Goal: Task Accomplishment & Management: Manage account settings

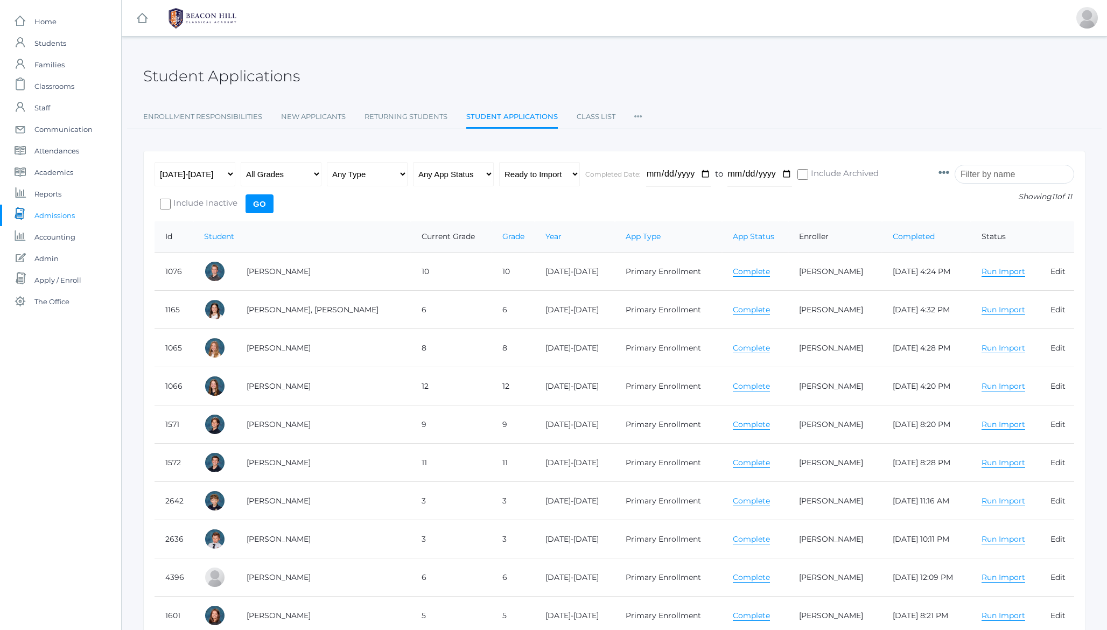
click at [286, 80] on h2 "Student Applications" at bounding box center [221, 76] width 157 height 17
click at [409, 67] on div "Student Applications" at bounding box center [614, 70] width 942 height 40
click at [51, 44] on span "Students" at bounding box center [50, 43] width 32 height 22
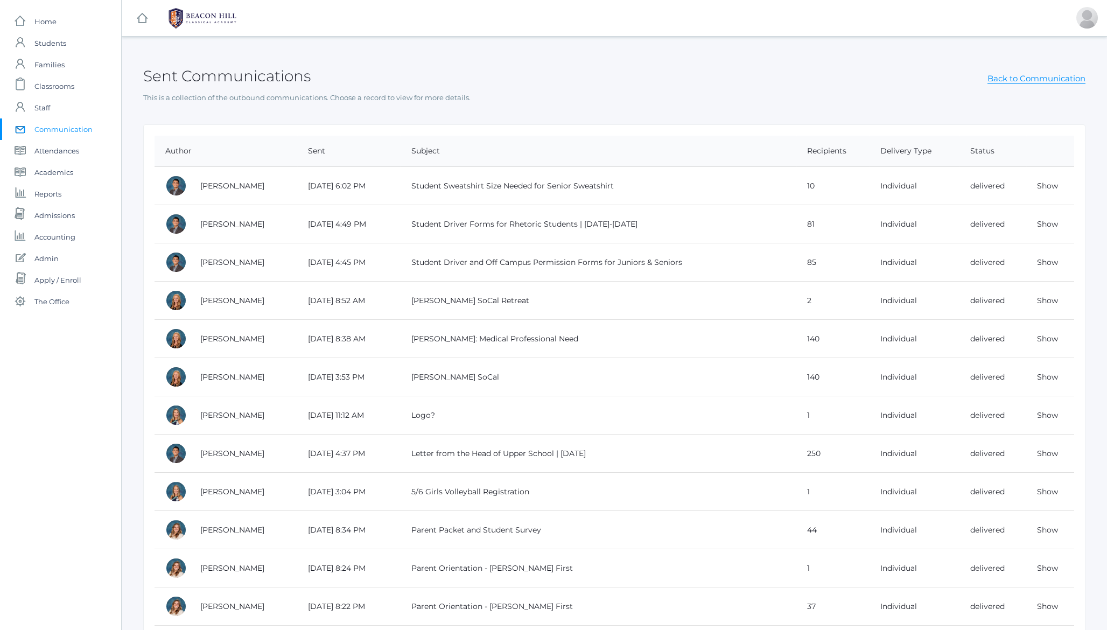
click at [207, 82] on h2 "Sent Communications" at bounding box center [226, 76] width 167 height 17
click at [191, 82] on h2 "Sent Communications" at bounding box center [226, 76] width 167 height 17
click at [470, 76] on div "Sent Communications Back to Communication" at bounding box center [614, 70] width 942 height 40
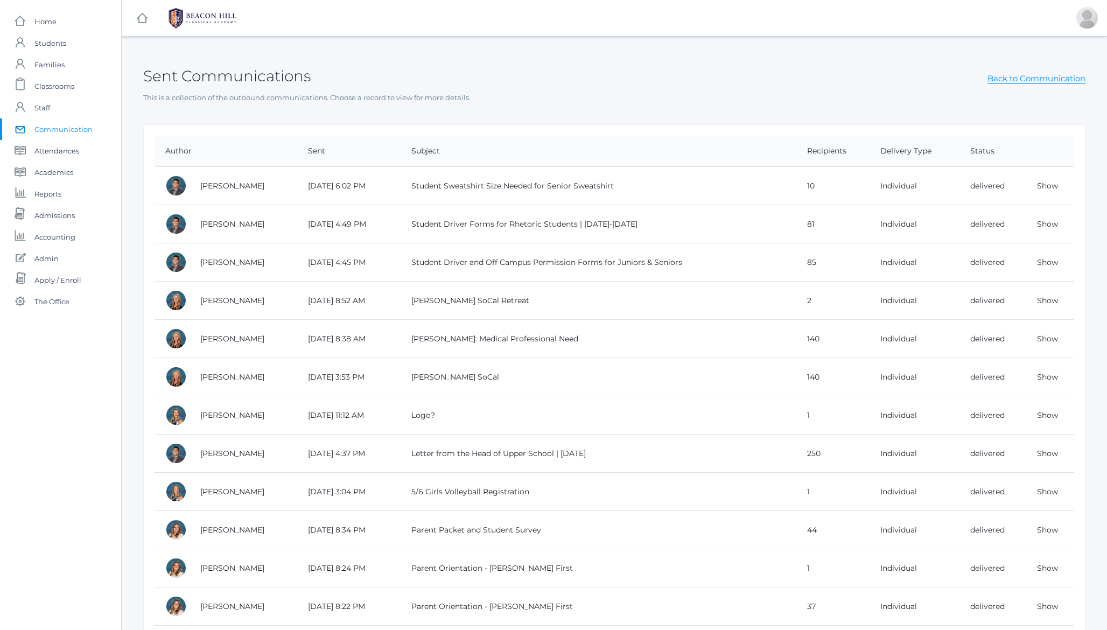
click at [256, 72] on h2 "Sent Communications" at bounding box center [226, 76] width 167 height 17
click at [190, 74] on h2 "Sent Communications" at bounding box center [226, 76] width 167 height 17
click at [395, 94] on p "This is a collection of the outbound communications. Choose a record to view fo…" at bounding box center [614, 98] width 942 height 11
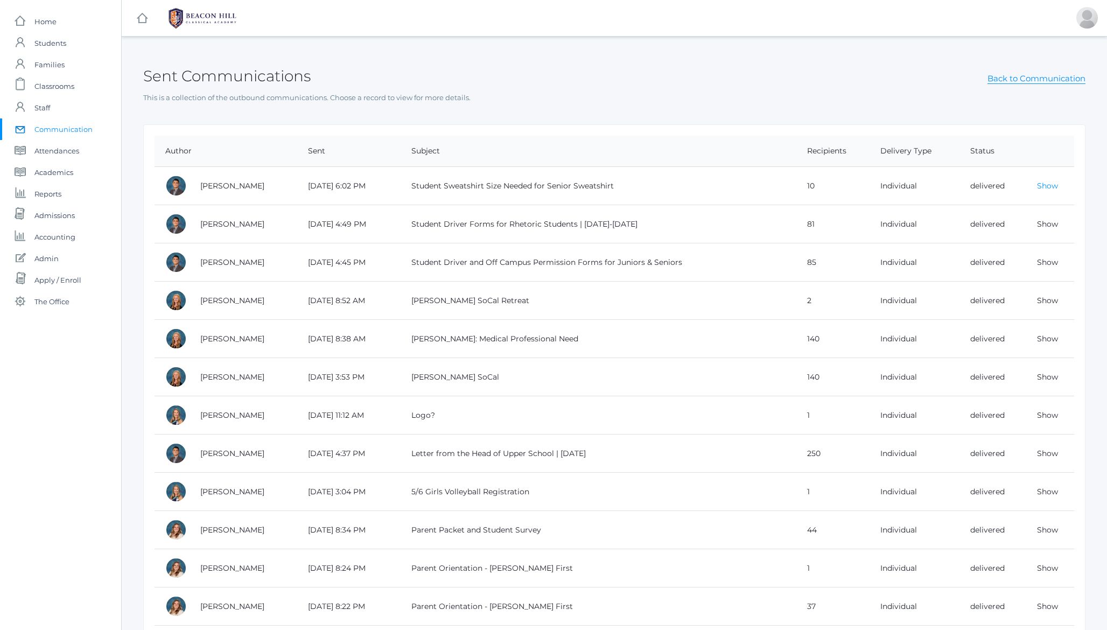
click at [1044, 189] on link "Show" at bounding box center [1047, 186] width 21 height 10
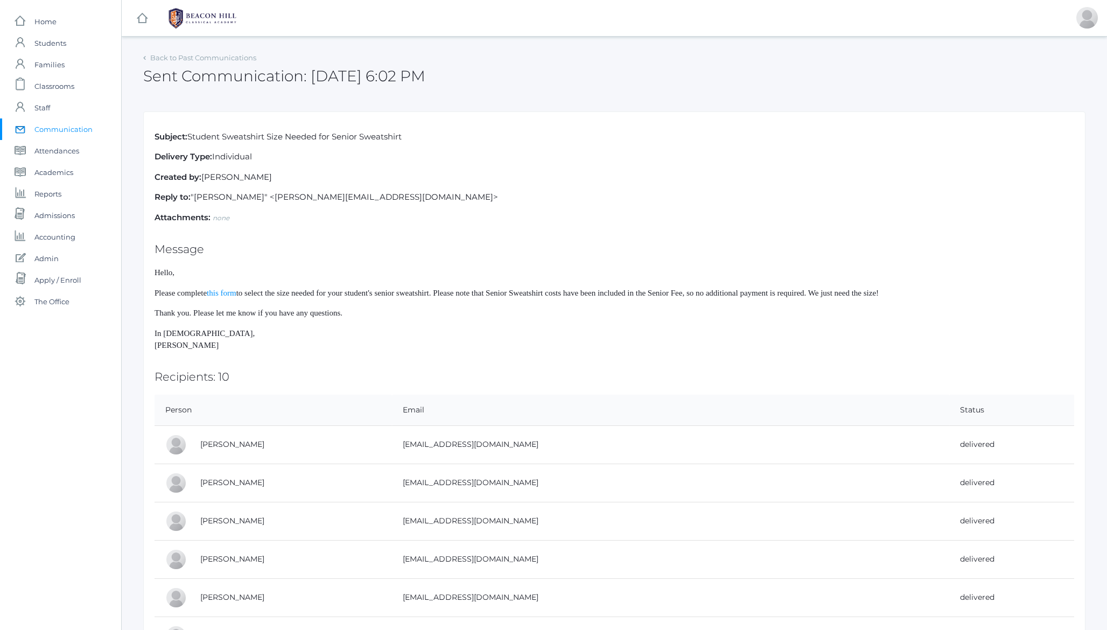
click at [322, 294] on span "to select the size needed for your student's senior sweatshirt. Please note tha…" at bounding box center [557, 293] width 642 height 9
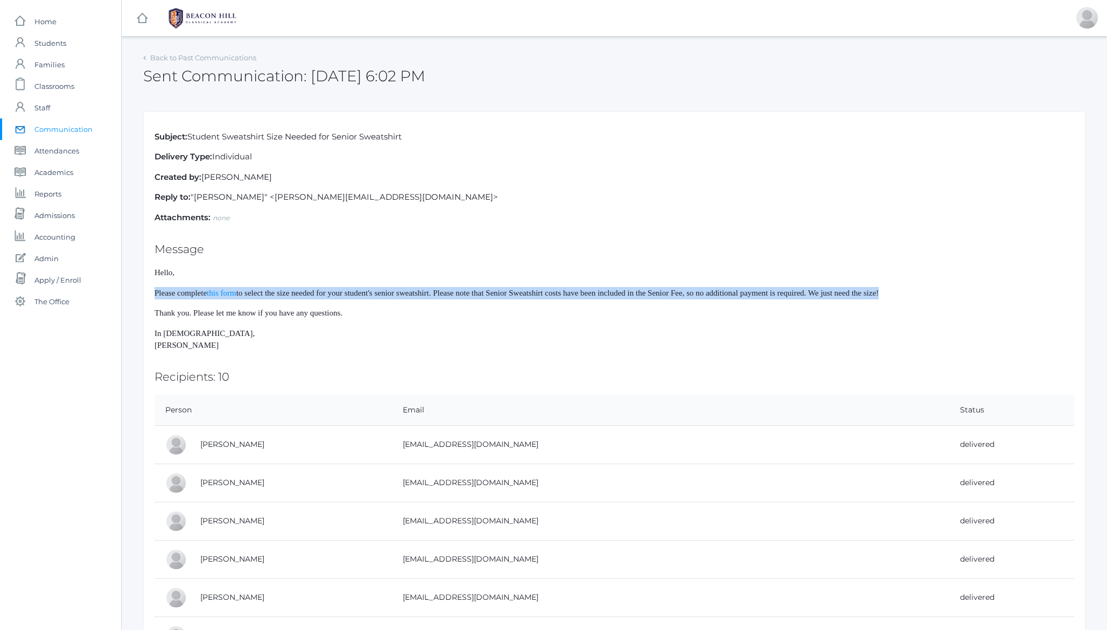
click at [322, 294] on span "to select the size needed for your student's senior sweatshirt. Please note tha…" at bounding box center [557, 293] width 642 height 9
click at [337, 295] on span "to select the size needed for your student's senior sweatshirt. Please note tha…" at bounding box center [557, 293] width 642 height 9
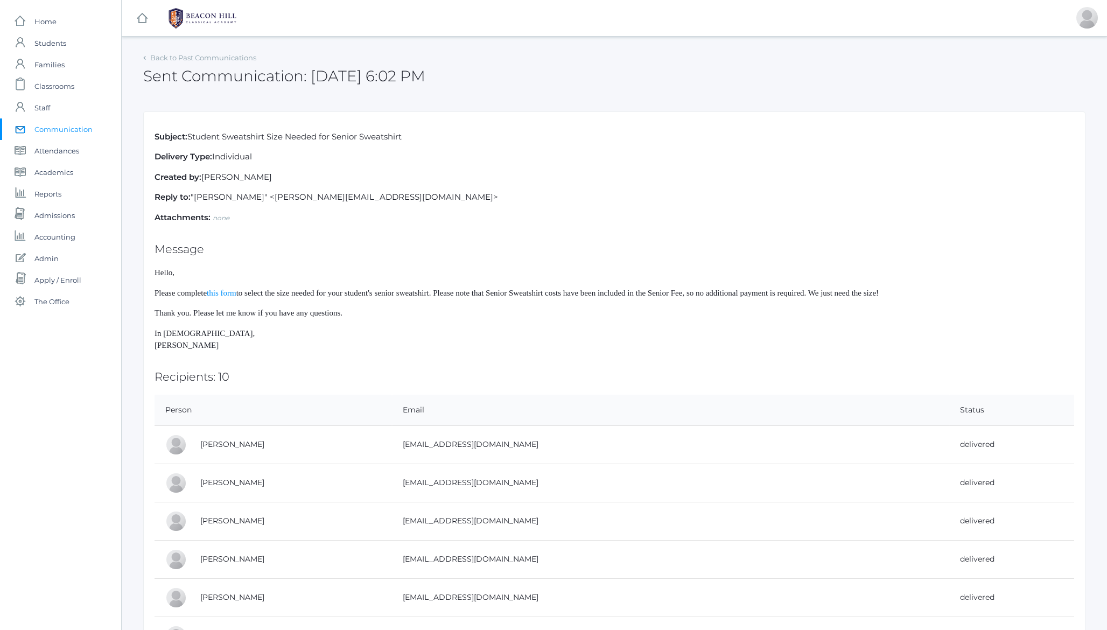
click at [645, 296] on span "to select the size needed for your student's senior sweatshirt. Please note tha…" at bounding box center [557, 293] width 642 height 9
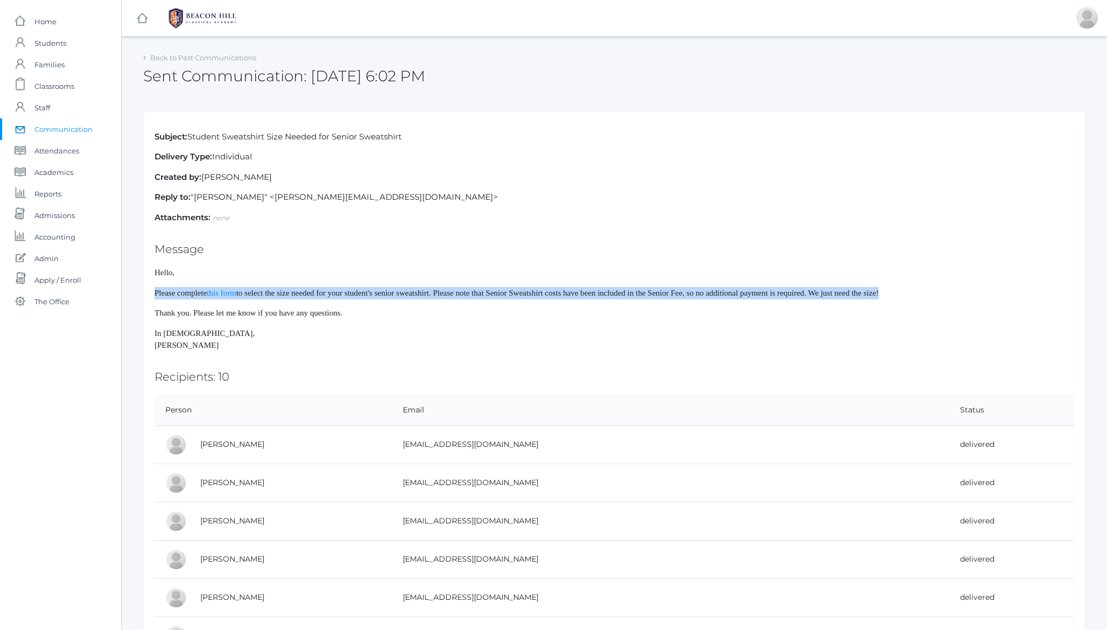
click at [645, 296] on span "to select the size needed for your student's senior sweatshirt. Please note tha…" at bounding box center [557, 293] width 642 height 9
click at [636, 290] on span "to select the size needed for your student's senior sweatshirt. Please note tha…" at bounding box center [557, 293] width 642 height 9
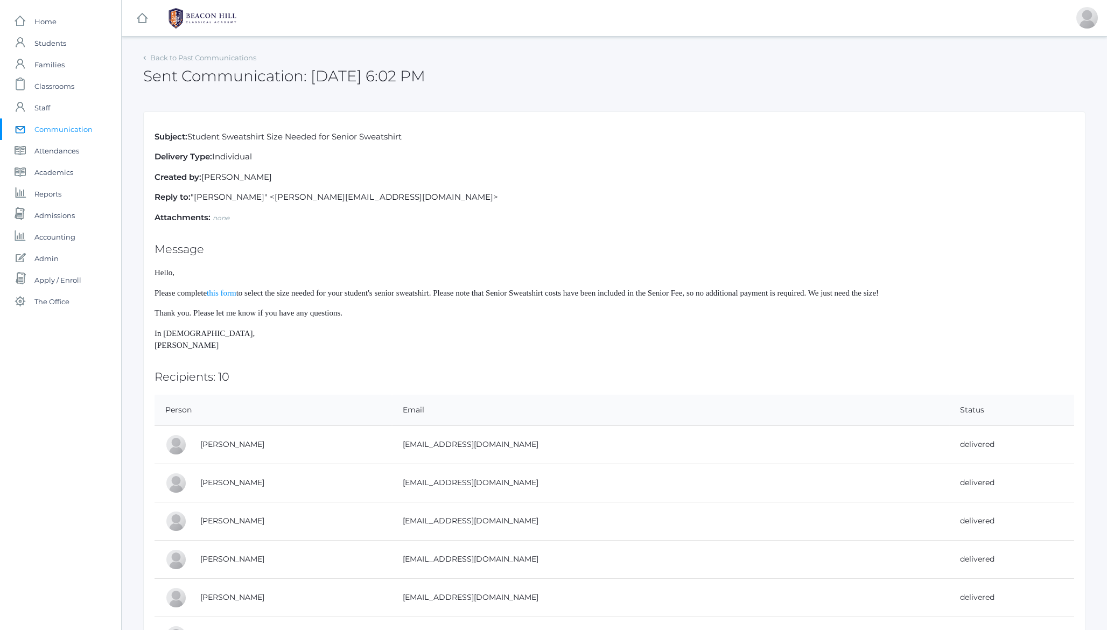
click at [304, 312] on span "Thank you. Please let me know if you have any questions." at bounding box center [248, 312] width 188 height 9
click at [324, 312] on span "Thank you. Please let me know if you have any questions." at bounding box center [248, 312] width 188 height 9
click at [154, 78] on h2 "Sent Communication: 8/25/25 6:02 PM" at bounding box center [284, 76] width 282 height 17
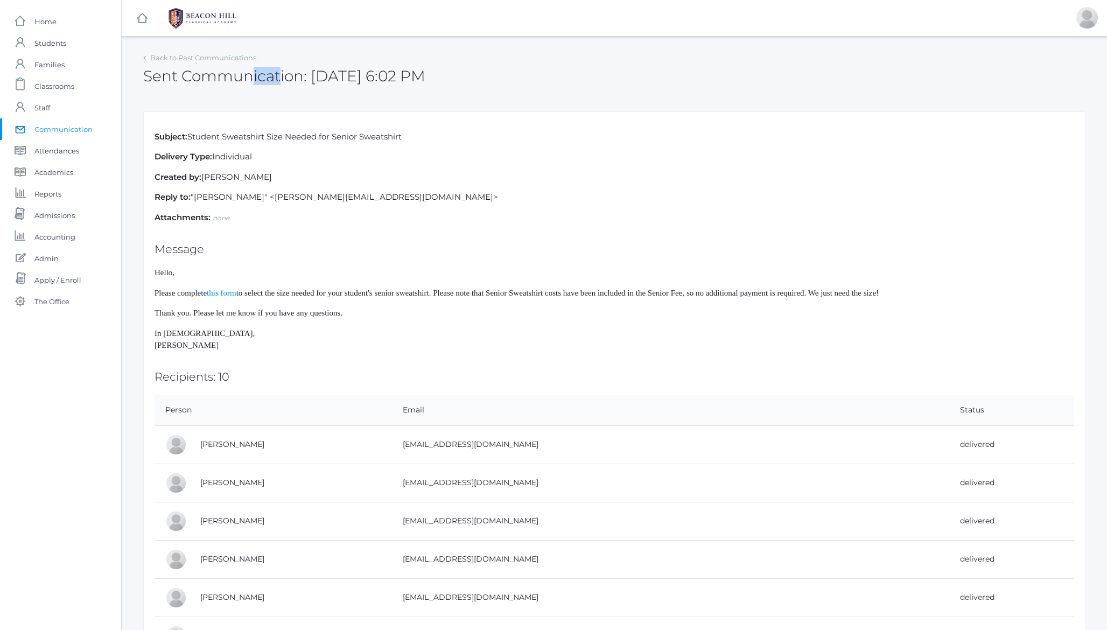
click at [154, 78] on h2 "Sent Communication: 8/25/25 6:02 PM" at bounding box center [284, 76] width 282 height 17
click at [370, 286] on div "Subject: Student Sweatshirt Size Needed for Senior Sweatshirt Delivery Type: In…" at bounding box center [614, 482] width 942 height 742
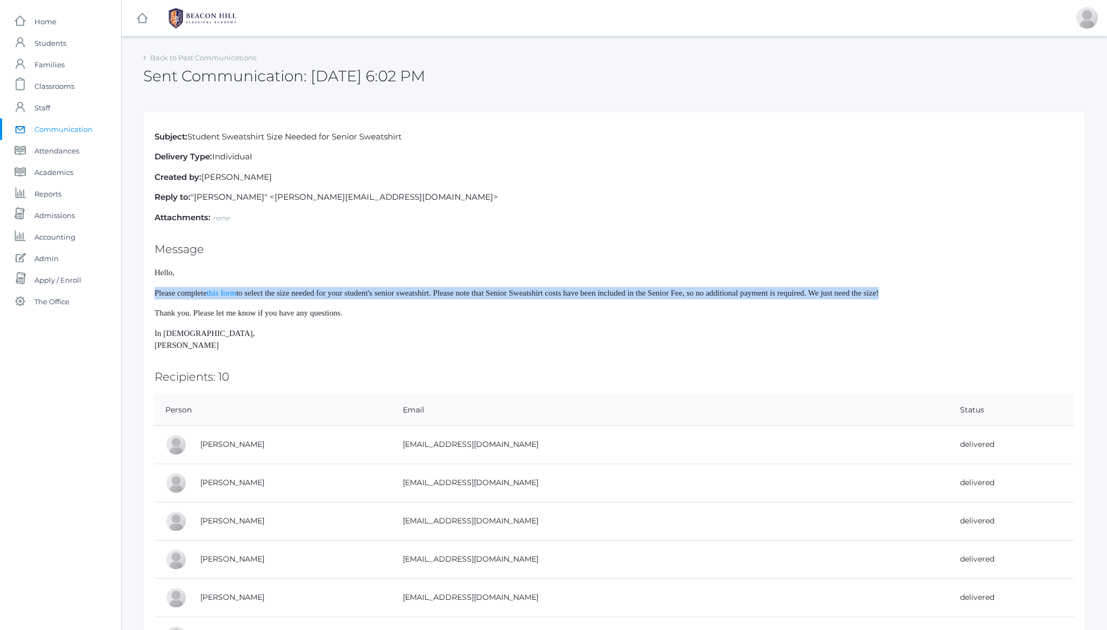
click at [370, 286] on div "Subject: Student Sweatshirt Size Needed for Senior Sweatshirt Delivery Type: In…" at bounding box center [614, 482] width 942 height 742
click at [349, 296] on span "to select the size needed for your student's senior sweatshirt. Please note tha…" at bounding box center [557, 293] width 642 height 9
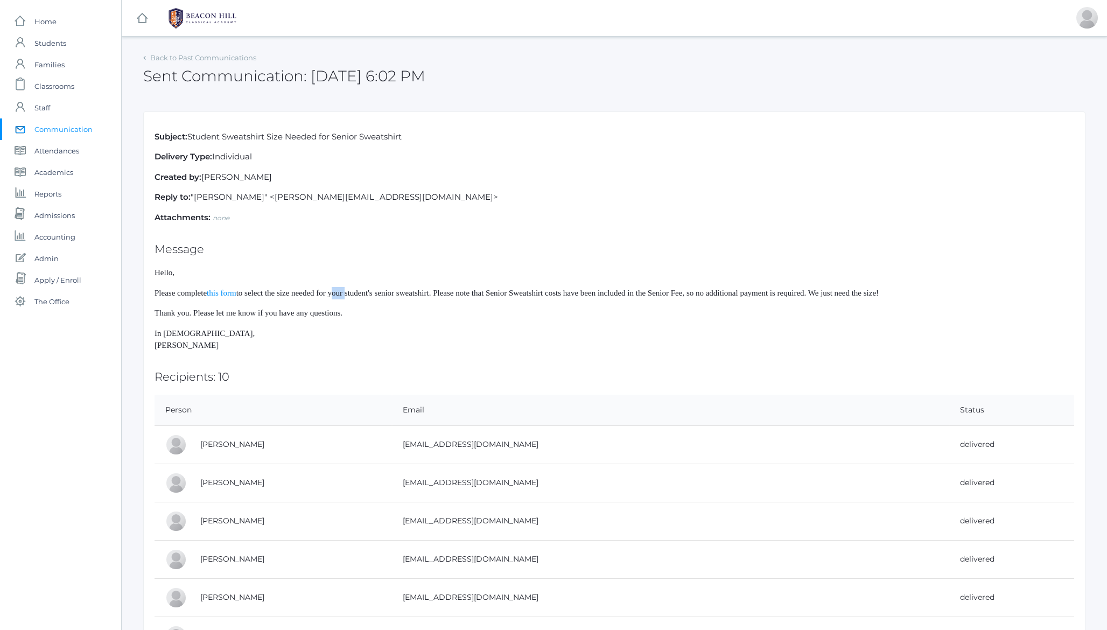
click at [349, 296] on span "to select the size needed for your student's senior sweatshirt. Please note tha…" at bounding box center [557, 293] width 642 height 9
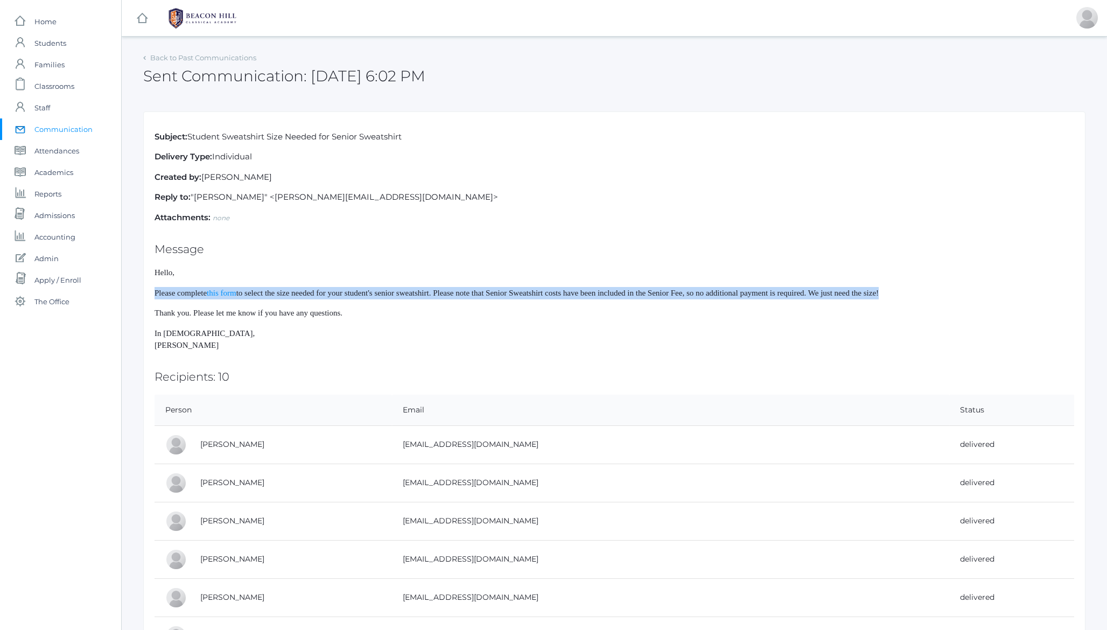
click at [349, 296] on span "to select the size needed for your student's senior sweatshirt. Please note tha…" at bounding box center [557, 293] width 642 height 9
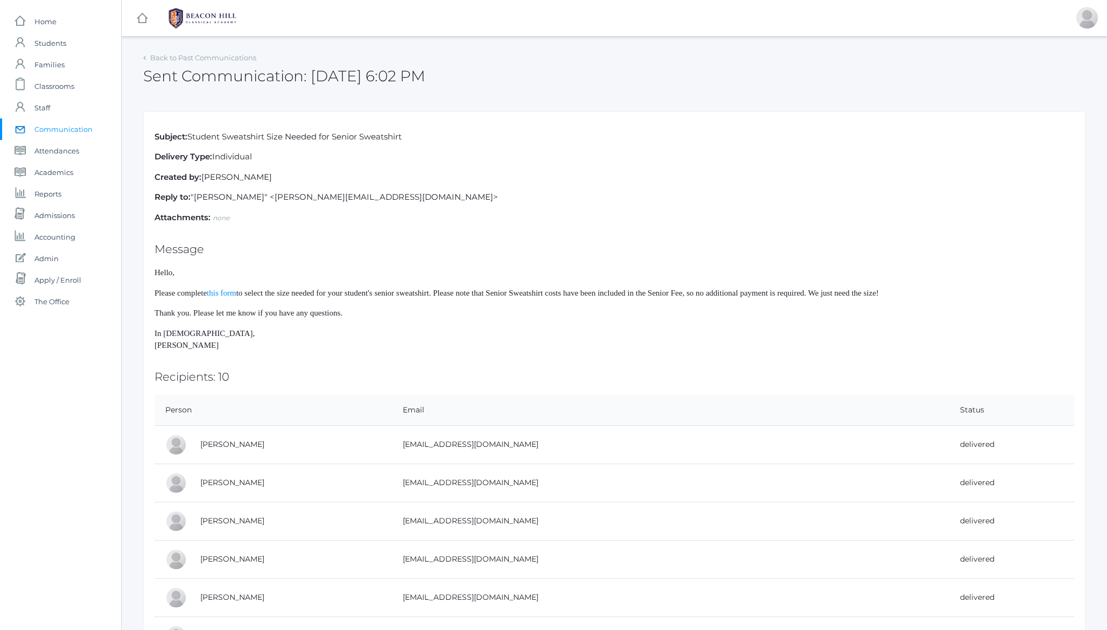
click at [304, 314] on span "Thank you. Please let me know if you have any questions." at bounding box center [248, 312] width 188 height 9
click at [304, 292] on span "to select the size needed for your student's senior sweatshirt. Please note tha…" at bounding box center [557, 293] width 642 height 9
click at [238, 200] on p "Reply to: "Lucas Vieira" <lucas@beaconhillclassical.org>" at bounding box center [613, 197] width 919 height 12
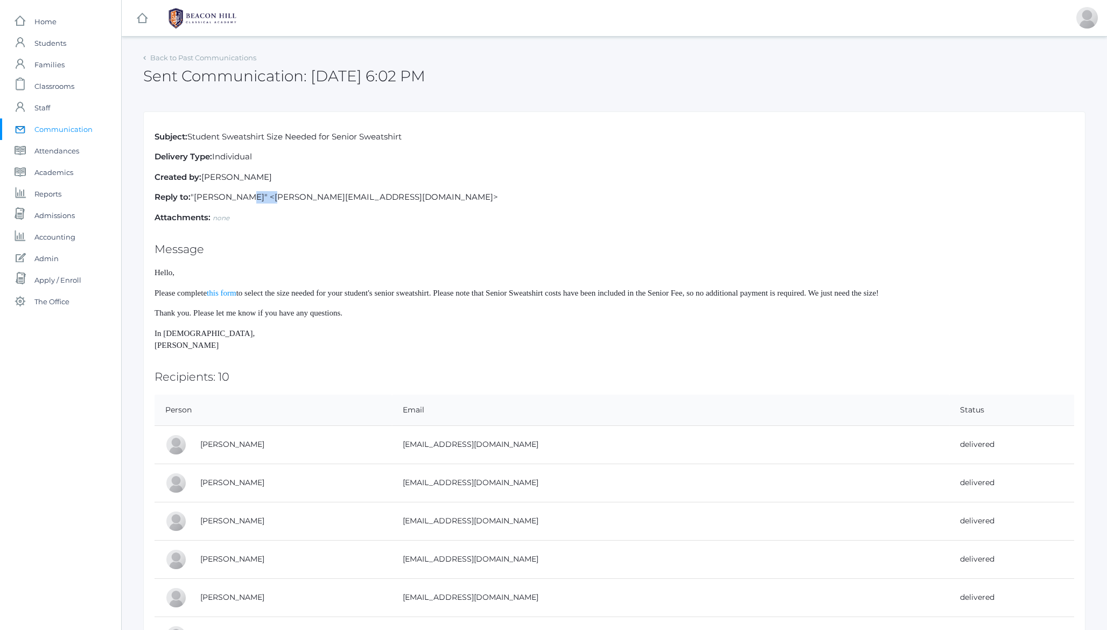
click at [238, 200] on p "Reply to: "Lucas Vieira" <lucas@beaconhillclassical.org>" at bounding box center [613, 197] width 919 height 12
click at [204, 194] on p "Reply to: "Lucas Vieira" <lucas@beaconhillclassical.org>" at bounding box center [613, 197] width 919 height 12
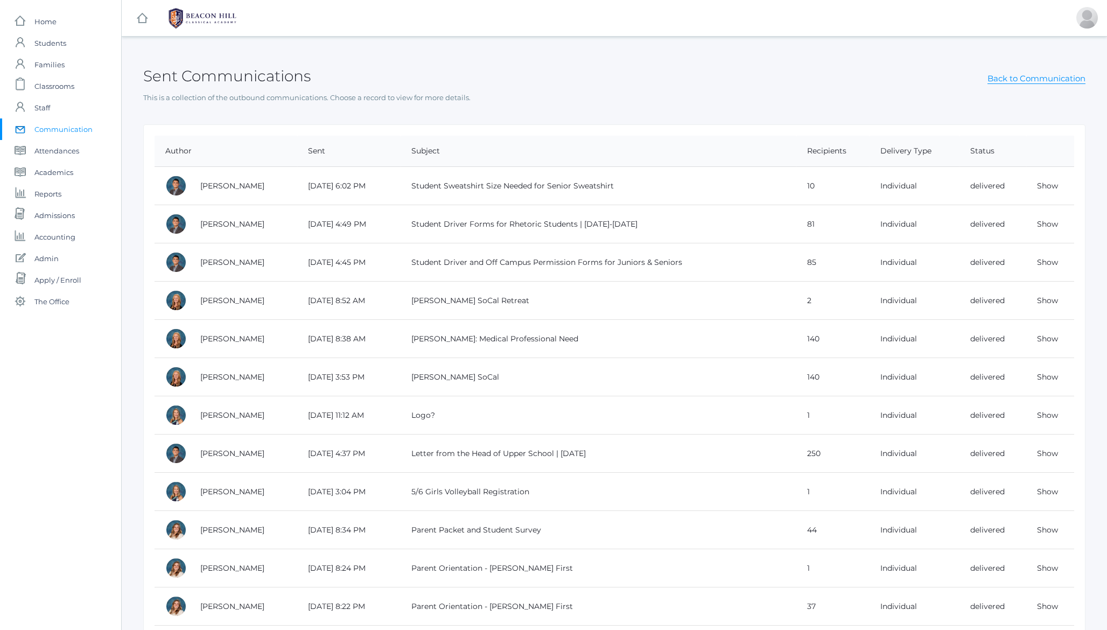
click at [248, 76] on h2 "Sent Communications" at bounding box center [226, 76] width 167 height 17
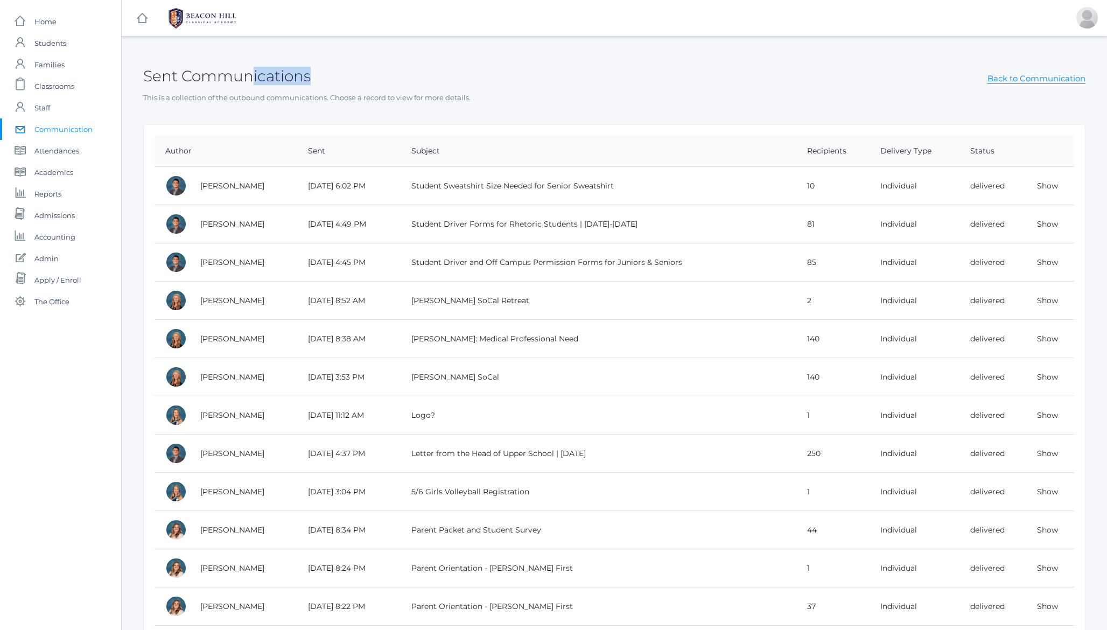
click at [248, 76] on h2 "Sent Communications" at bounding box center [226, 76] width 167 height 17
click at [233, 75] on h2 "Sent Communications" at bounding box center [226, 76] width 167 height 17
click at [427, 258] on td "Student Driver and Off Campus Permission Forms for Juniors & Seniors" at bounding box center [598, 262] width 396 height 38
drag, startPoint x: 427, startPoint y: 258, endPoint x: 663, endPoint y: 265, distance: 235.3
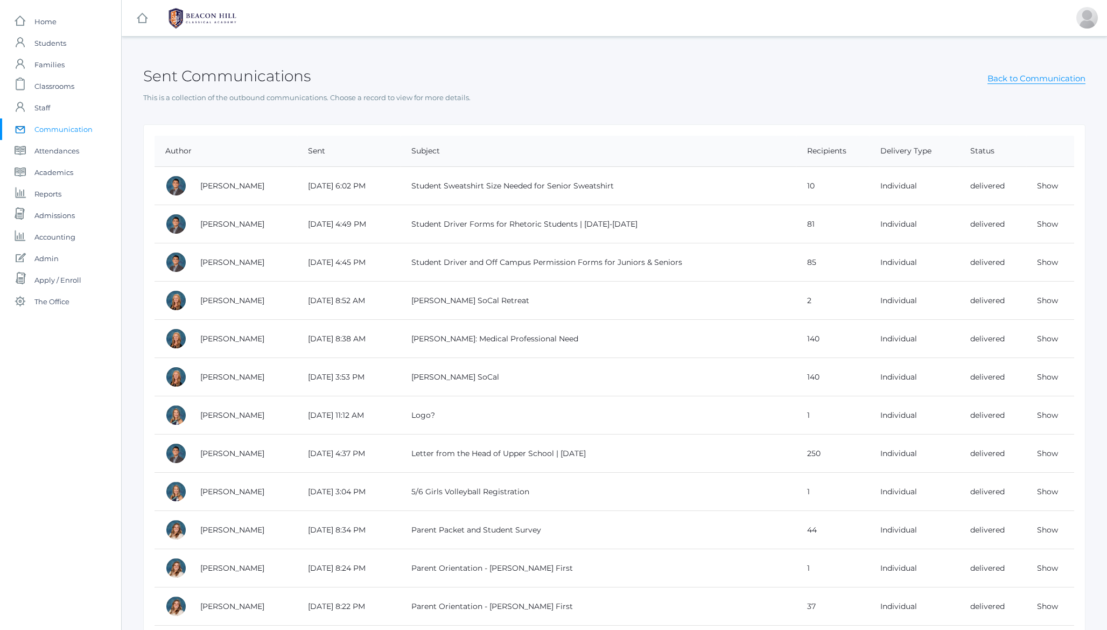
click at [663, 265] on td "Student Driver and Off Campus Permission Forms for Juniors & Seniors" at bounding box center [598, 262] width 396 height 38
copy td "Student Driver and Off Campus Permission Forms for Juniors & Seniors"
click at [432, 221] on td "Student Driver Forms for Rhetoric Students | 2025-2026" at bounding box center [598, 224] width 396 height 38
drag, startPoint x: 432, startPoint y: 221, endPoint x: 617, endPoint y: 222, distance: 185.2
click at [617, 222] on td "Student Driver Forms for Rhetoric Students | 2025-2026" at bounding box center [598, 224] width 396 height 38
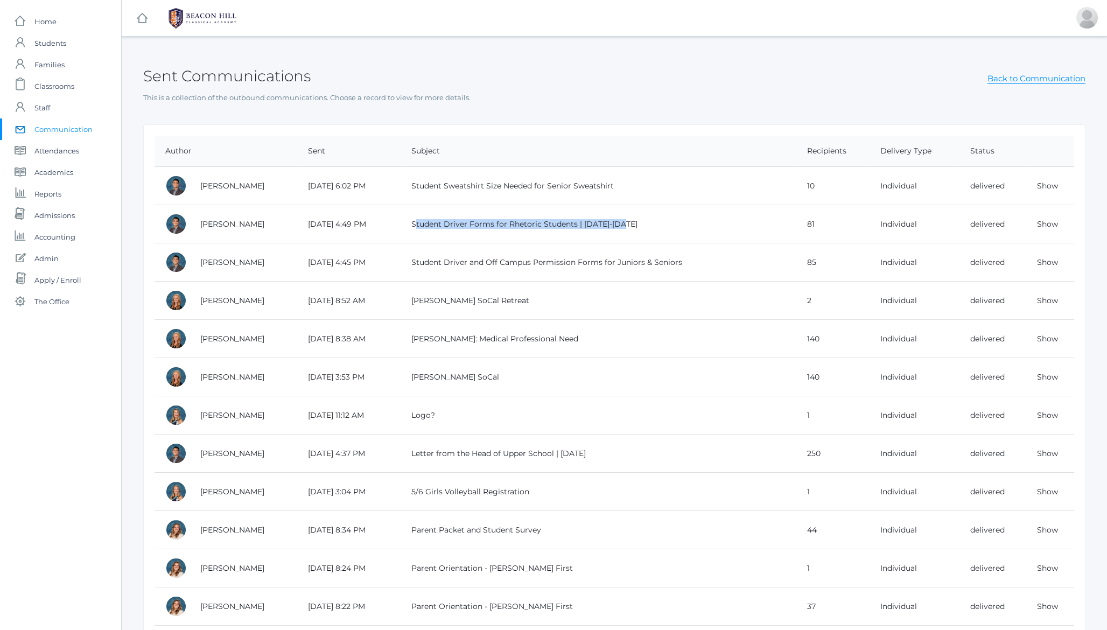
copy td "Student Driver Forms for Rhetoric Students | 2025-2026"
click at [433, 188] on td "Student Sweatshirt Size Needed for Senior Sweatshirt" at bounding box center [598, 186] width 396 height 38
drag, startPoint x: 433, startPoint y: 188, endPoint x: 597, endPoint y: 189, distance: 163.6
click at [597, 189] on td "Student Sweatshirt Size Needed for Senior Sweatshirt" at bounding box center [598, 186] width 396 height 38
copy td "Student Sweatshirt Size Needed for Senior Sweatshirt"
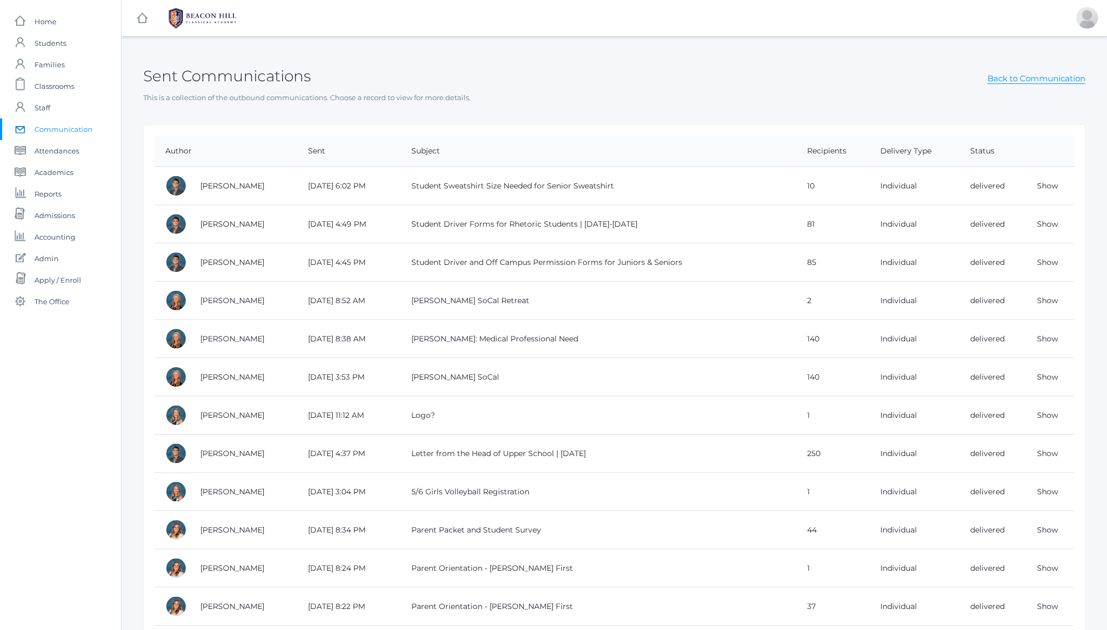
click at [324, 76] on div "Sent Communications Back to Communication" at bounding box center [614, 70] width 942 height 40
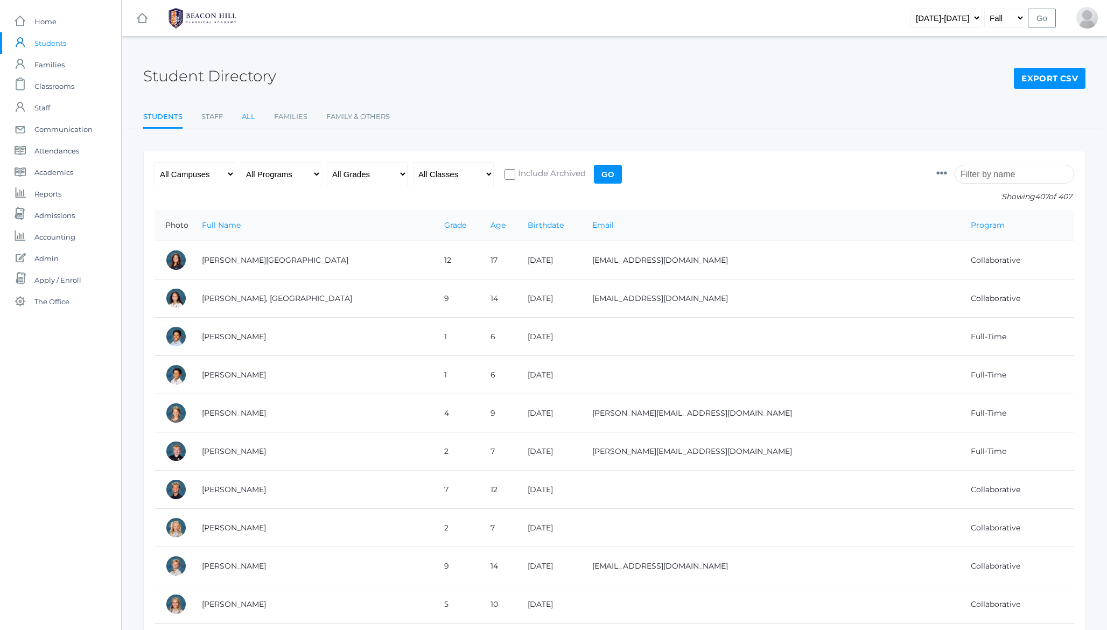
click at [251, 118] on link "All" at bounding box center [248, 117] width 13 height 22
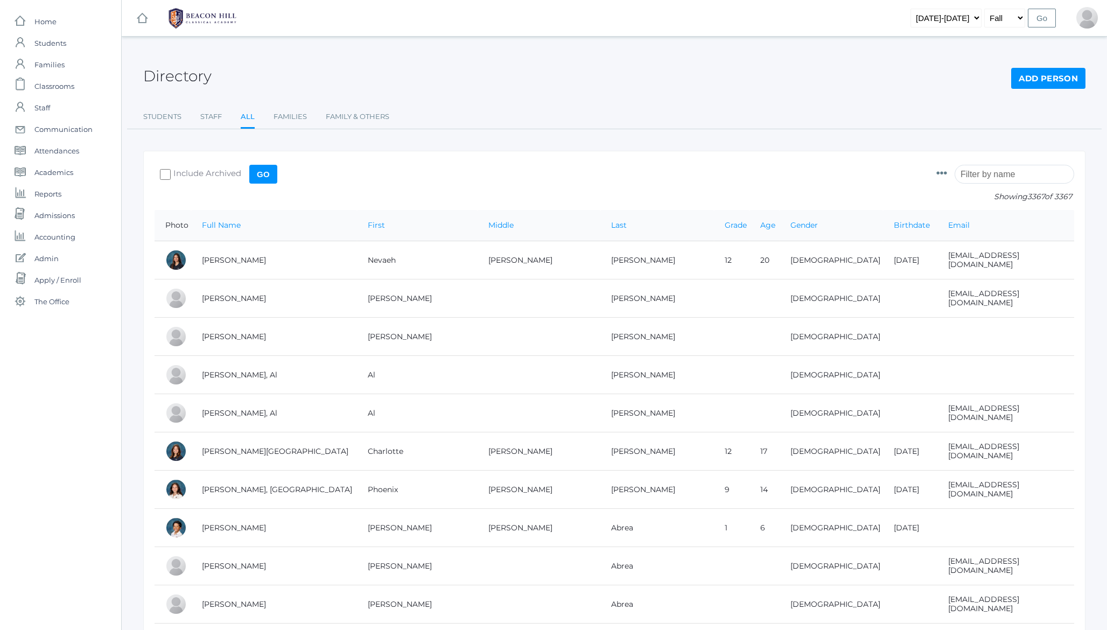
click at [979, 169] on input "search" at bounding box center [1014, 174] width 120 height 19
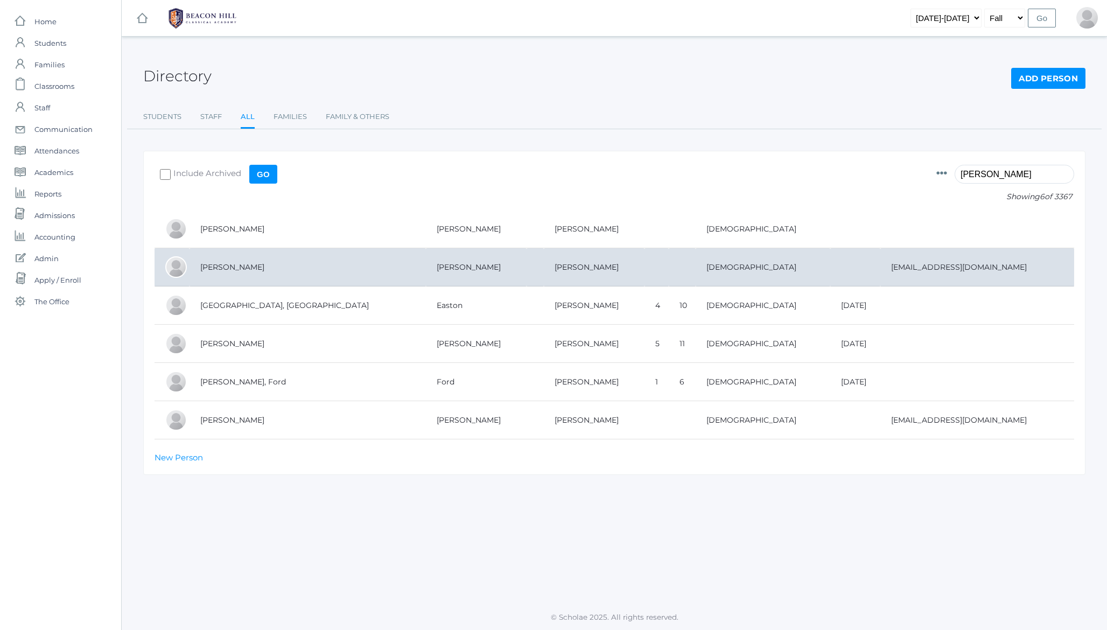
type input "ferris"
click at [214, 266] on td "Ferris, Randi" at bounding box center [307, 267] width 236 height 38
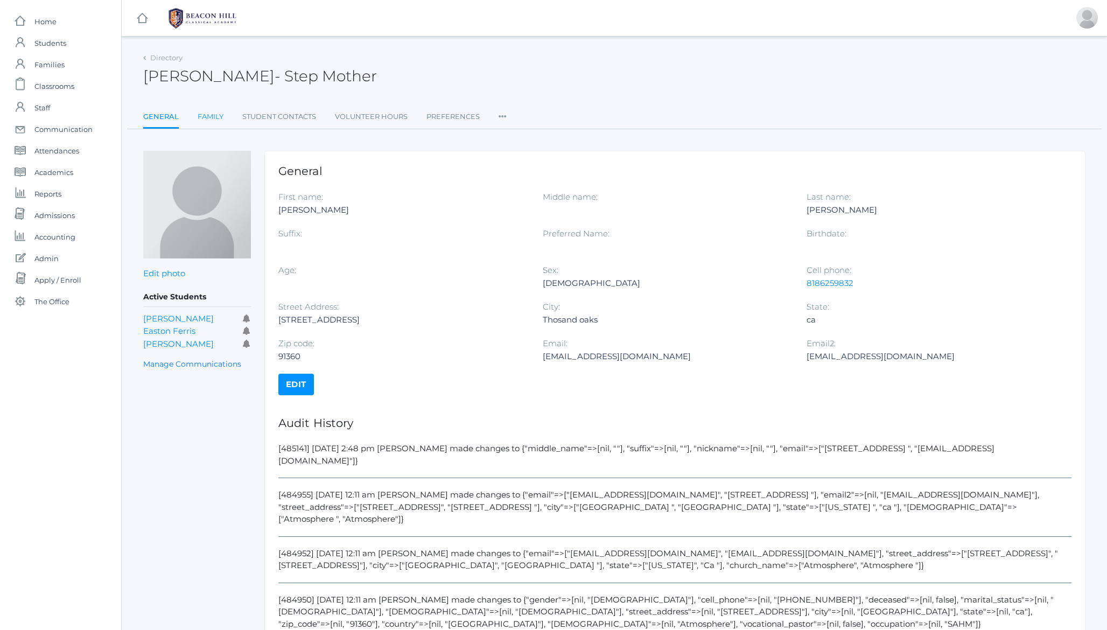
click at [212, 119] on link "Family" at bounding box center [211, 117] width 26 height 22
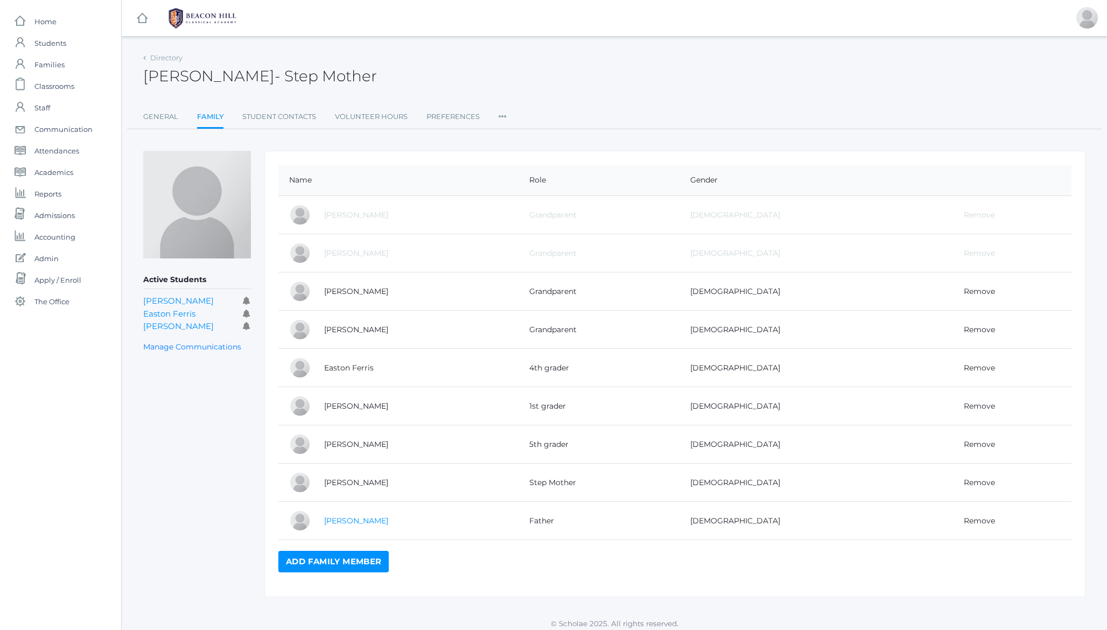
click at [343, 521] on link "[PERSON_NAME]" at bounding box center [356, 521] width 64 height 10
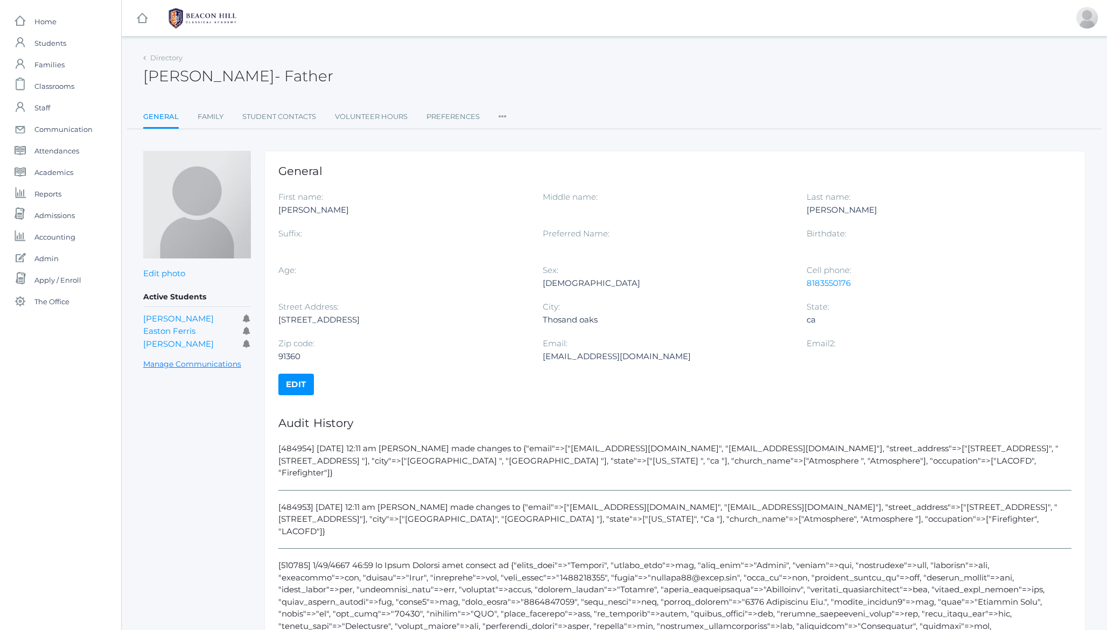
click at [212, 361] on link "Manage Communications" at bounding box center [192, 364] width 98 height 12
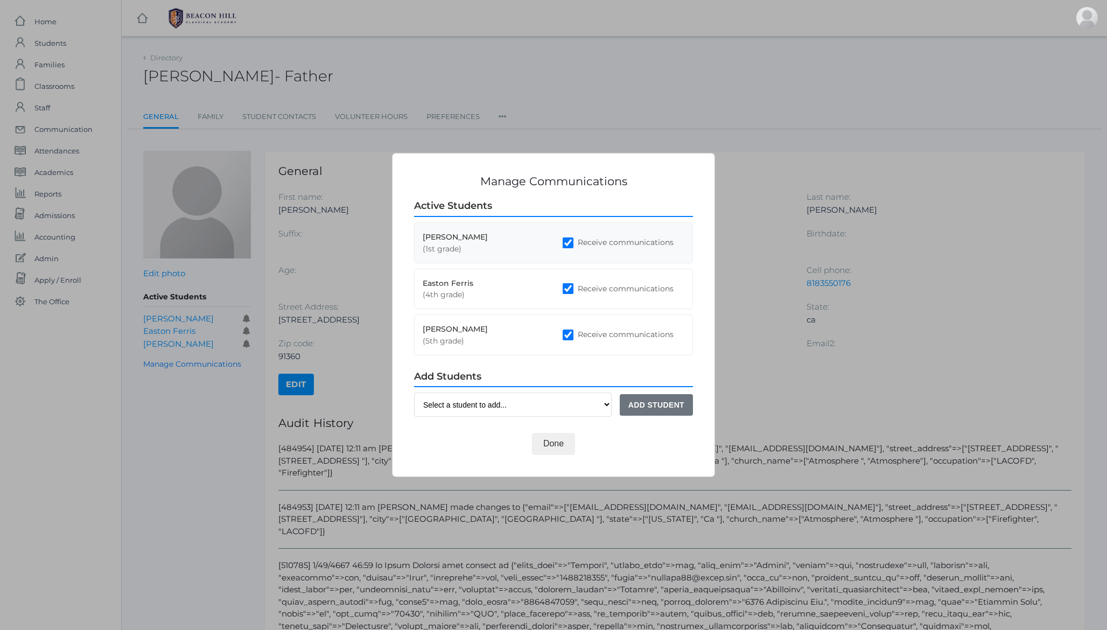
click at [567, 242] on input "Receive communications" at bounding box center [568, 242] width 11 height 11
checkbox input "false"
click at [570, 291] on input "Receive communications" at bounding box center [568, 288] width 11 height 11
checkbox input "false"
click at [569, 335] on input "Receive communications" at bounding box center [568, 334] width 11 height 11
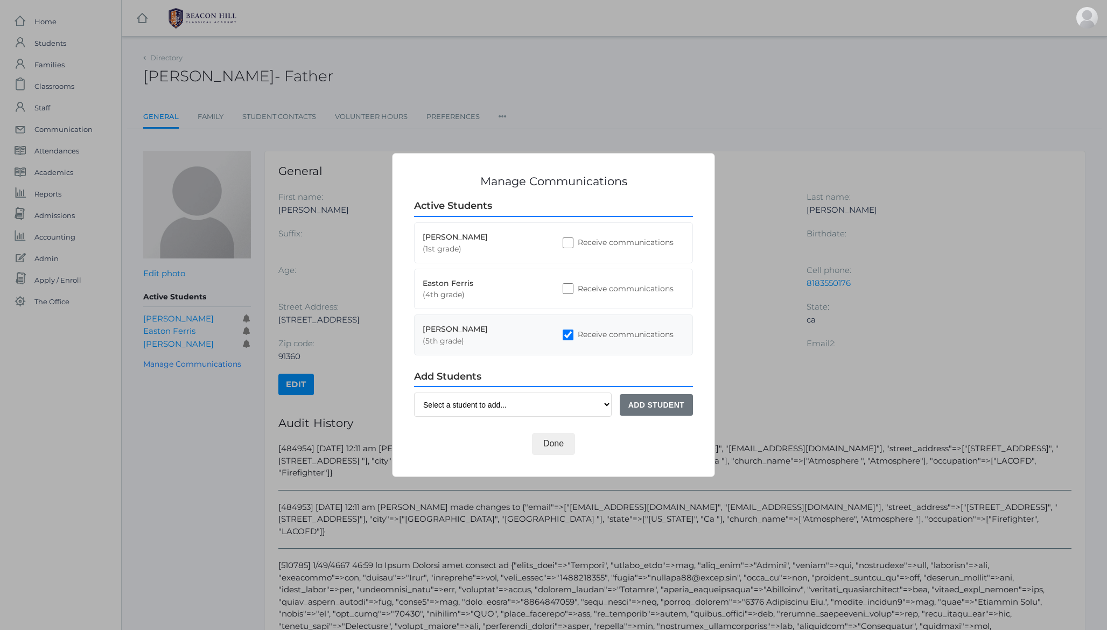
checkbox input "false"
click at [559, 443] on button "Done" at bounding box center [553, 444] width 43 height 22
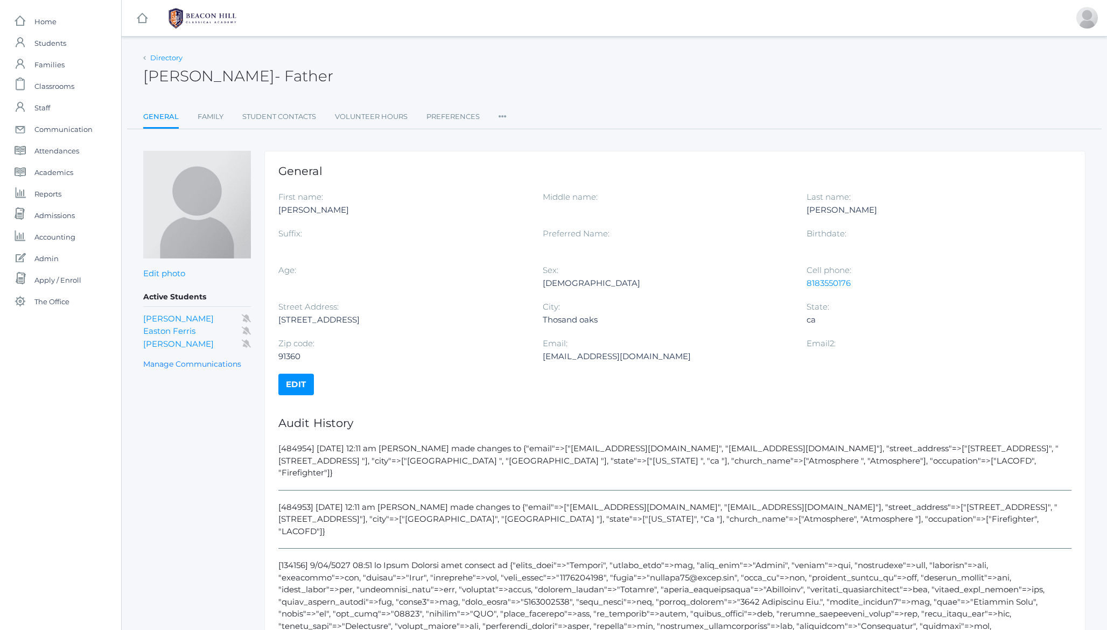
click at [175, 59] on link "Directory" at bounding box center [166, 57] width 32 height 9
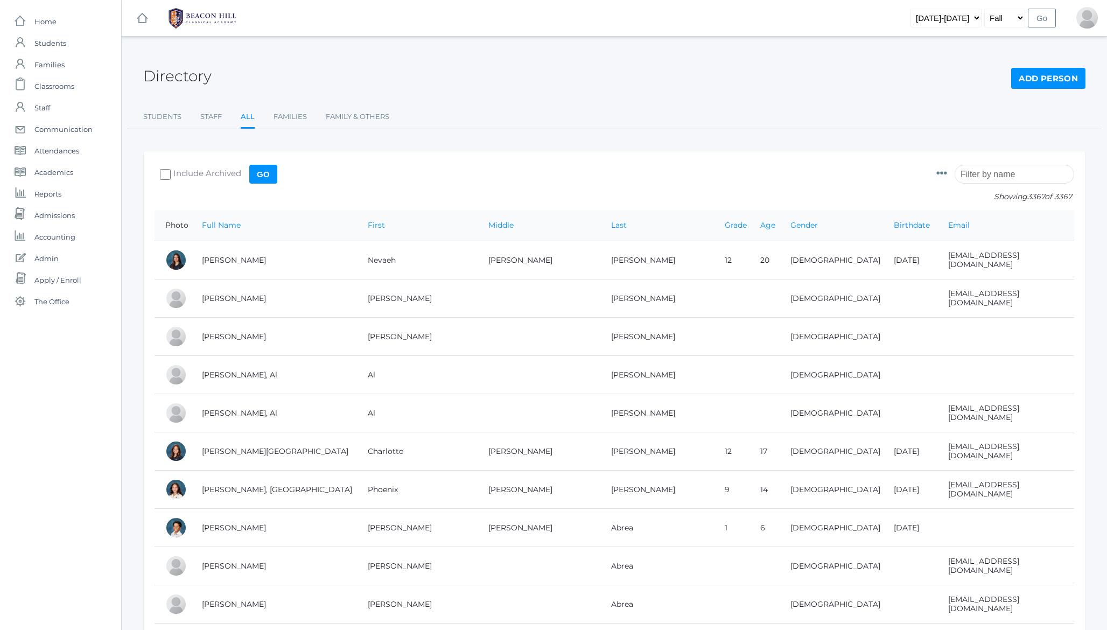
click at [1001, 174] on input "search" at bounding box center [1014, 174] width 120 height 19
paste input "[EMAIL_ADDRESS][DOMAIN_NAME]"
type input "[EMAIL_ADDRESS][DOMAIN_NAME]"
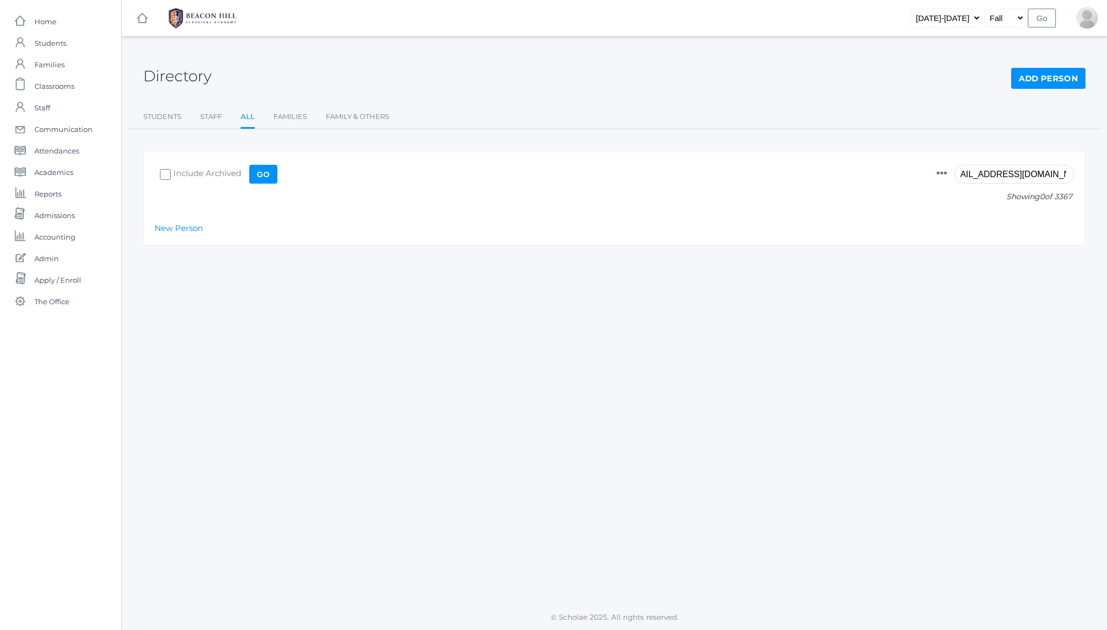
click at [1001, 172] on input "[EMAIL_ADDRESS][DOMAIN_NAME]" at bounding box center [1014, 174] width 120 height 19
click at [1001, 172] on input "nicoliosisenator@gmail.com" at bounding box center [1014, 174] width 120 height 19
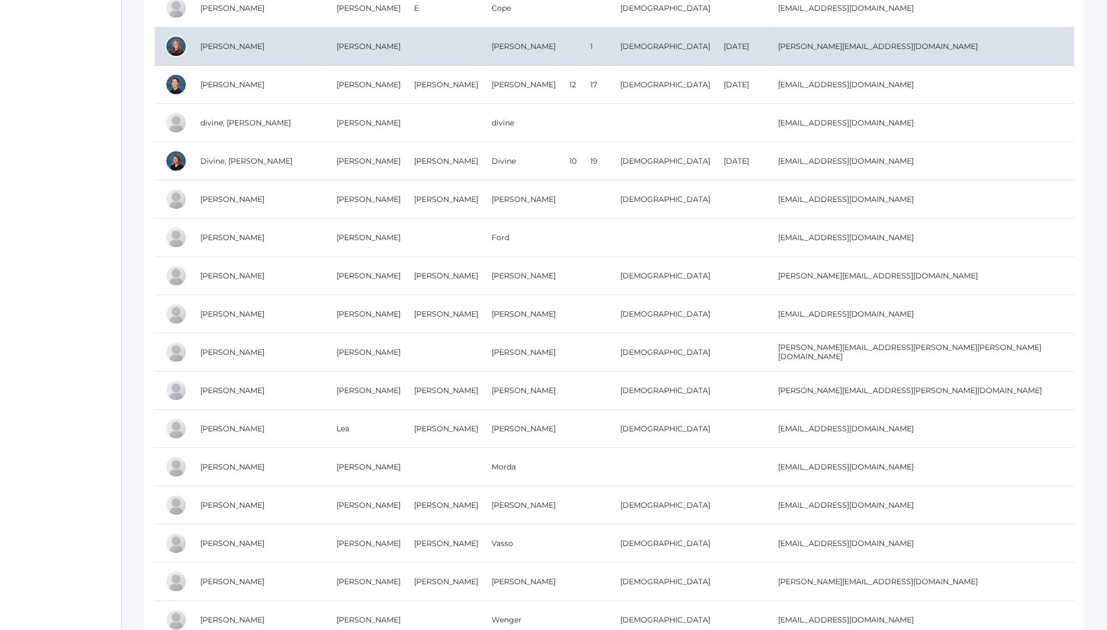
scroll to position [457, 0]
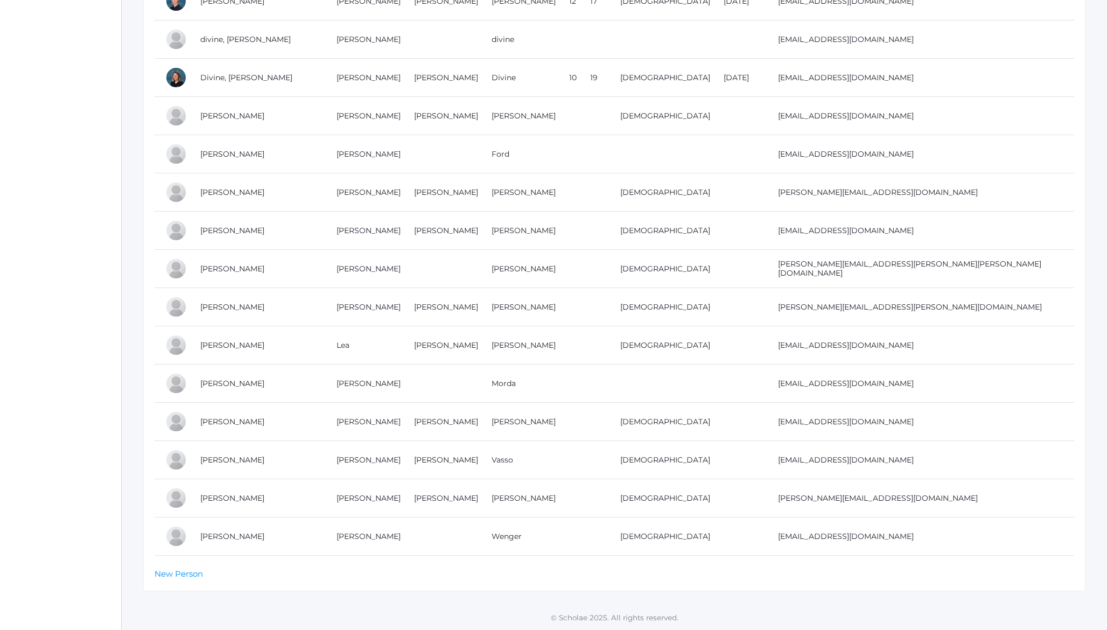
type input "nicole"
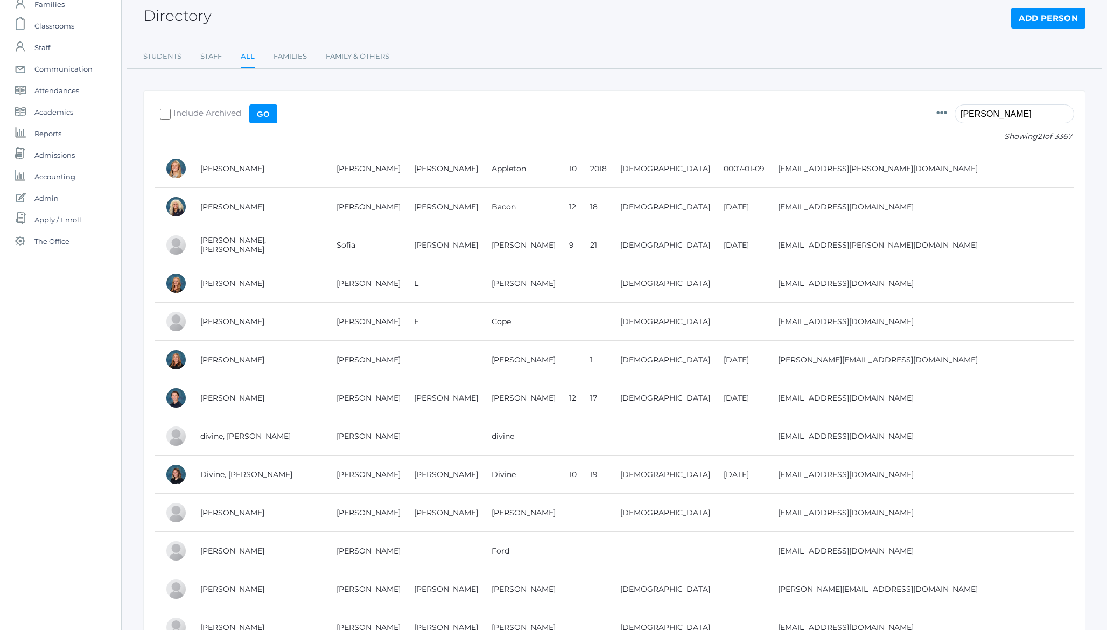
scroll to position [0, 0]
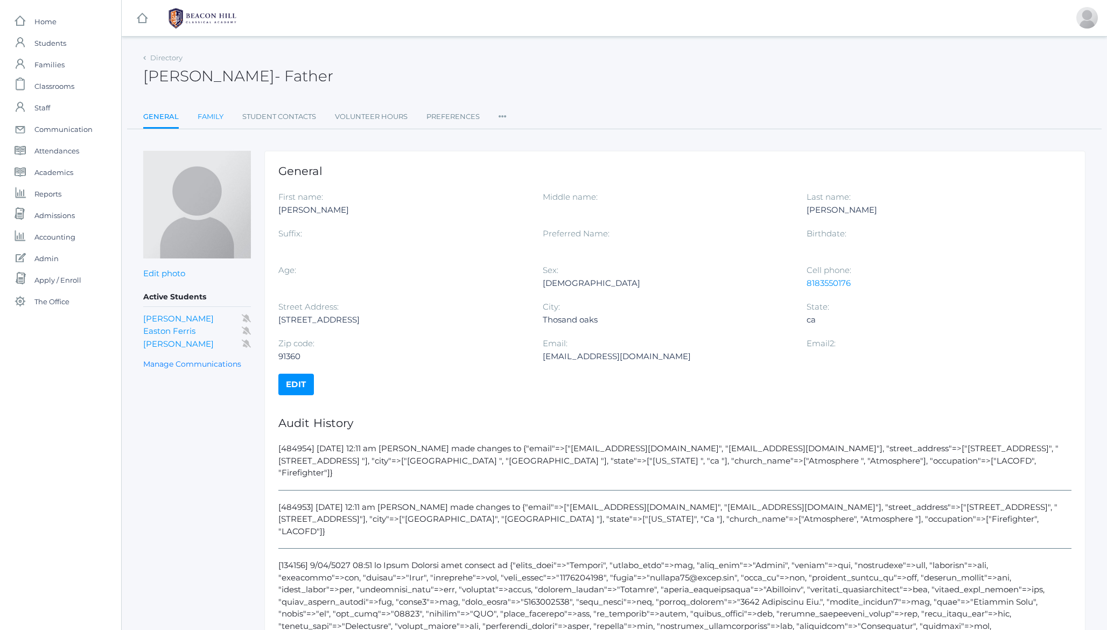
click at [209, 117] on link "Family" at bounding box center [211, 117] width 26 height 22
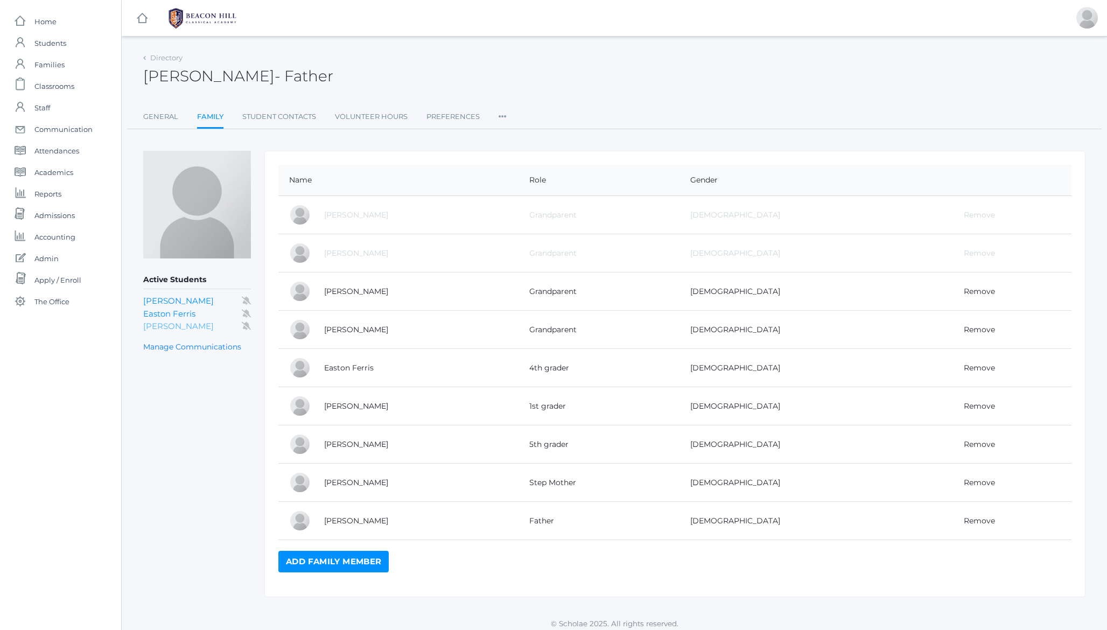
click at [160, 324] on link "[PERSON_NAME]" at bounding box center [178, 326] width 71 height 10
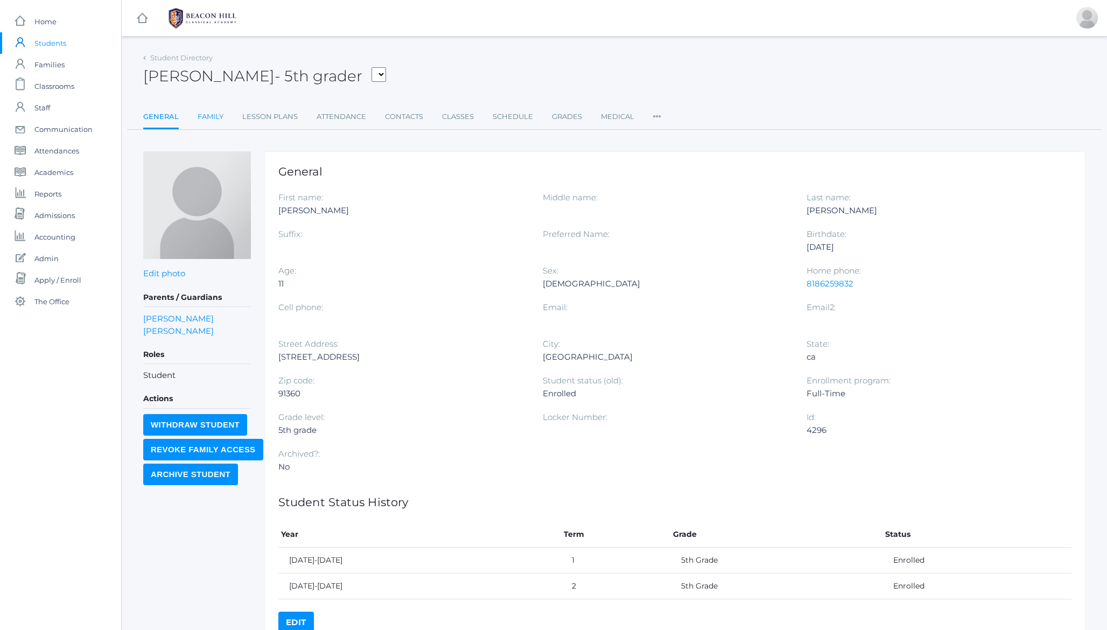
click at [212, 118] on link "Family" at bounding box center [211, 117] width 26 height 22
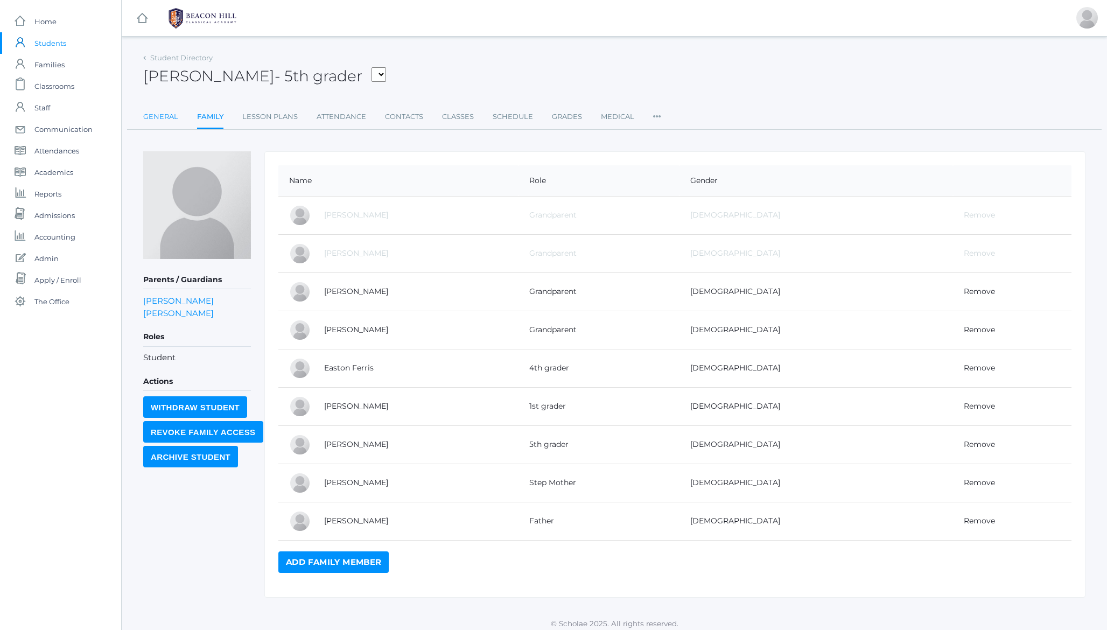
click at [172, 115] on link "General" at bounding box center [160, 117] width 35 height 22
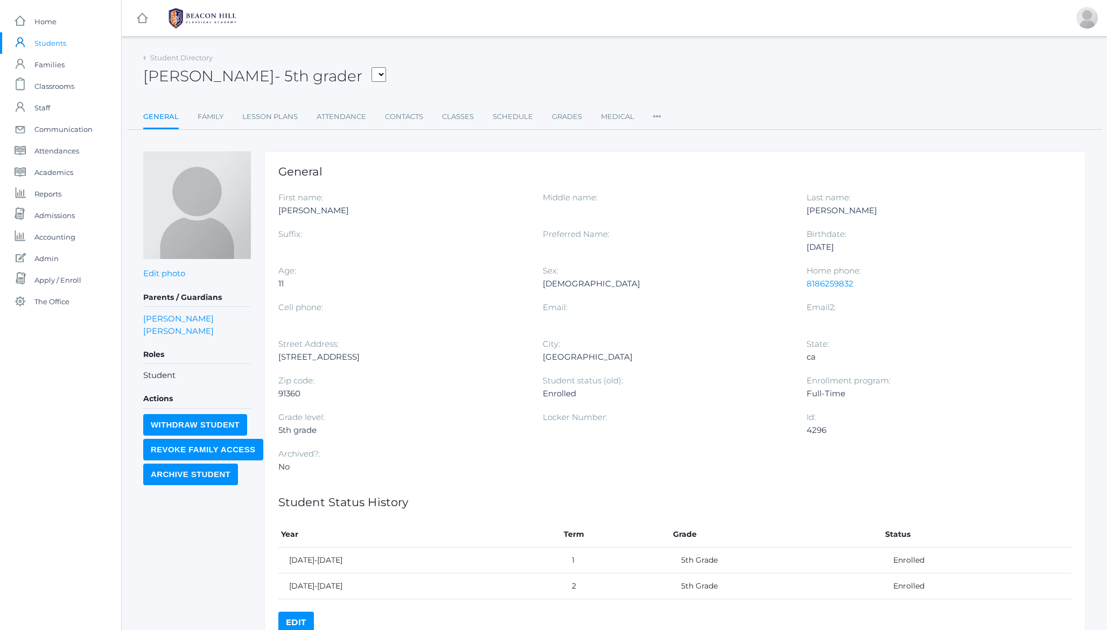
click at [275, 73] on span "- 5th grader" at bounding box center [319, 76] width 88 height 18
click at [174, 62] on link "Student Directory" at bounding box center [181, 57] width 62 height 9
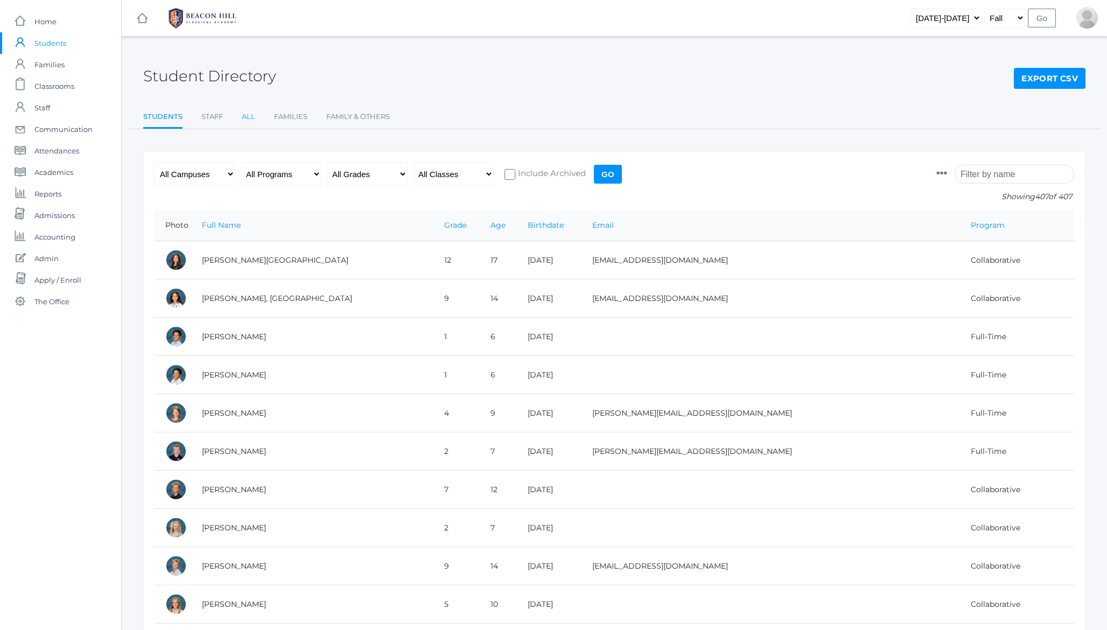
click at [249, 116] on link "All" at bounding box center [248, 117] width 13 height 22
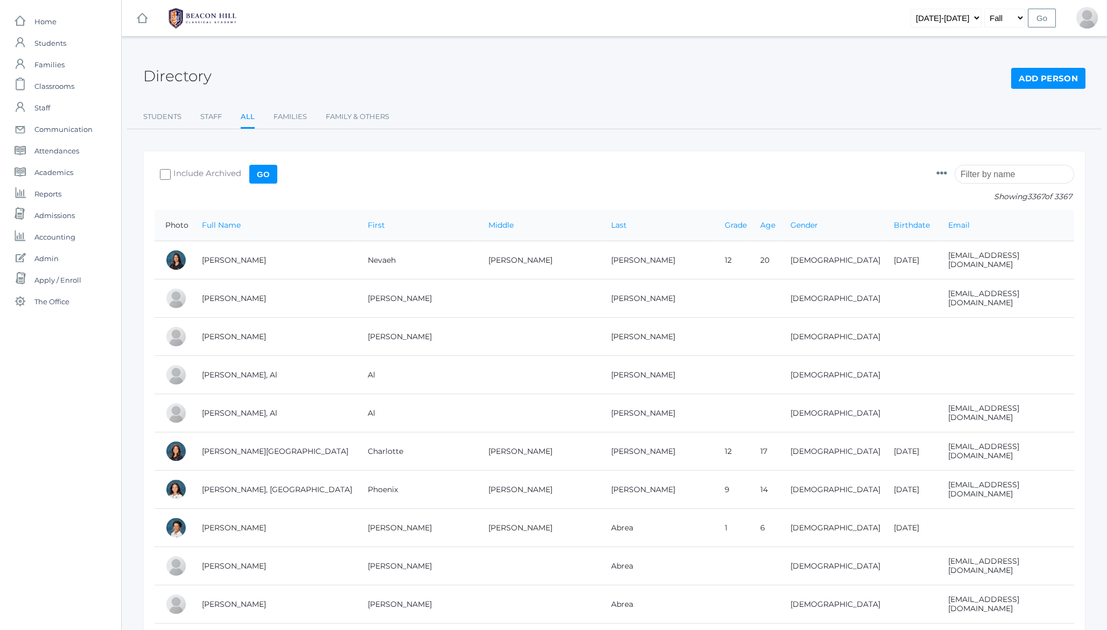
click at [1005, 167] on input "search" at bounding box center [1014, 174] width 120 height 19
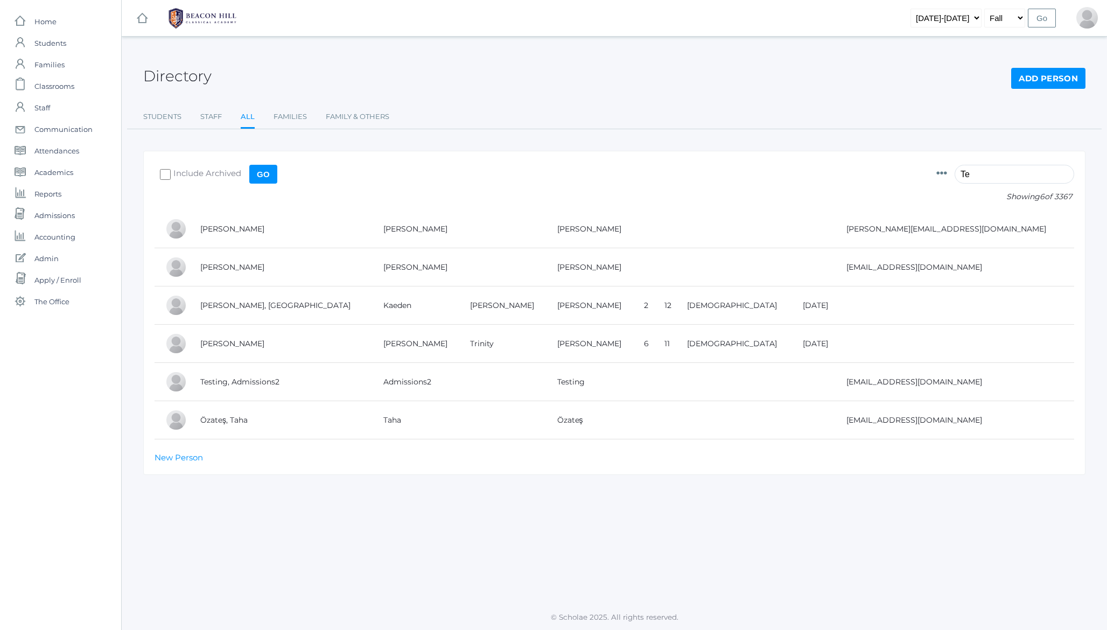
type input "T"
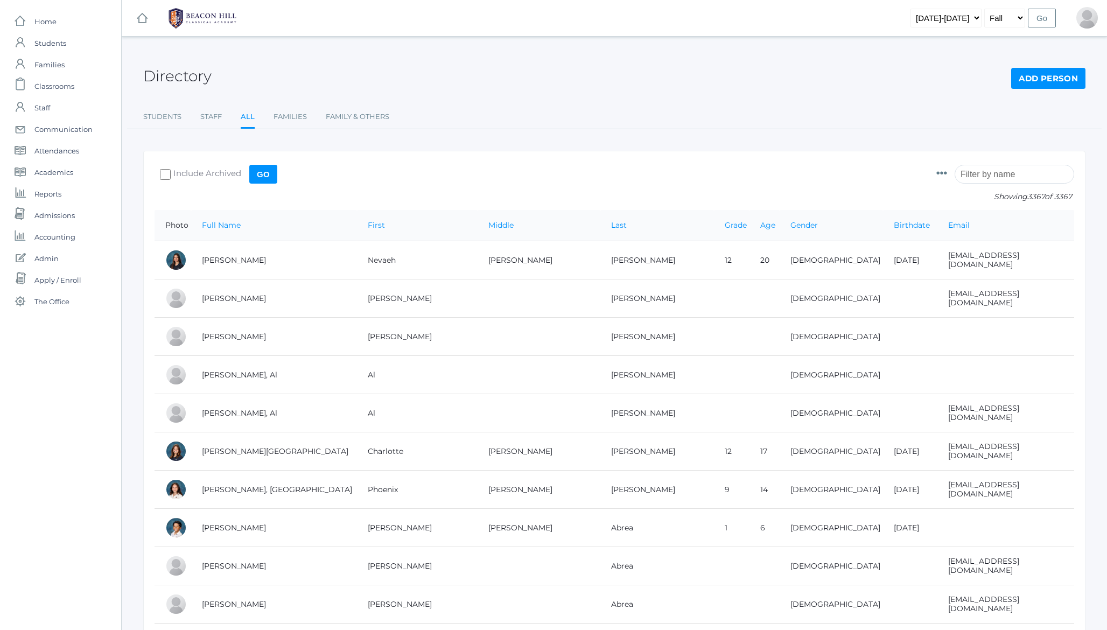
click at [1053, 79] on link "Add Person" at bounding box center [1048, 79] width 74 height 22
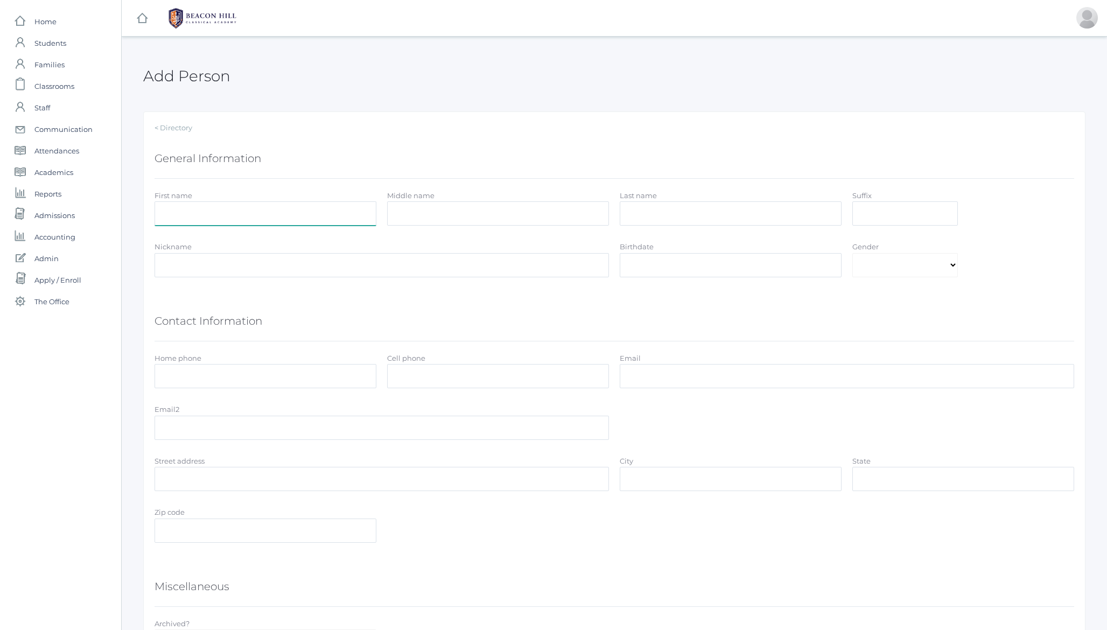
click at [251, 217] on input "First name" at bounding box center [265, 213] width 222 height 24
type input "Nicole"
paste input "Tesoro’s"
type input "Tesoro"
click at [887, 271] on select "Male Female" at bounding box center [905, 265] width 106 height 24
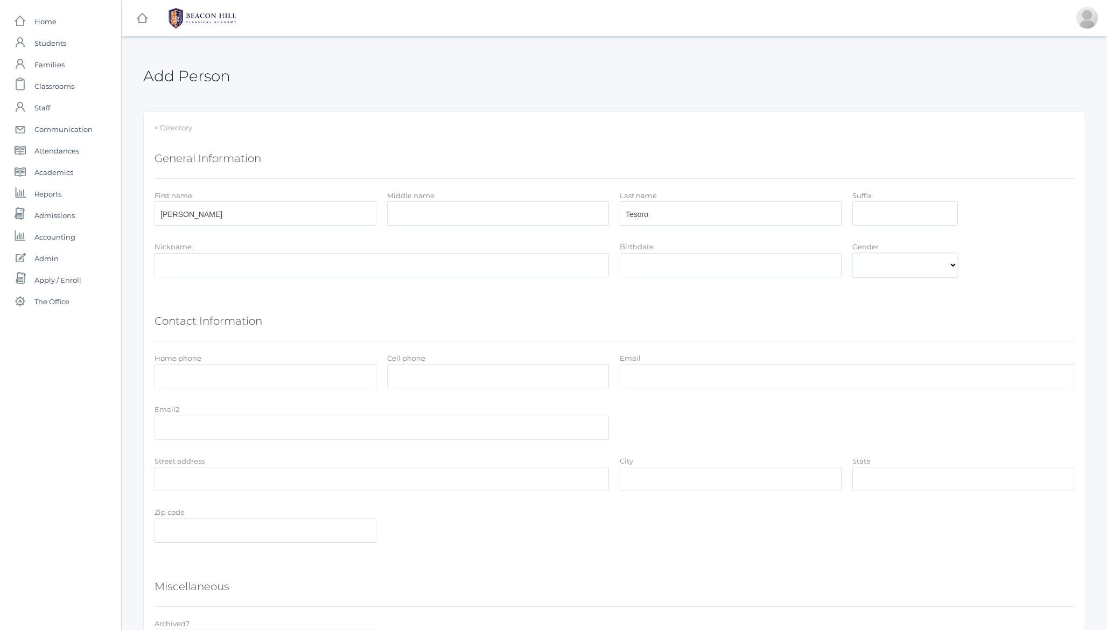
select select "[DEMOGRAPHIC_DATA]"
click at [323, 311] on div "Contact Information" at bounding box center [613, 322] width 919 height 38
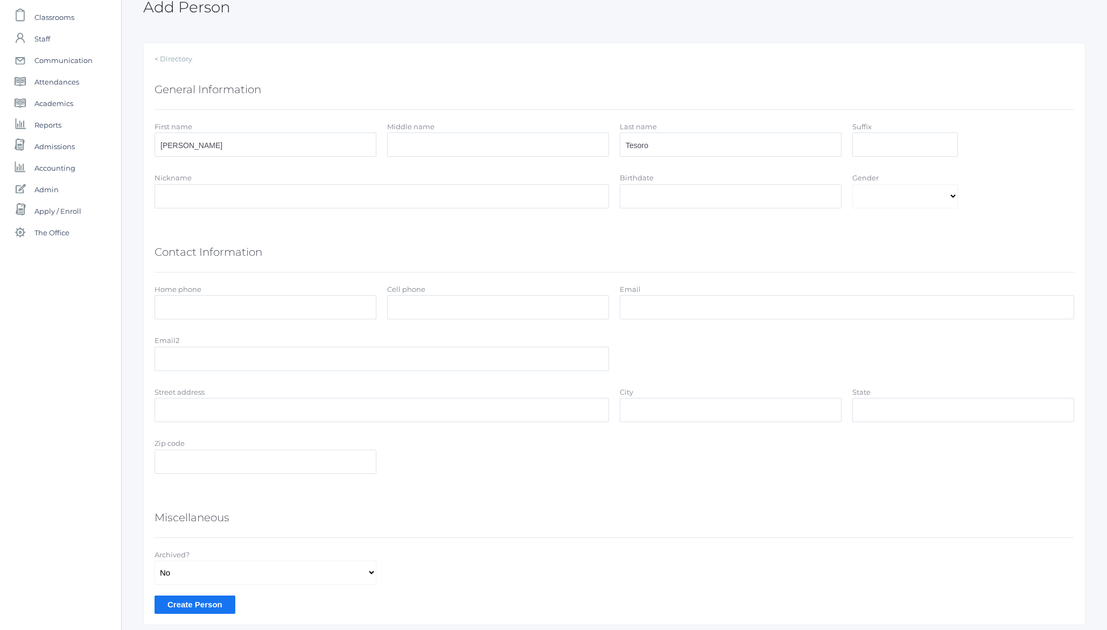
scroll to position [35, 0]
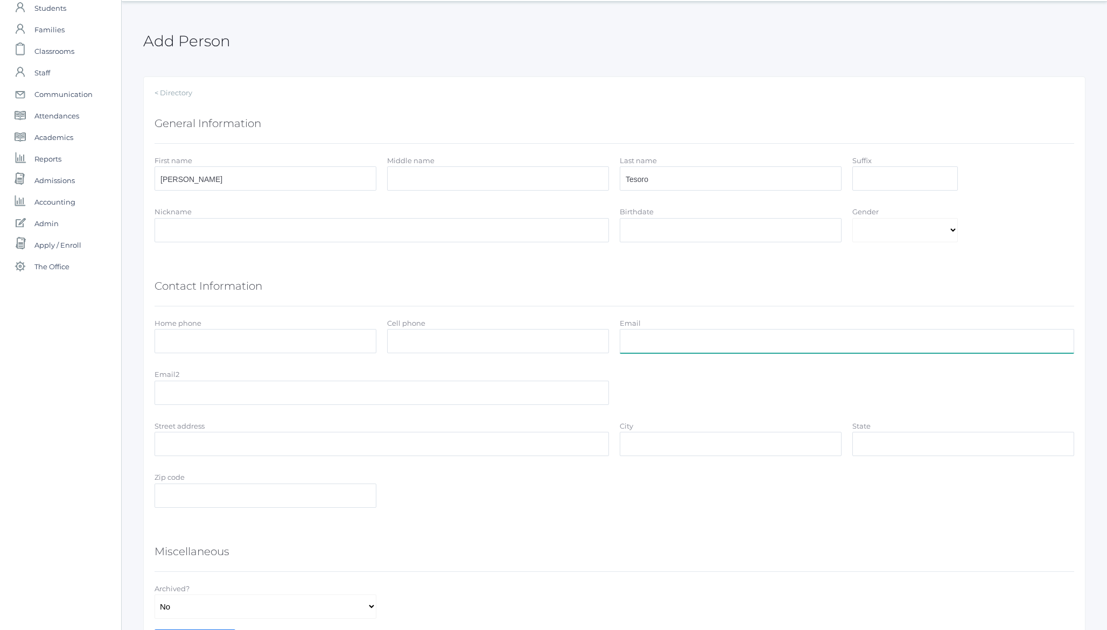
click at [649, 342] on input "Email" at bounding box center [847, 341] width 454 height 24
paste input "nicoliosisenator@gmail.com"
type input "nicoliosisenator@gmail.com"
click at [442, 335] on input "Cell phone" at bounding box center [498, 341] width 222 height 24
paste input "(818) 577-3495"
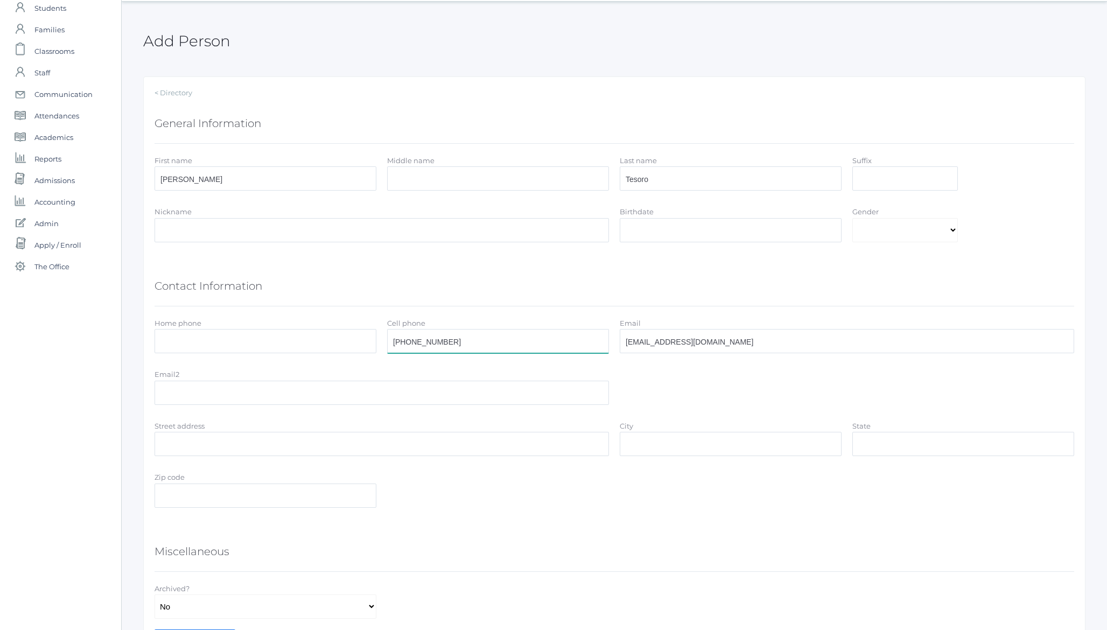
type input "818-577-3495"
click at [529, 278] on div "Contact Information" at bounding box center [613, 287] width 919 height 38
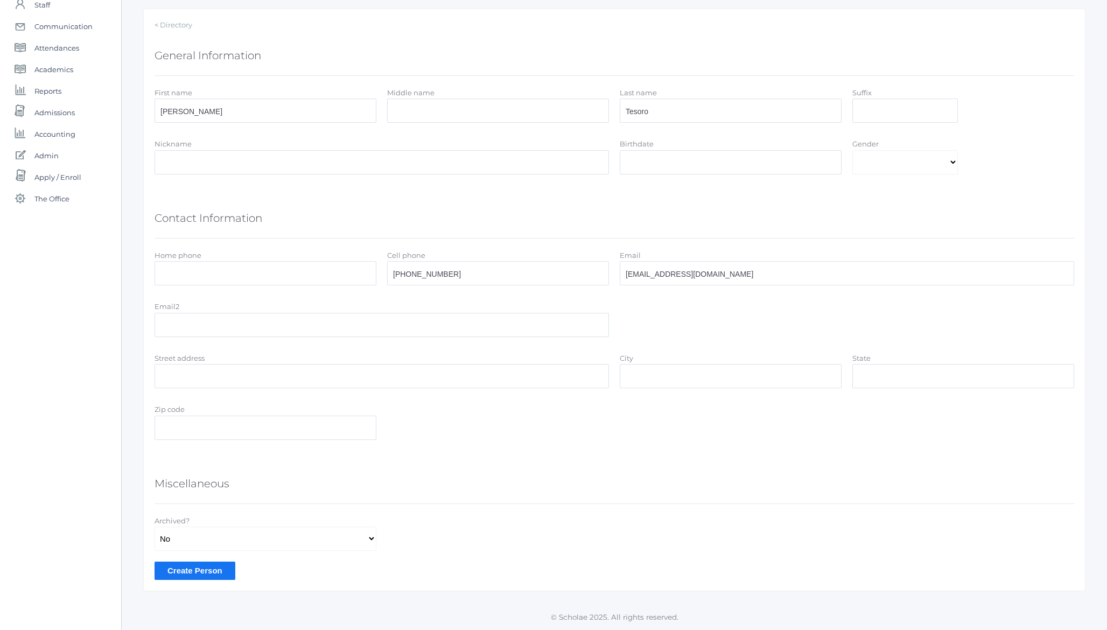
click at [216, 571] on input "Create Person" at bounding box center [194, 570] width 81 height 18
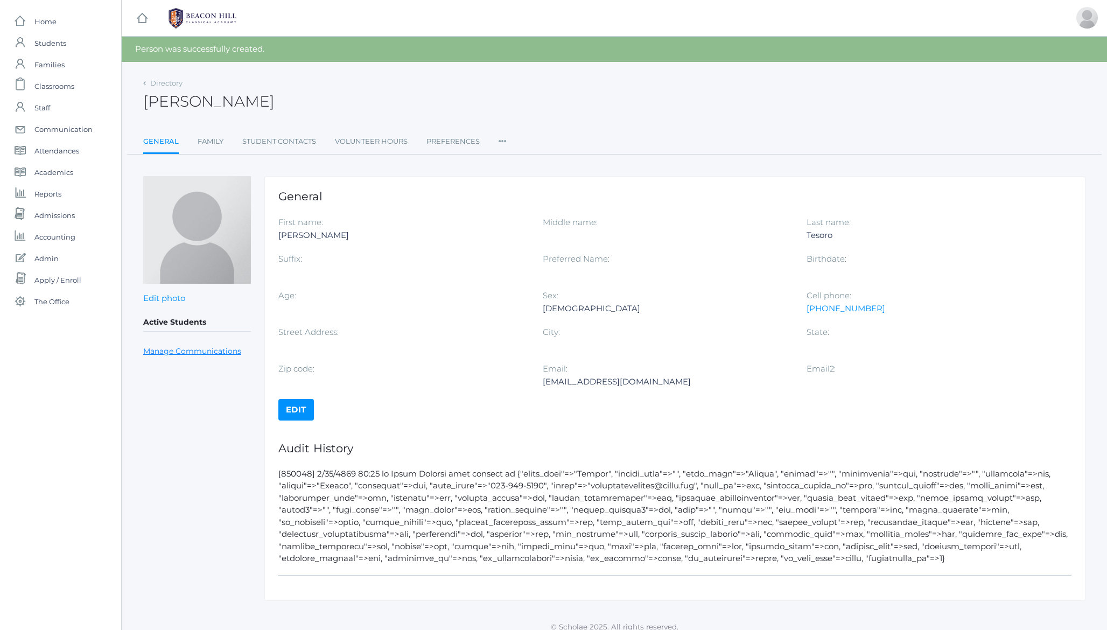
click at [206, 350] on link "Manage Communications" at bounding box center [192, 351] width 98 height 12
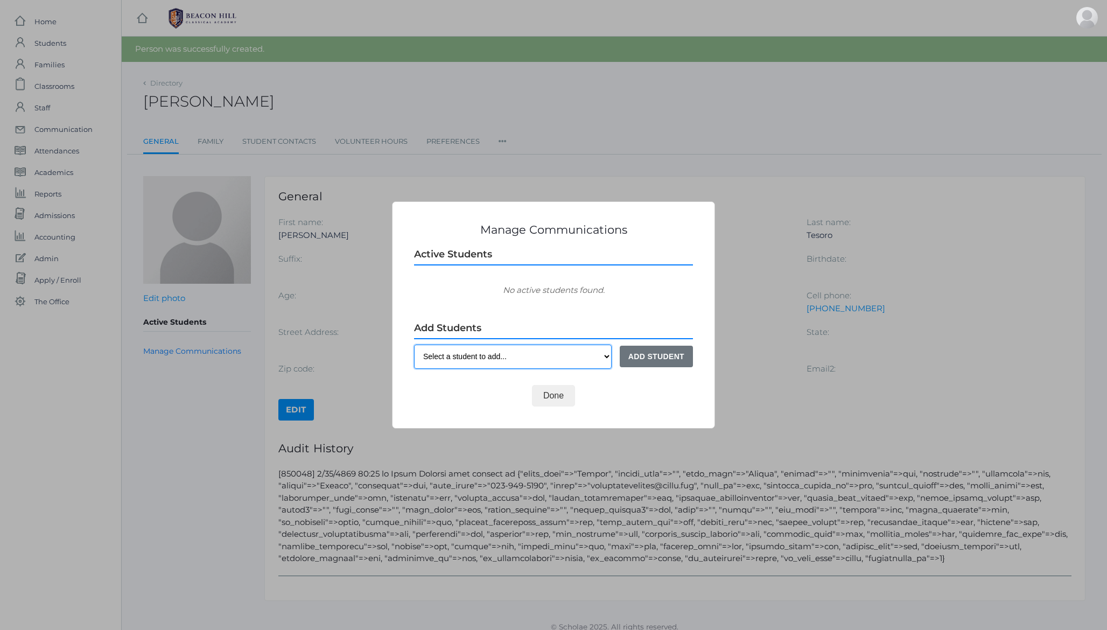
click at [477, 359] on select "Select a student to add... [PERSON_NAME] (12th grade) [PERSON_NAME] (9th grade)…" at bounding box center [513, 357] width 198 height 24
click at [484, 358] on select "Select a student to add... [PERSON_NAME] (12th grade) [PERSON_NAME] (9th grade)…" at bounding box center [513, 357] width 198 height 24
click at [481, 393] on div "Done" at bounding box center [553, 396] width 279 height 22
click at [458, 354] on select "Select a student to add... Charlotte Abdulla (12th grade) Phoenix Abdulla (9th …" at bounding box center [513, 357] width 198 height 24
select select "4296"
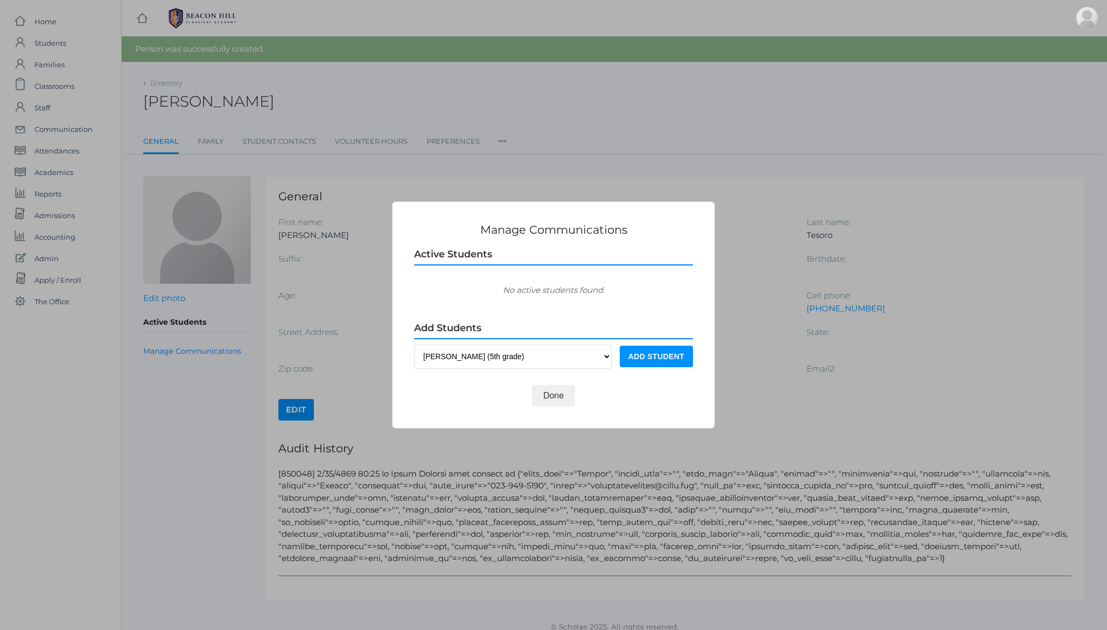
click at [643, 356] on button "Add Student" at bounding box center [656, 357] width 73 height 22
select select
click at [551, 394] on button "Done" at bounding box center [553, 396] width 43 height 22
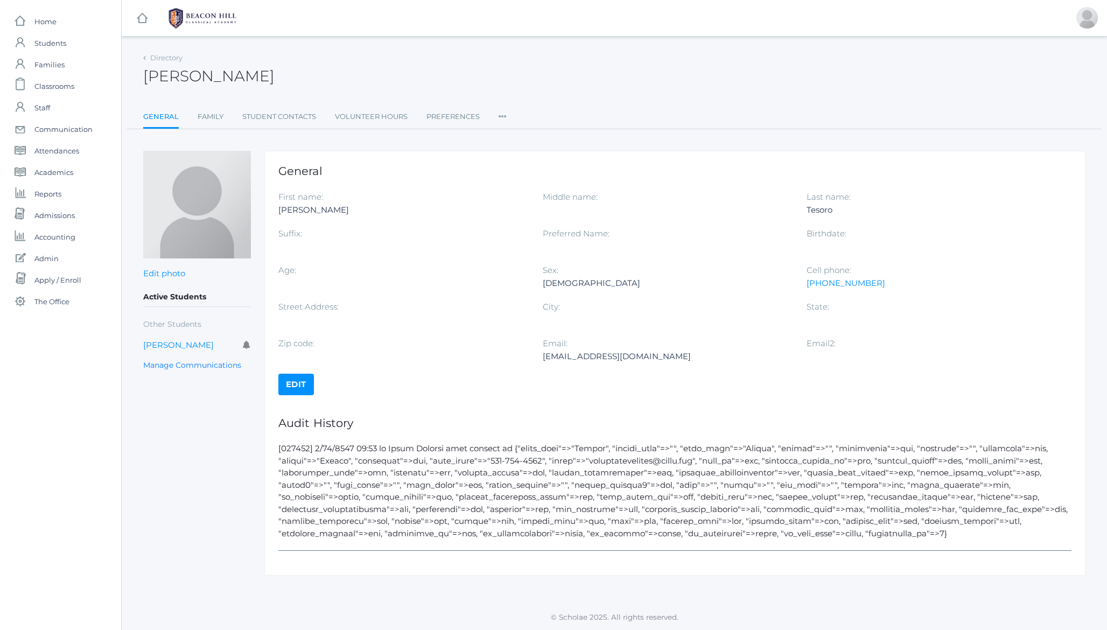
click at [193, 371] on div "Edit photo Save or cancel Active Students Other Students Wyatt Ferris Manage Co…" at bounding box center [197, 363] width 108 height 425
click at [193, 364] on link "Manage Communications" at bounding box center [192, 365] width 98 height 12
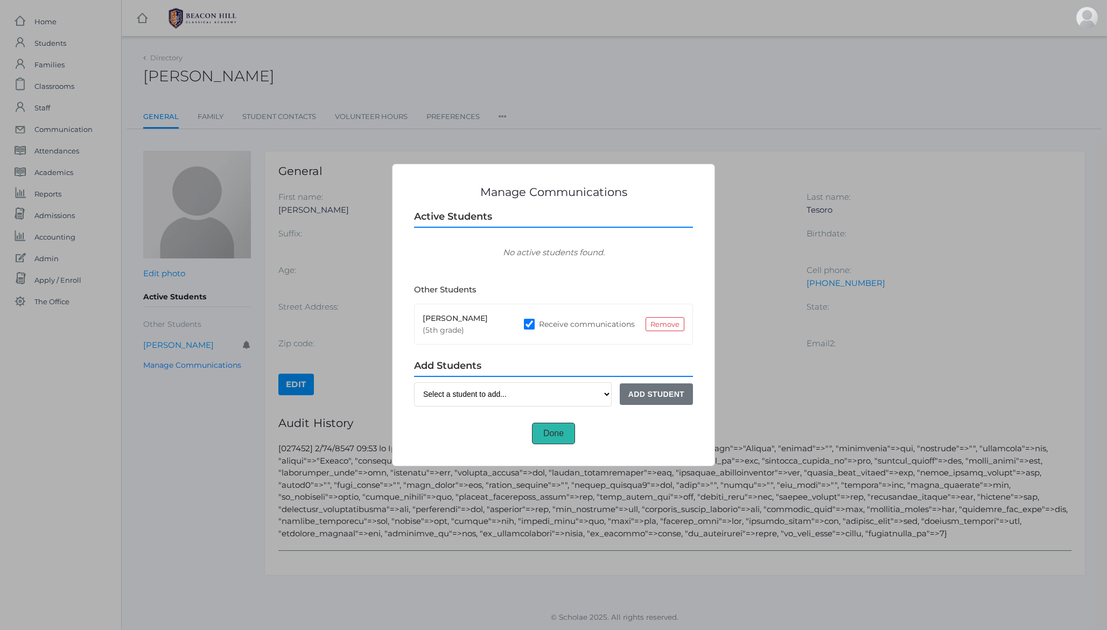
click at [552, 433] on button "Done" at bounding box center [553, 434] width 43 height 22
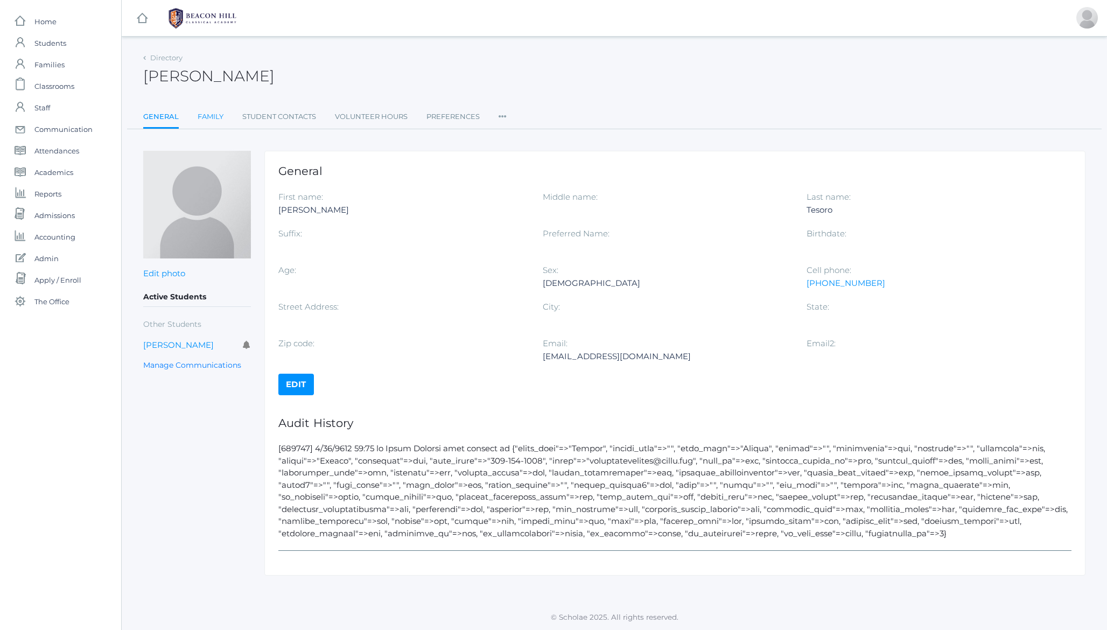
click at [208, 117] on link "Family" at bounding box center [211, 117] width 26 height 22
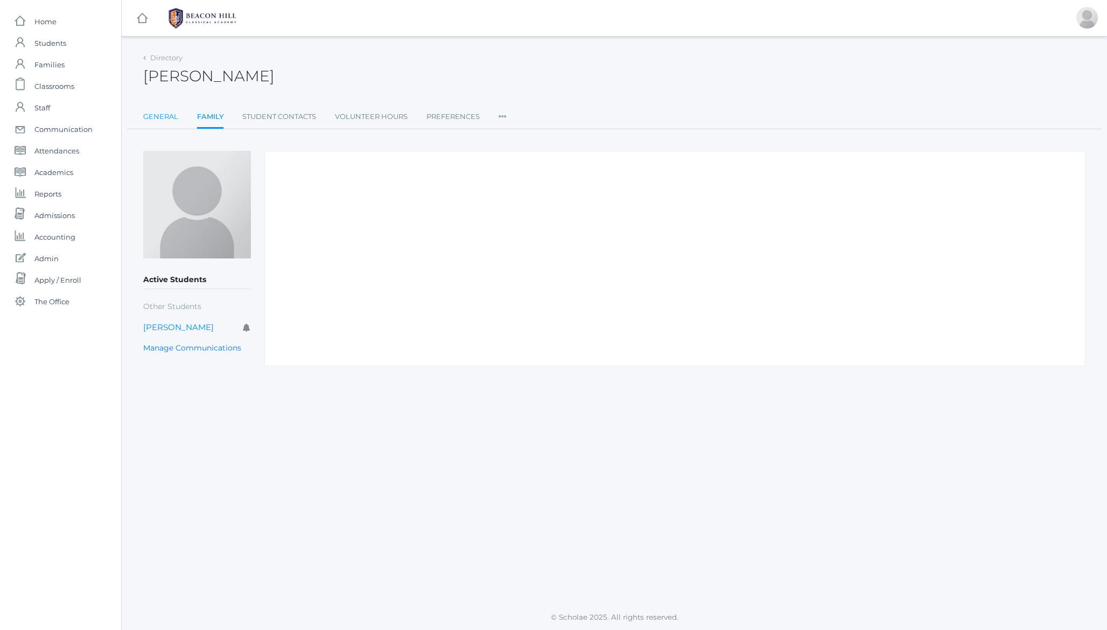
click at [155, 116] on link "General" at bounding box center [160, 117] width 35 height 22
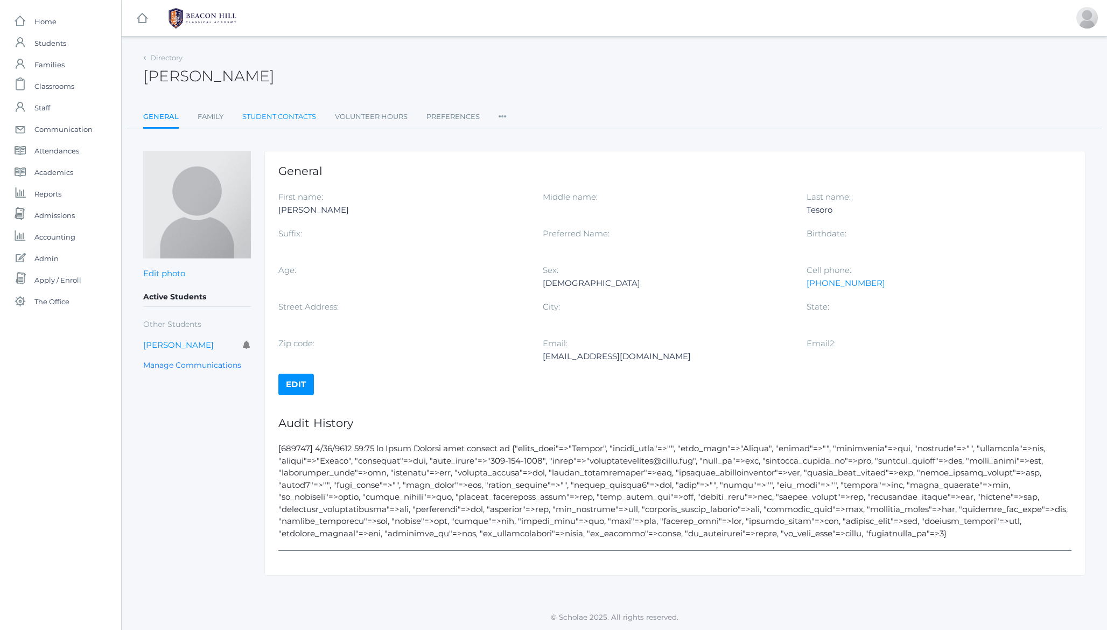
click at [272, 118] on link "Student Contacts" at bounding box center [279, 117] width 74 height 22
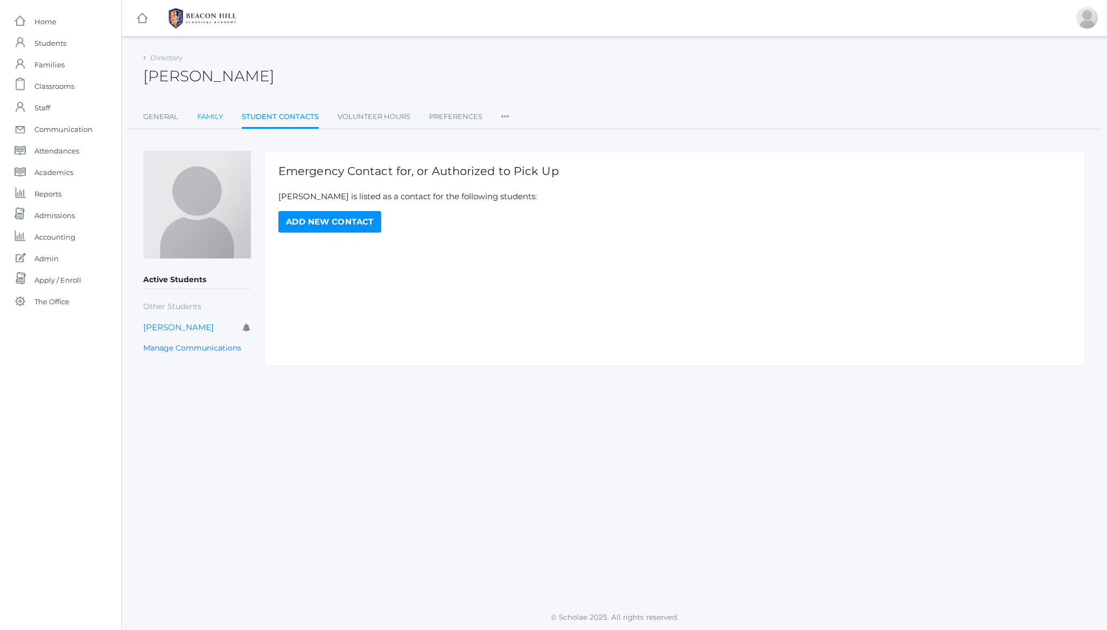
click at [215, 116] on link "Family" at bounding box center [210, 117] width 26 height 22
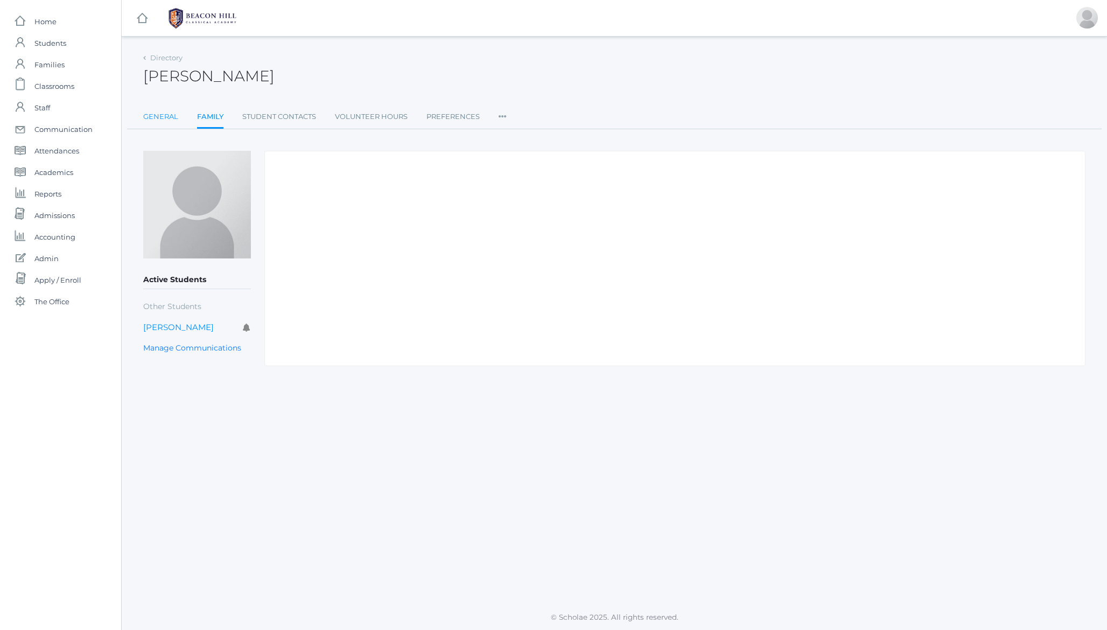
click at [161, 115] on link "General" at bounding box center [160, 117] width 35 height 22
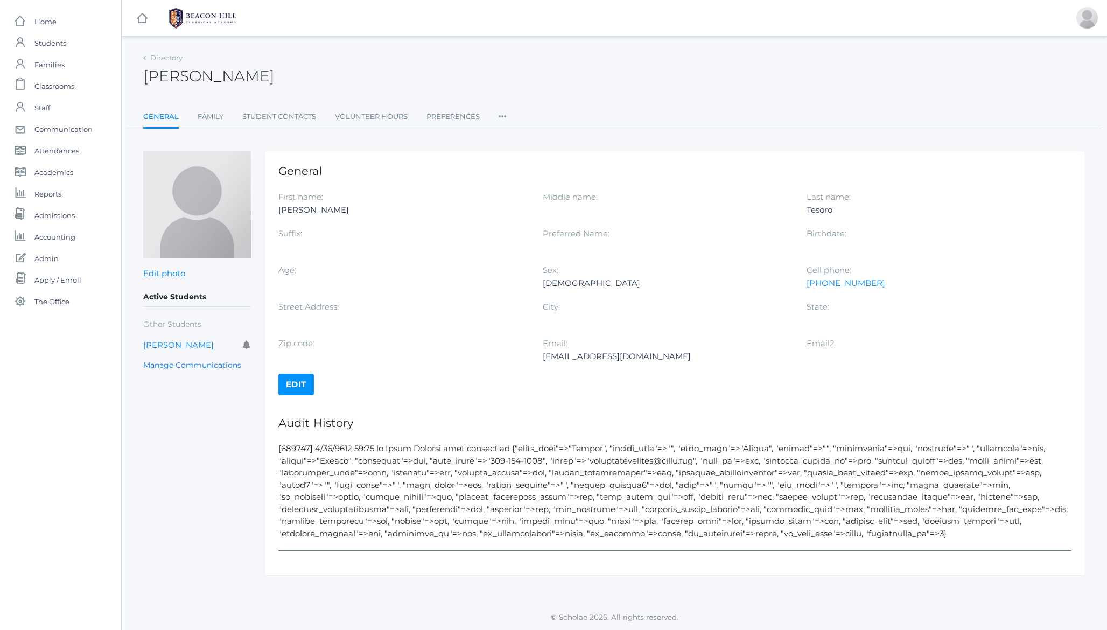
click at [190, 81] on h2 "Nicole Tesoro" at bounding box center [208, 76] width 131 height 17
click at [501, 118] on icon at bounding box center [502, 113] width 8 height 15
click at [503, 112] on icon at bounding box center [502, 113] width 8 height 15
click at [187, 79] on h2 "Nicole Tesoro" at bounding box center [208, 76] width 131 height 17
click at [42, 60] on span "Families" at bounding box center [49, 65] width 30 height 22
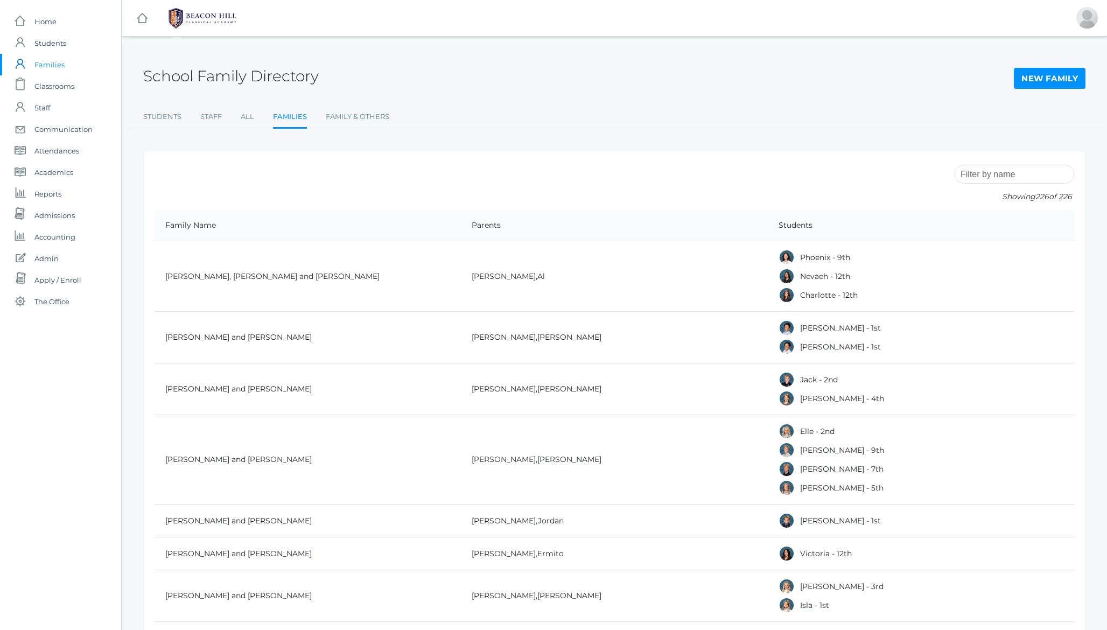
click at [994, 176] on input "search" at bounding box center [1014, 174] width 120 height 19
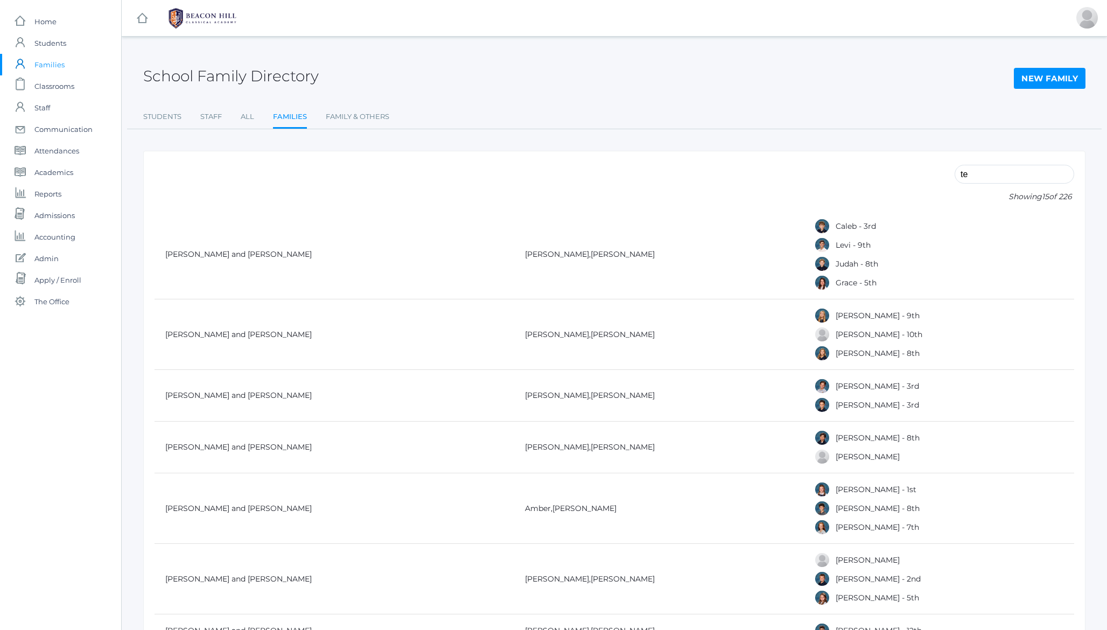
type input "t"
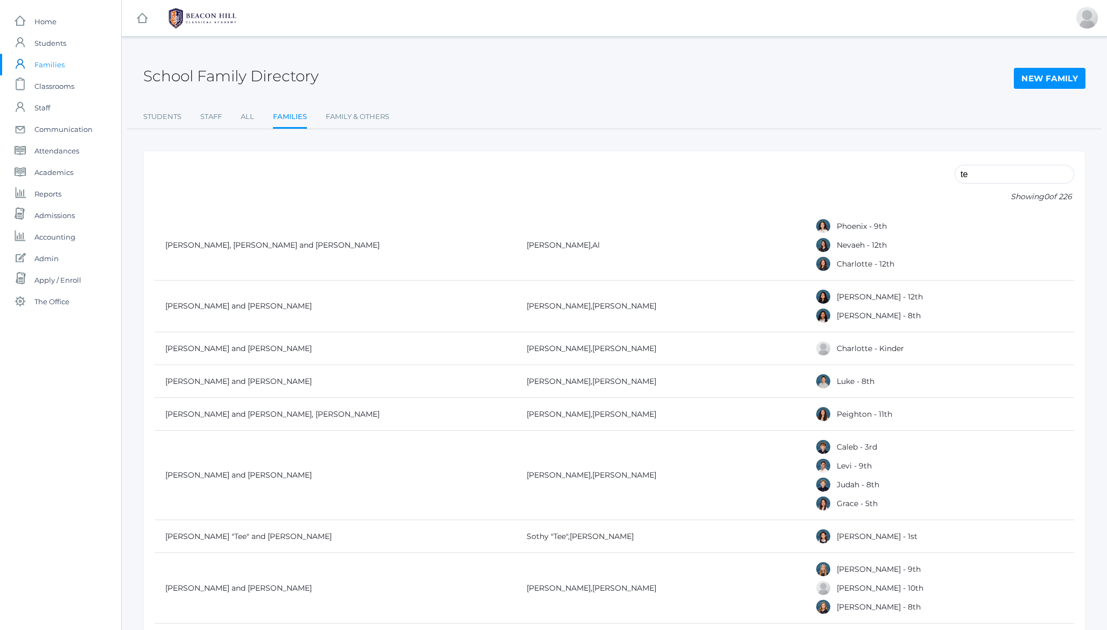
type input "t"
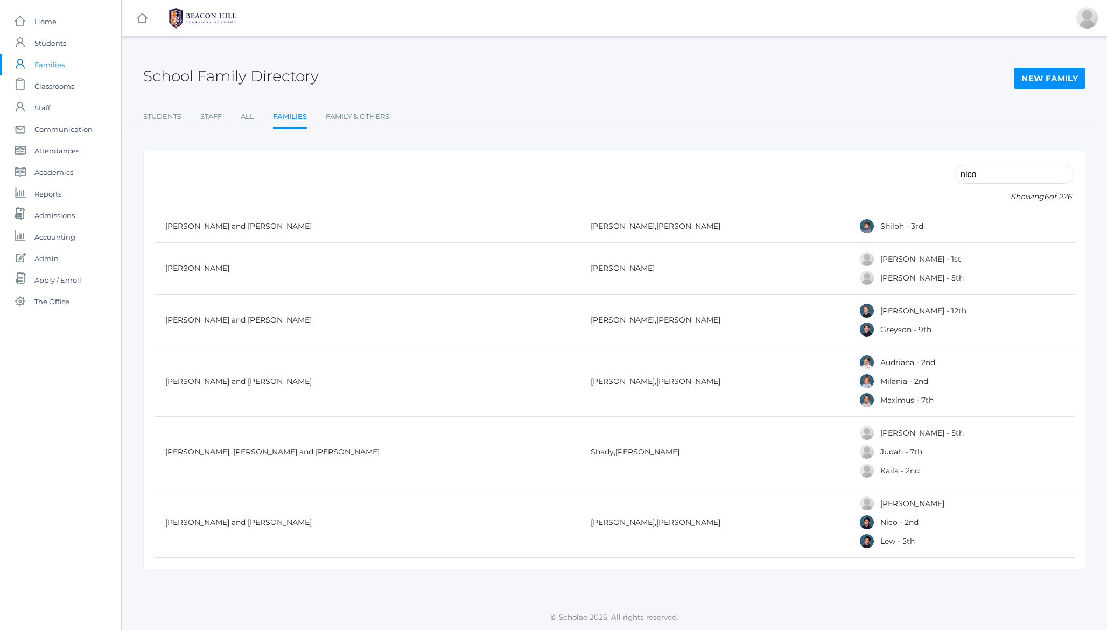
type input "nicol"
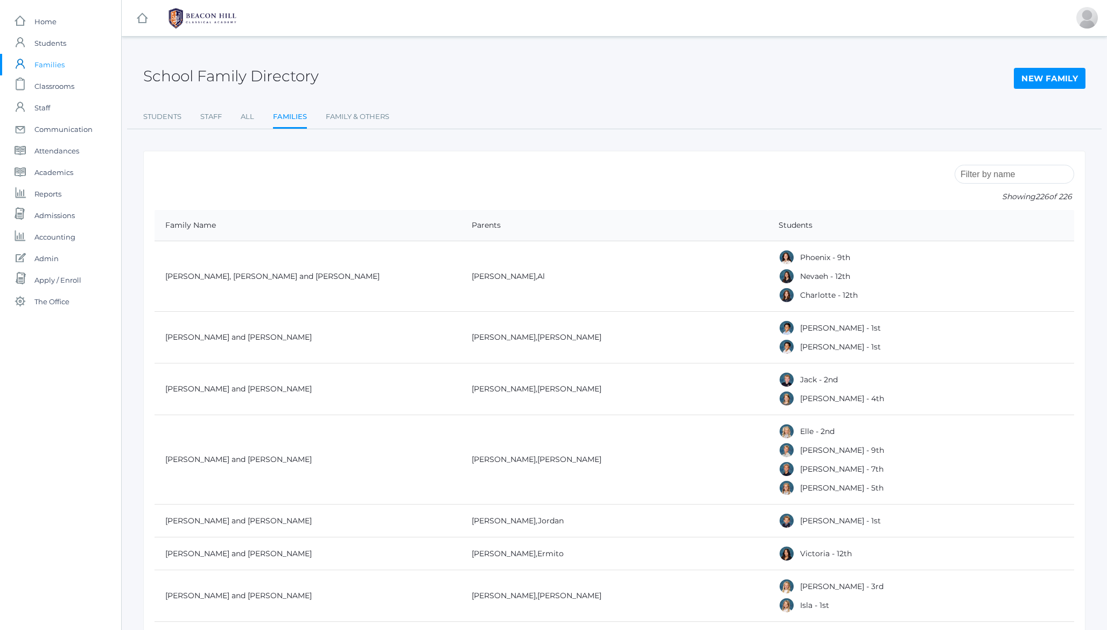
click at [1031, 78] on link "New Family" at bounding box center [1050, 79] width 72 height 22
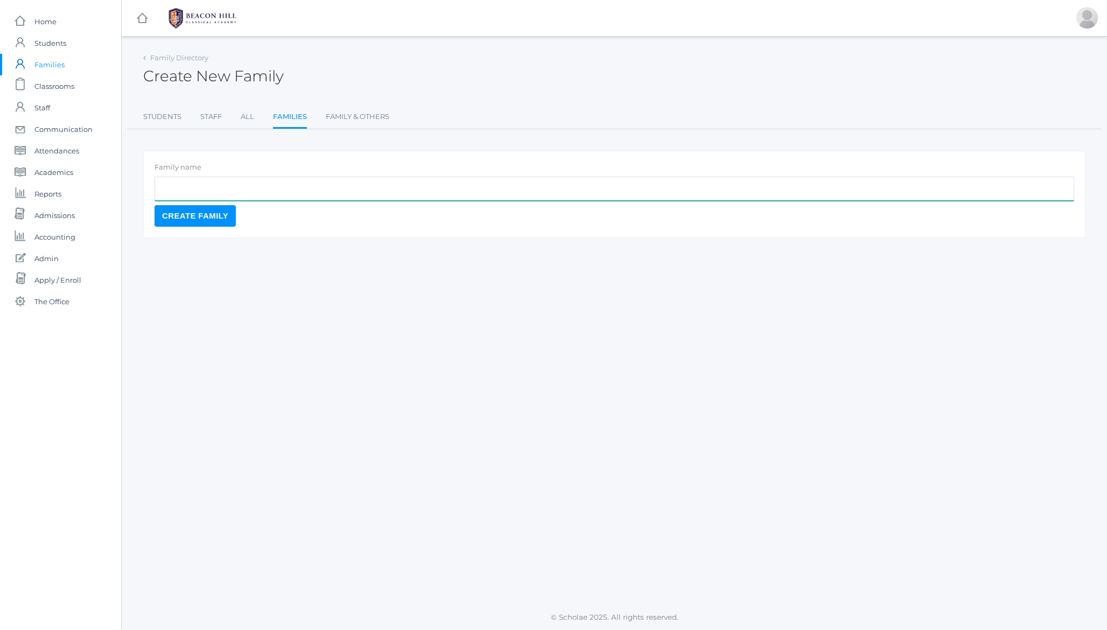
click at [245, 193] on input "text" at bounding box center [613, 189] width 919 height 24
click at [217, 189] on input "text" at bounding box center [613, 189] width 919 height 24
paste input "Nicole Tesoro’s"
paste input "[PERSON_NAME]"
type input "[PERSON_NAME]"
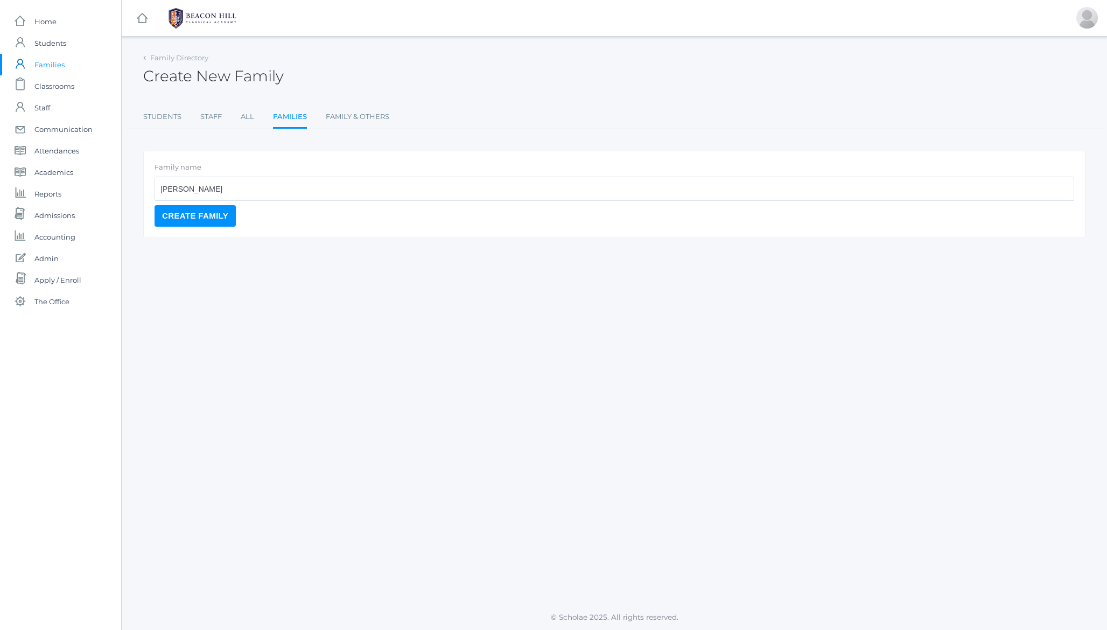
click at [196, 203] on form "Family name Tesoro, Nicole Create Family" at bounding box center [613, 194] width 919 height 65
click at [187, 217] on input "Create Family" at bounding box center [194, 216] width 81 height 22
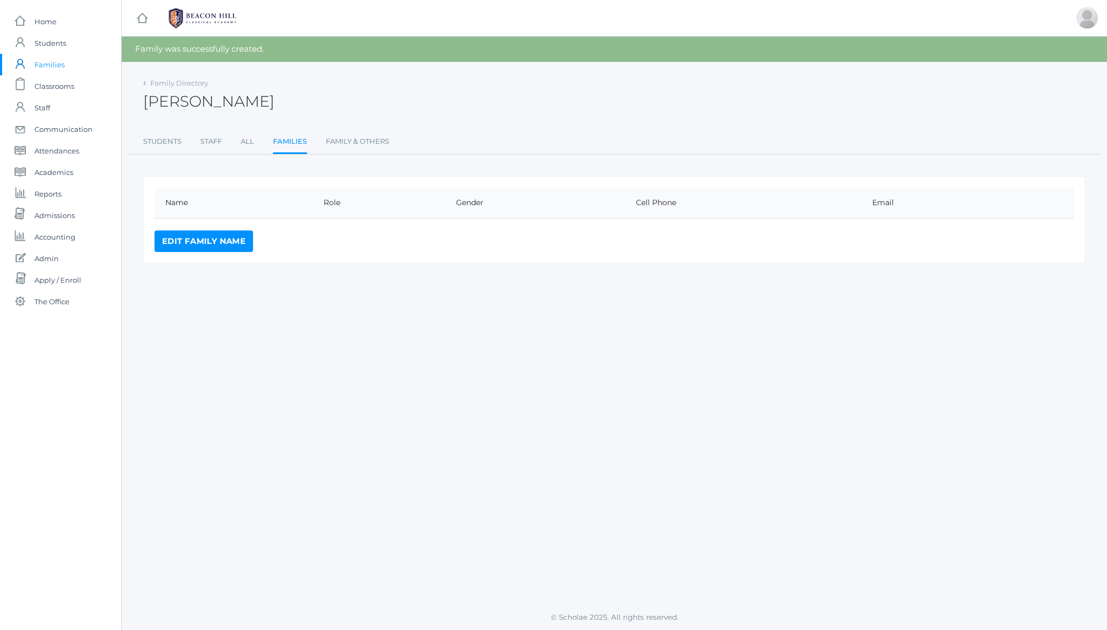
click at [217, 241] on link "Edit Family Name" at bounding box center [203, 241] width 99 height 22
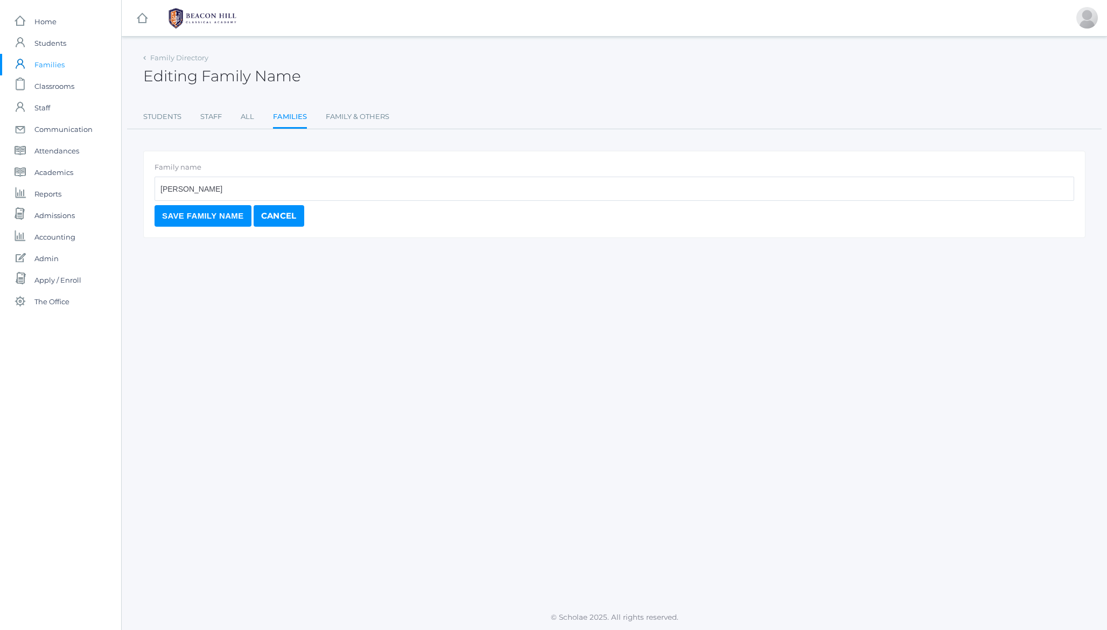
click at [284, 213] on link "Cancel" at bounding box center [279, 216] width 51 height 22
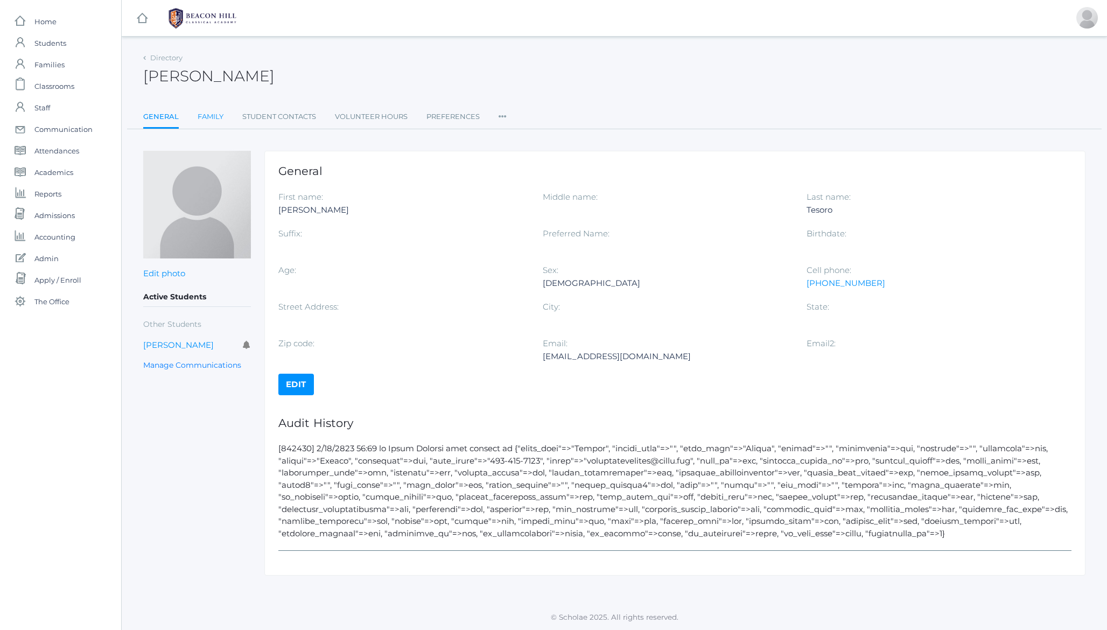
click at [200, 110] on link "Family" at bounding box center [211, 117] width 26 height 22
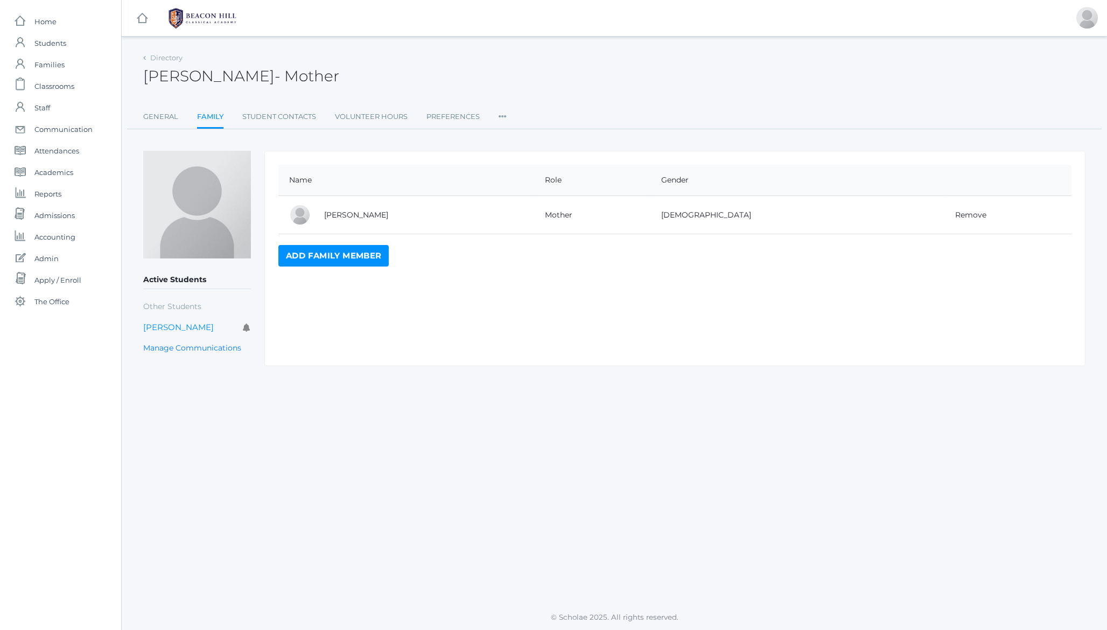
click at [368, 257] on link "Add Family Member" at bounding box center [333, 256] width 110 height 22
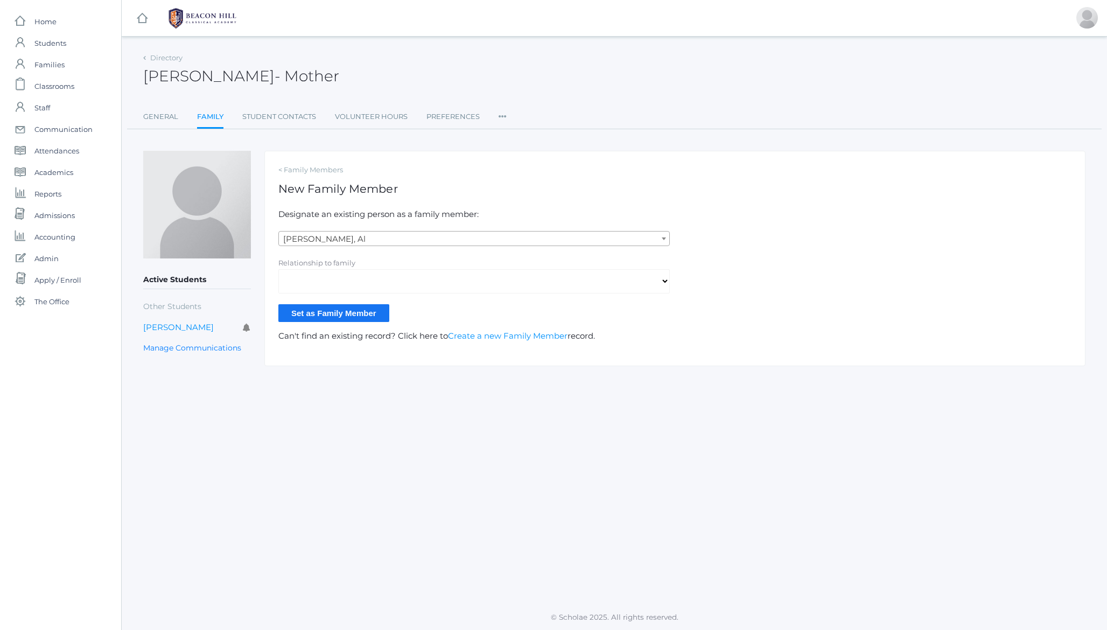
click at [419, 239] on span "[PERSON_NAME], Al" at bounding box center [474, 238] width 390 height 15
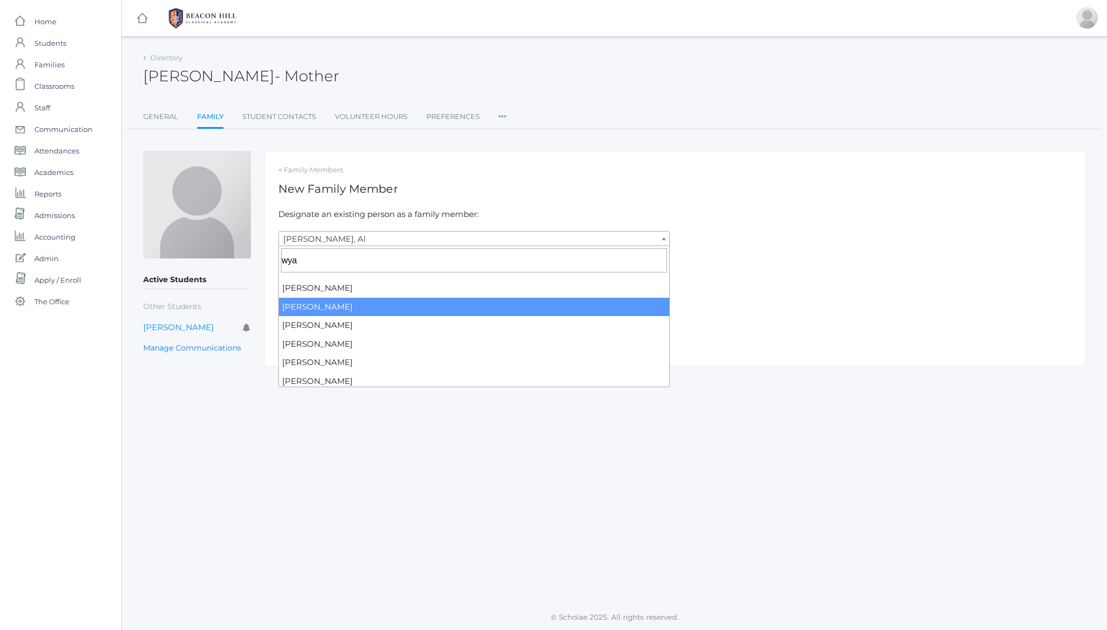
type input "wya"
select select "4296"
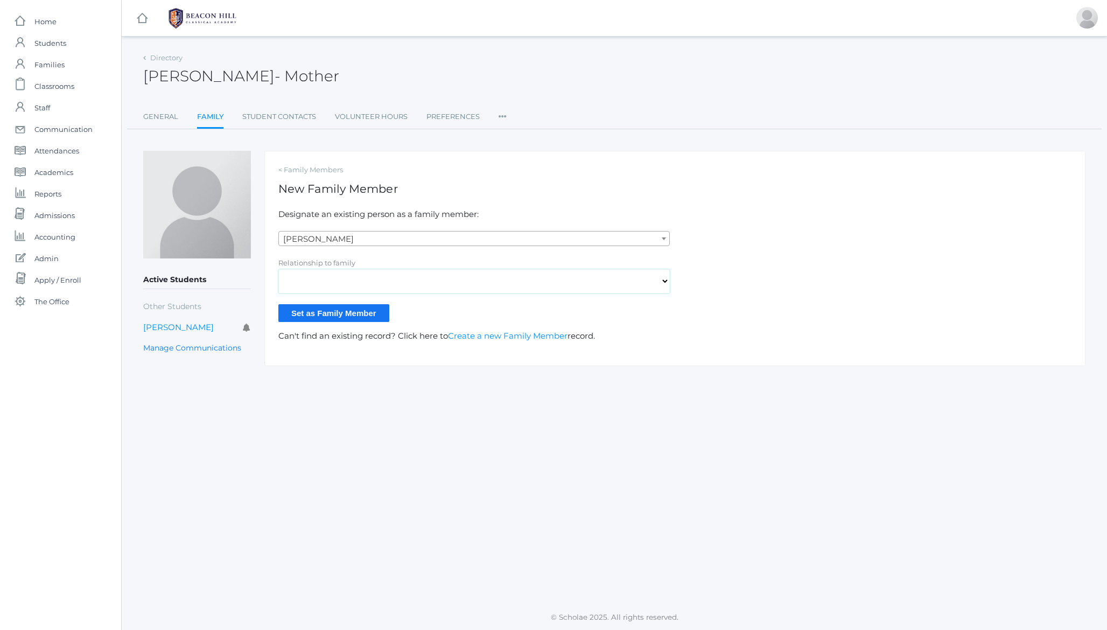
click at [382, 280] on select "Aunt Birth Mom Brother Father Grandparent Mother Other Sister Step Father Step …" at bounding box center [473, 281] width 391 height 24
click at [326, 316] on input "Set as Family Member" at bounding box center [333, 313] width 111 height 18
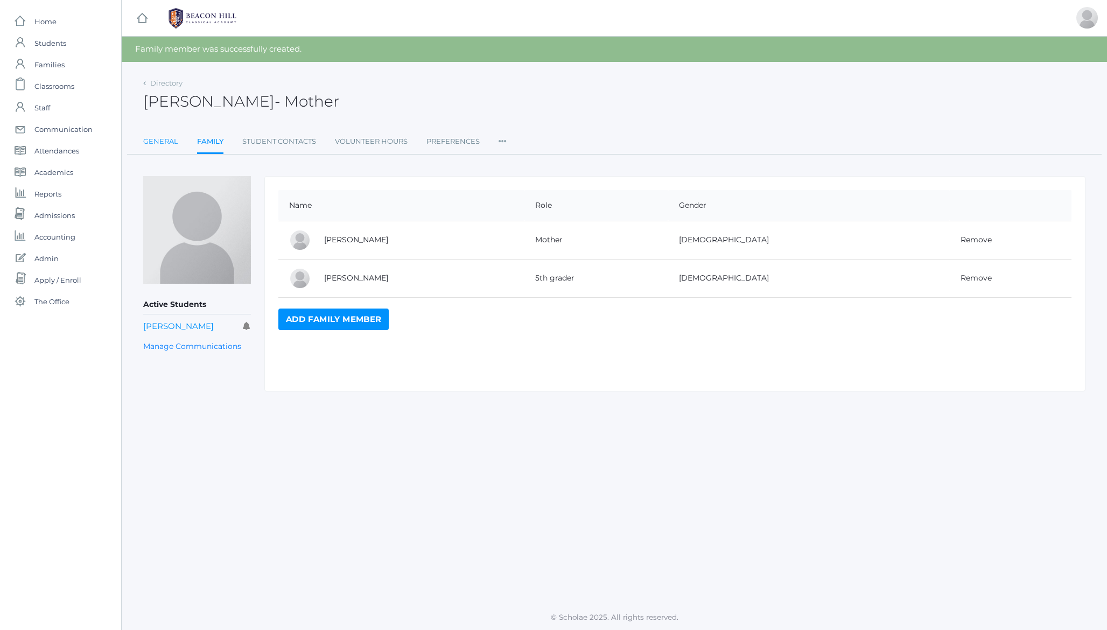
click at [159, 142] on link "General" at bounding box center [160, 142] width 35 height 22
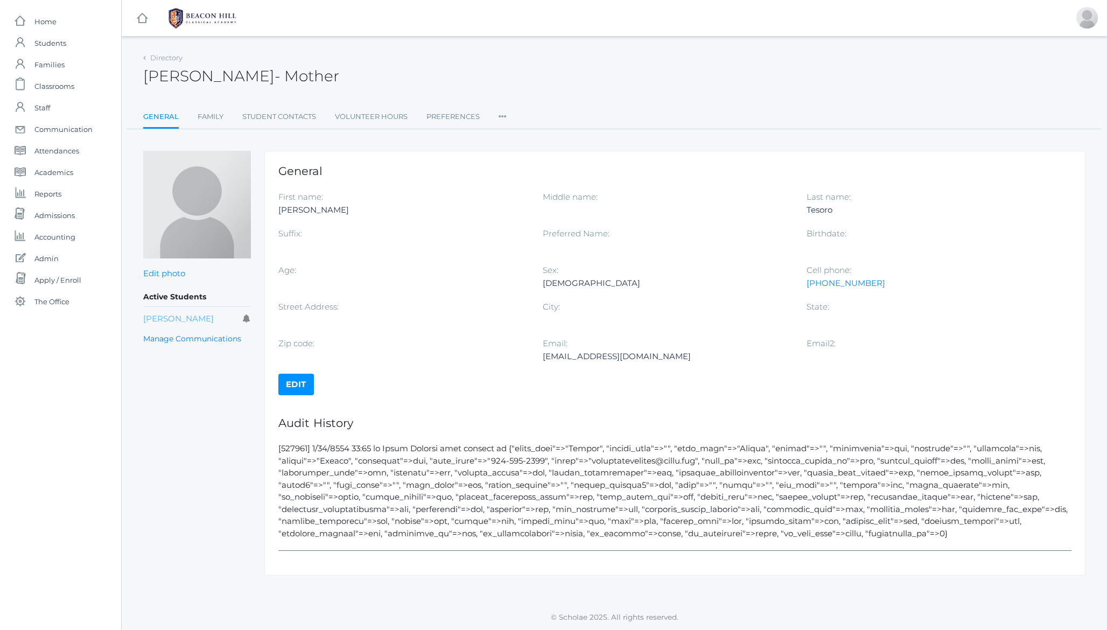
click at [165, 318] on link "[PERSON_NAME]" at bounding box center [178, 318] width 71 height 10
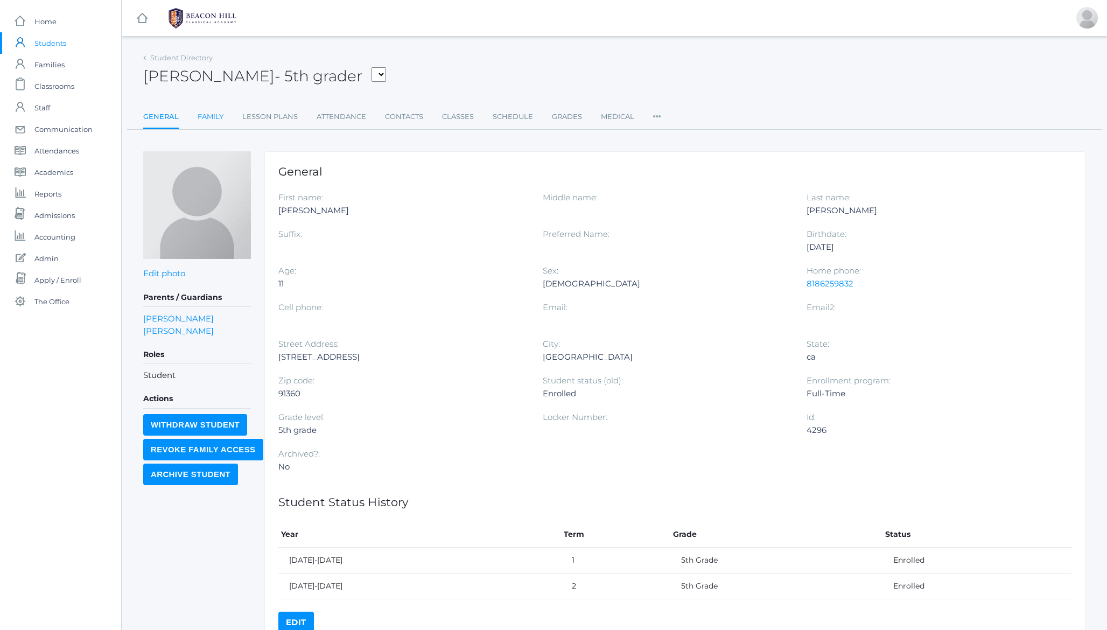
click at [208, 118] on link "Family" at bounding box center [211, 117] width 26 height 22
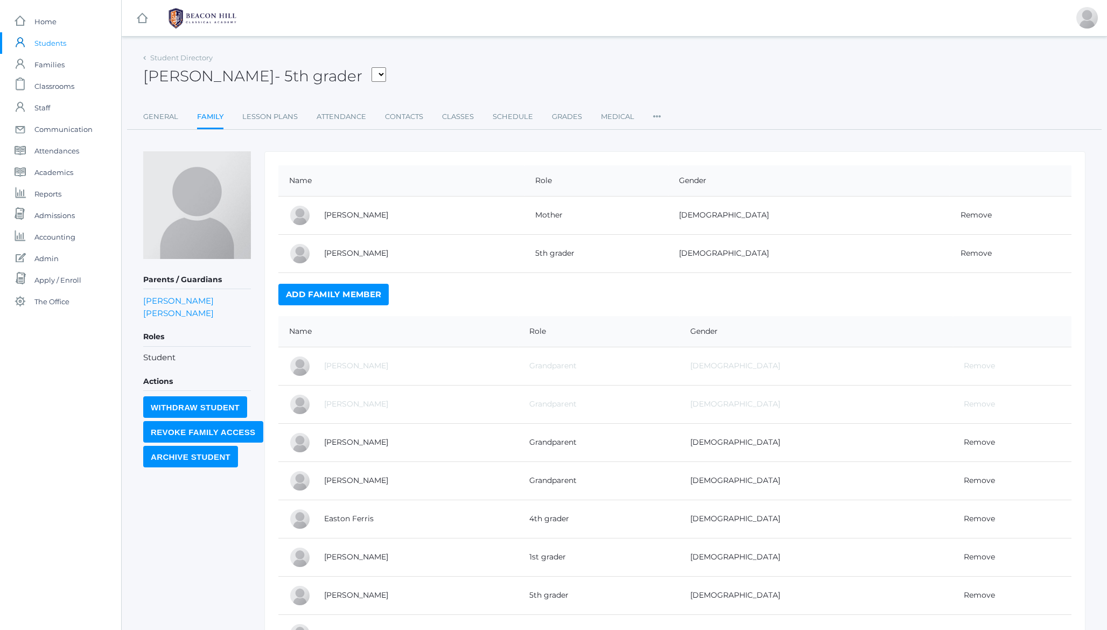
click at [166, 278] on h5 "Parents / Guardians" at bounding box center [197, 280] width 108 height 18
click at [165, 278] on h5 "Parents / Guardians" at bounding box center [197, 280] width 108 height 18
click at [201, 277] on h5 "Parents / Guardians" at bounding box center [197, 280] width 108 height 18
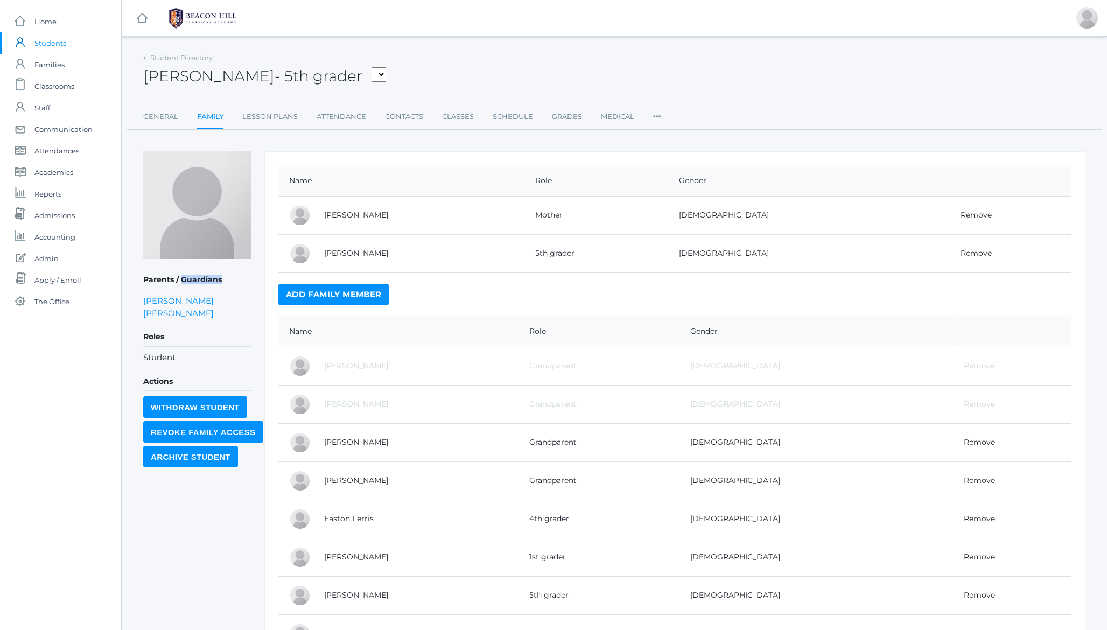
click at [201, 277] on h5 "Parents / Guardians" at bounding box center [197, 280] width 108 height 18
click at [164, 278] on h5 "Parents / Guardians" at bounding box center [197, 280] width 108 height 18
click at [342, 255] on link "[PERSON_NAME]" at bounding box center [356, 253] width 64 height 10
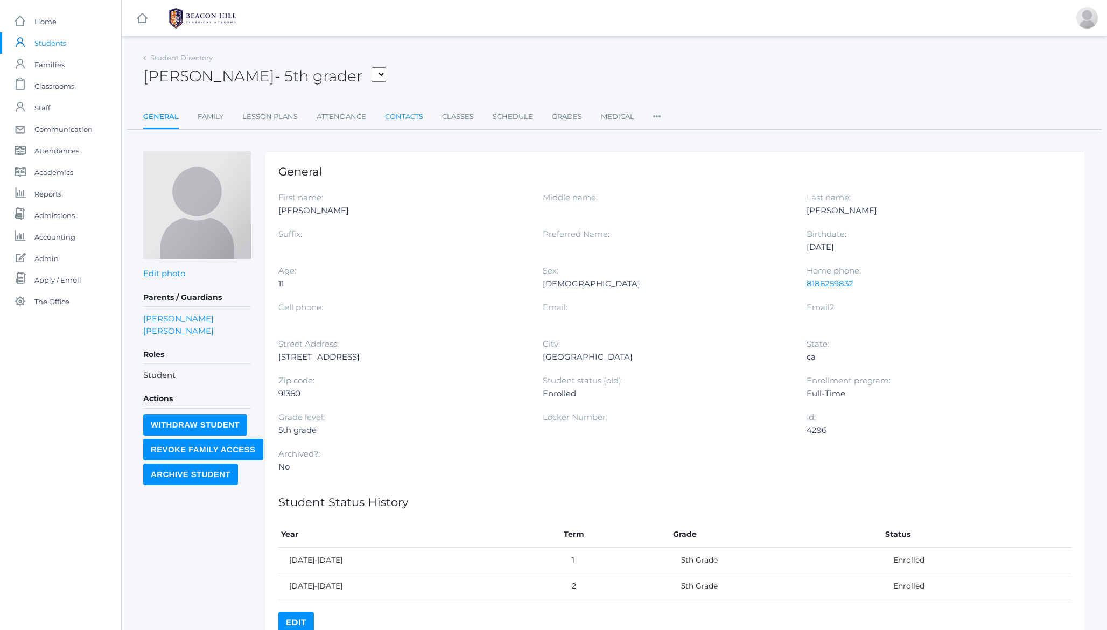
click at [412, 118] on link "Contacts" at bounding box center [404, 117] width 38 height 22
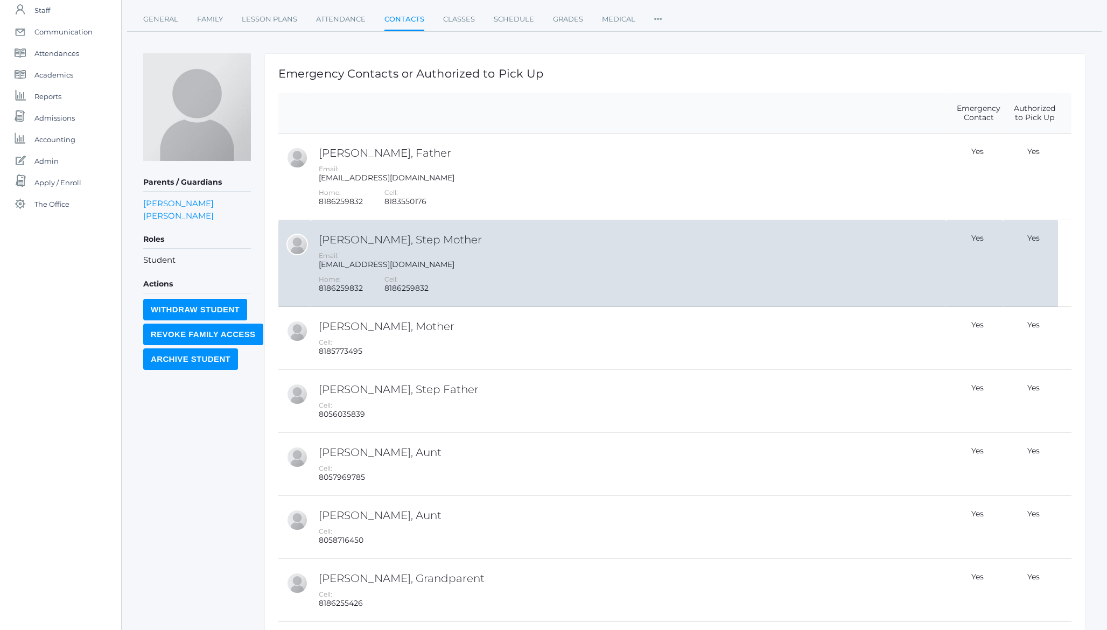
scroll to position [31, 0]
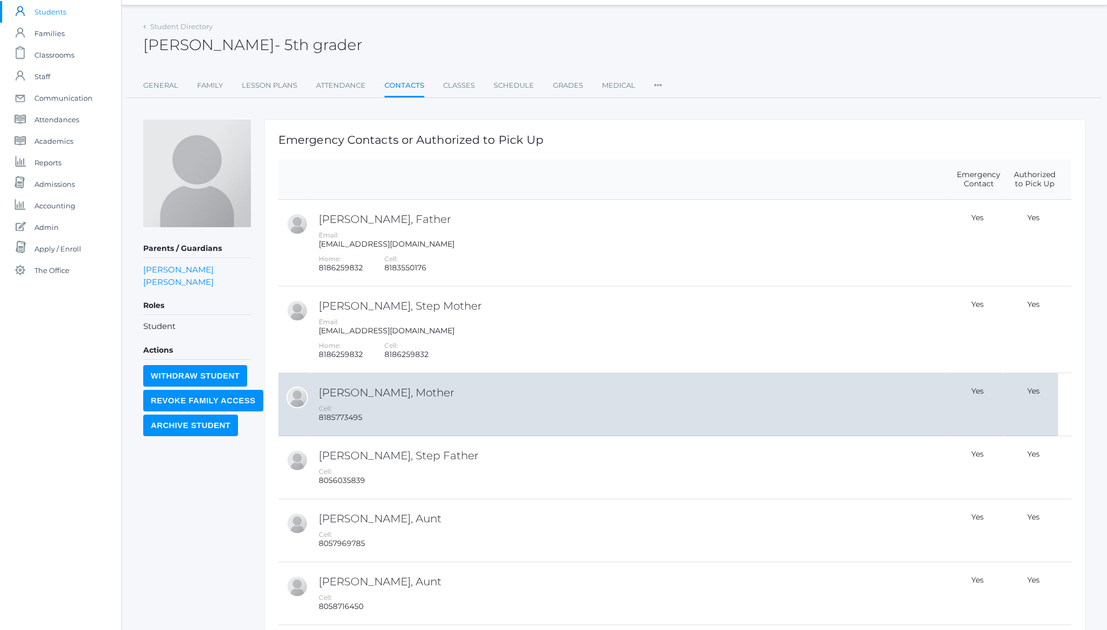
click at [428, 391] on h2 "Nicole Tesoro, Mother" at bounding box center [631, 392] width 624 height 12
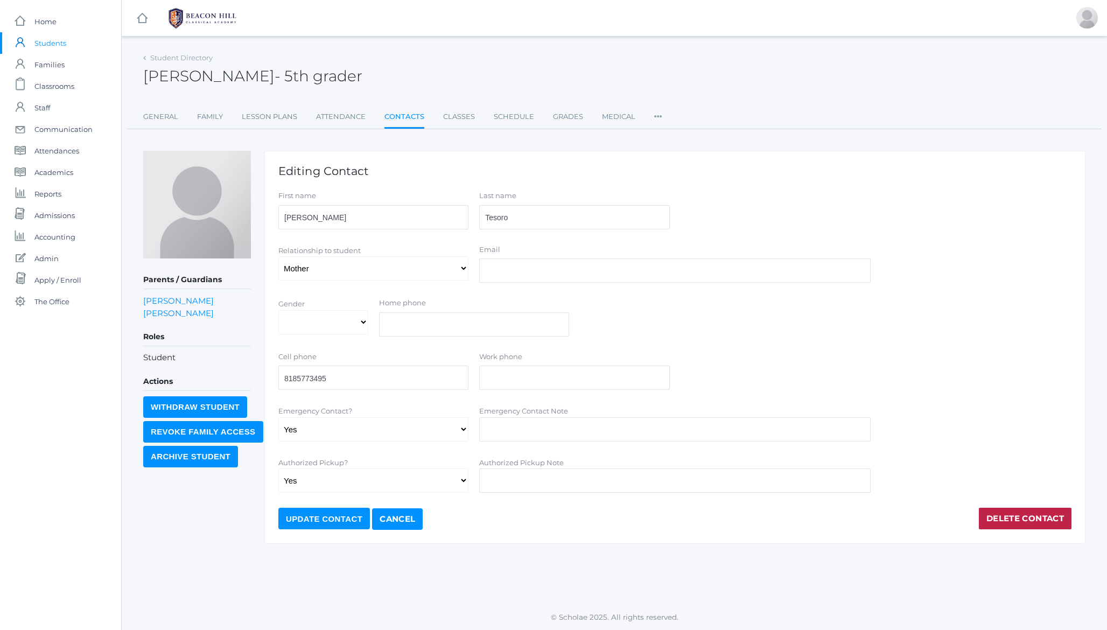
click at [335, 166] on h1 "Editing Contact" at bounding box center [674, 171] width 793 height 12
click at [305, 167] on h1 "Editing Contact" at bounding box center [674, 171] width 793 height 12
click at [392, 521] on link "Cancel" at bounding box center [397, 519] width 51 height 22
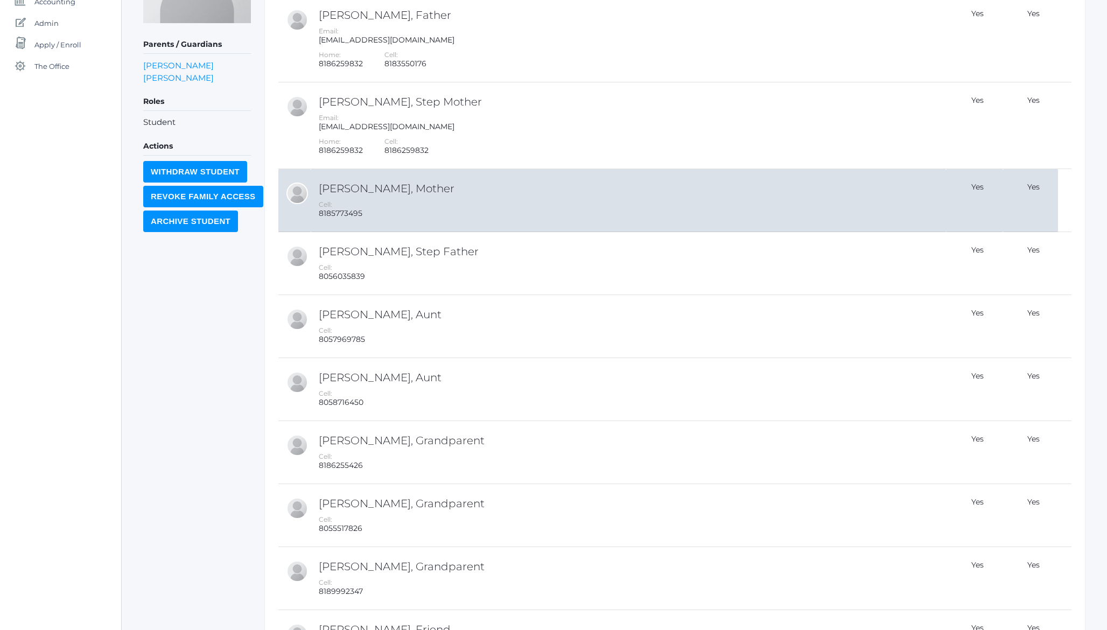
scroll to position [458, 0]
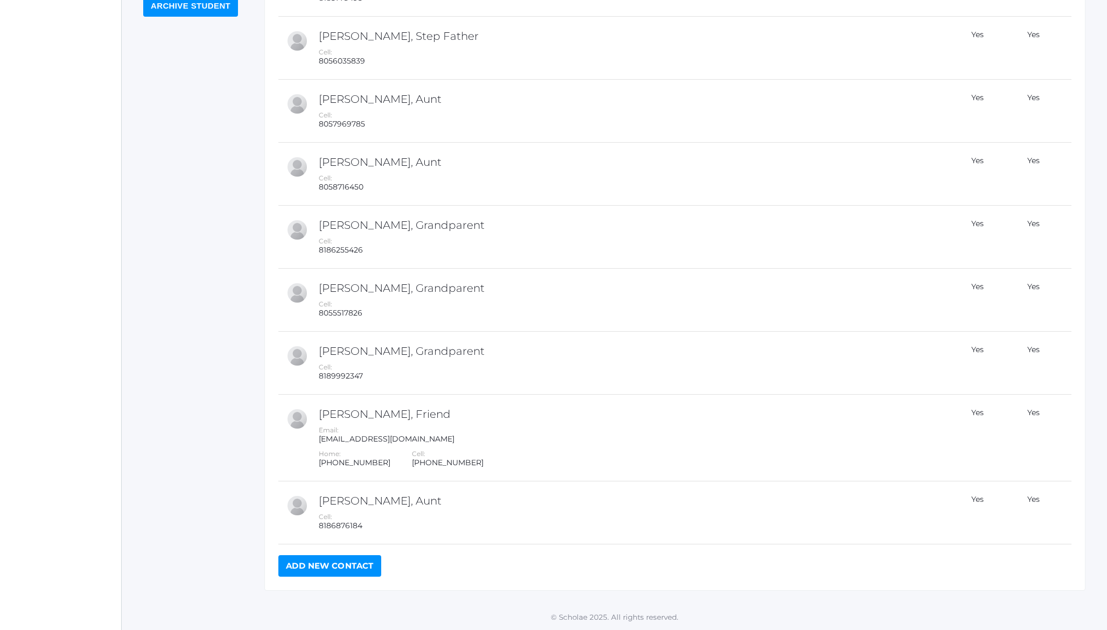
click at [335, 567] on link "Add New Contact" at bounding box center [329, 566] width 103 height 22
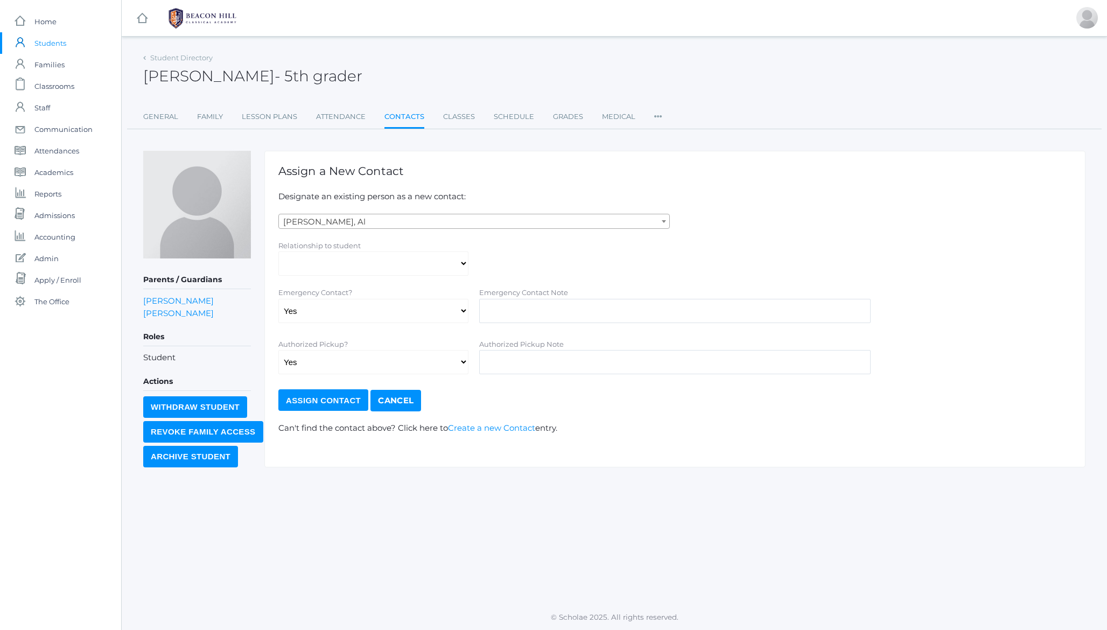
click at [371, 221] on span "Abdulla, Al" at bounding box center [474, 221] width 390 height 15
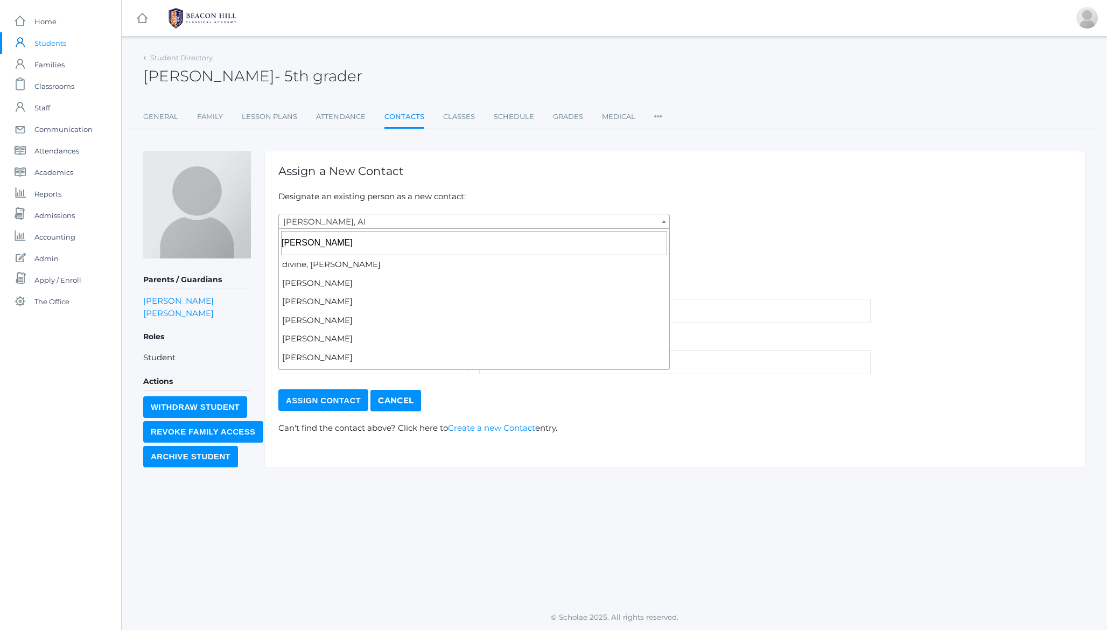
scroll to position [78, 0]
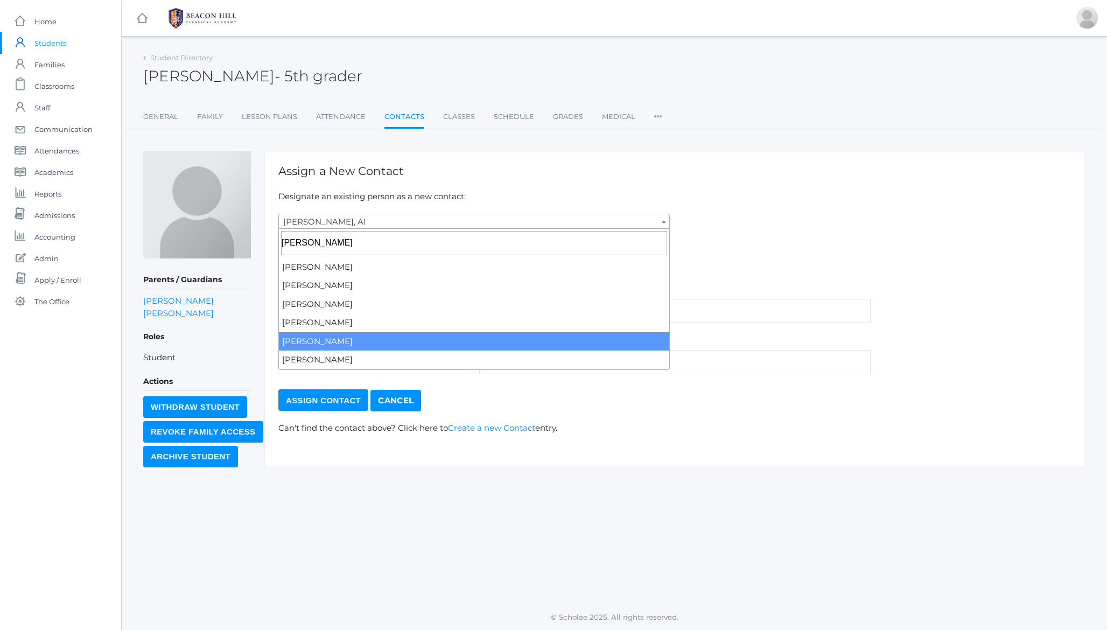
type input "nicole"
select select "4560"
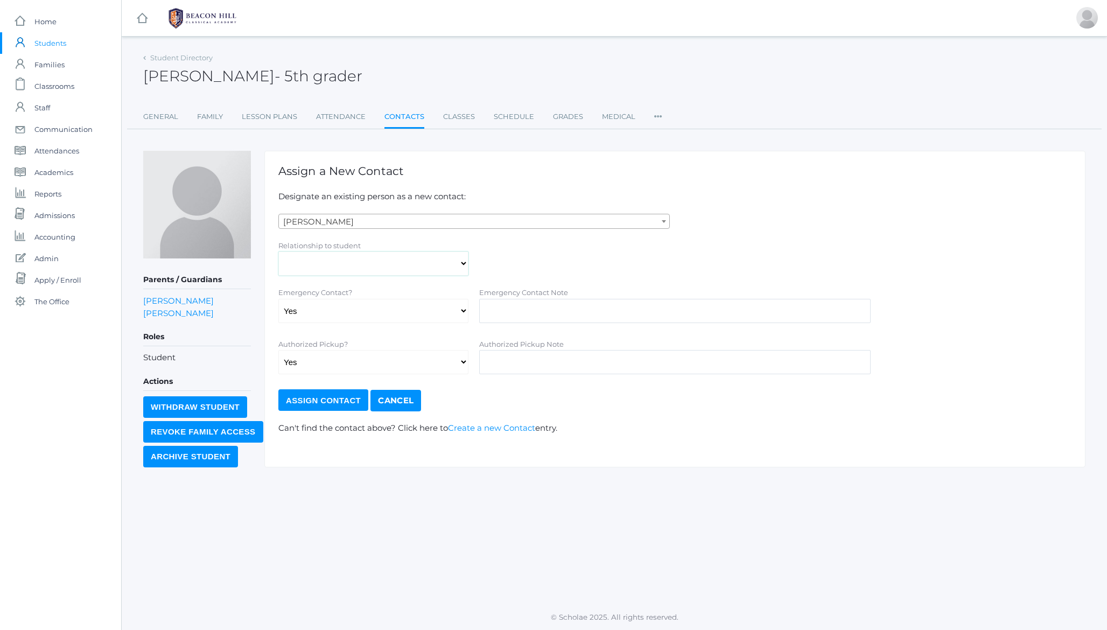
click at [346, 270] on select "Aunt Birth Mom Brother Father Friend Grandparent Guardian Mother Other Sister S…" at bounding box center [373, 263] width 190 height 24
select select "Mother"
click at [543, 248] on div "Relationship to student Aunt Birth Mom Brother Father Friend Grandparent Guardi…" at bounding box center [675, 258] width 804 height 37
click at [402, 117] on link "Contacts" at bounding box center [404, 117] width 40 height 23
click at [323, 398] on input "Assign Contact" at bounding box center [323, 400] width 90 height 22
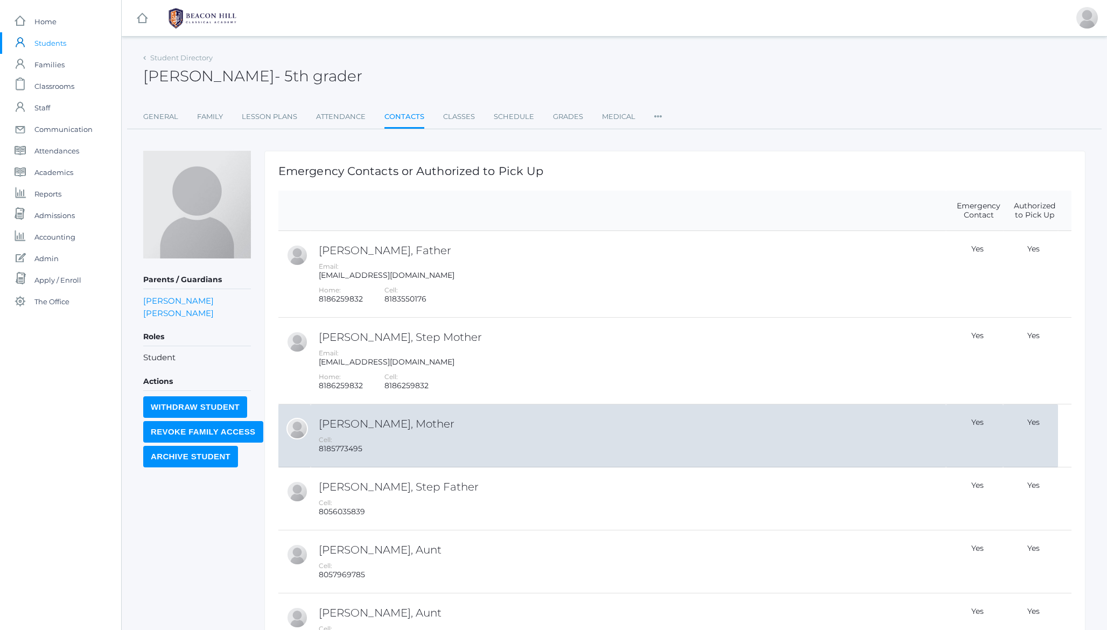
click at [386, 433] on td "[PERSON_NAME], Mother Cell: [PHONE_NUMBER]" at bounding box center [628, 435] width 635 height 63
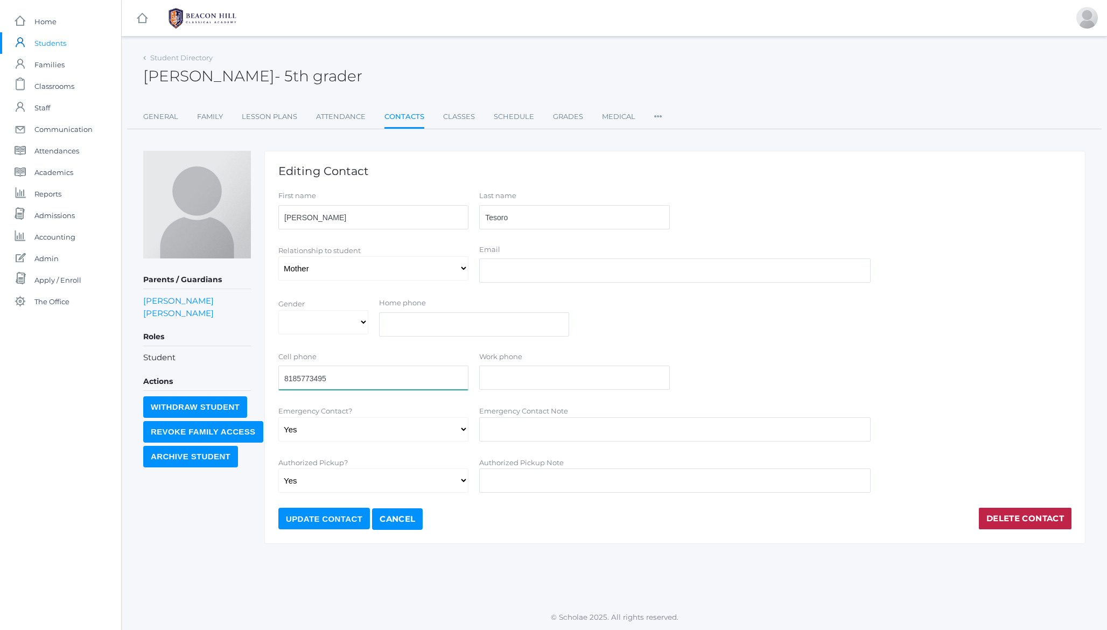
click at [346, 381] on input "8185773495" at bounding box center [373, 378] width 190 height 24
click at [301, 76] on span "- 5th grader" at bounding box center [319, 76] width 88 height 18
click at [341, 116] on link "Attendance" at bounding box center [341, 117] width 50 height 22
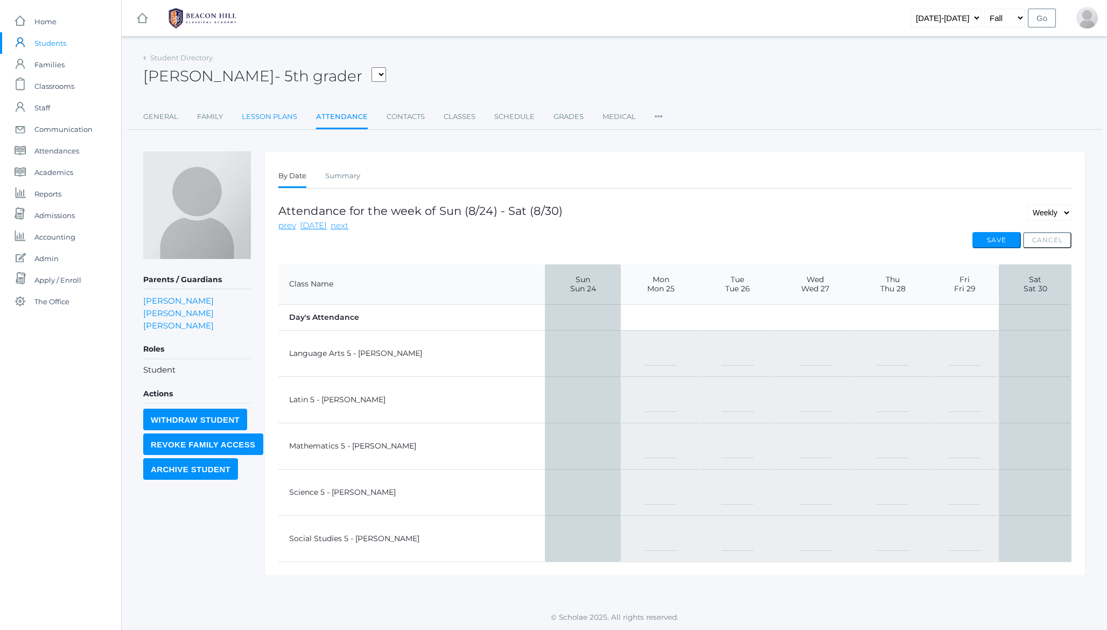
click at [275, 122] on link "Lesson Plans" at bounding box center [269, 117] width 55 height 22
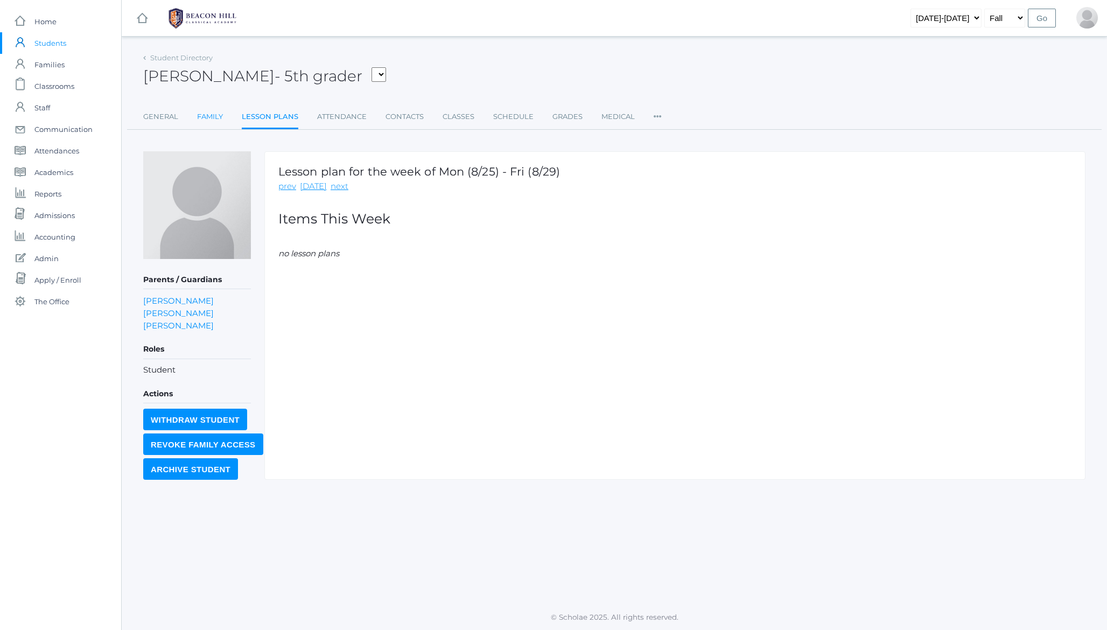
click at [215, 115] on link "Family" at bounding box center [210, 117] width 26 height 22
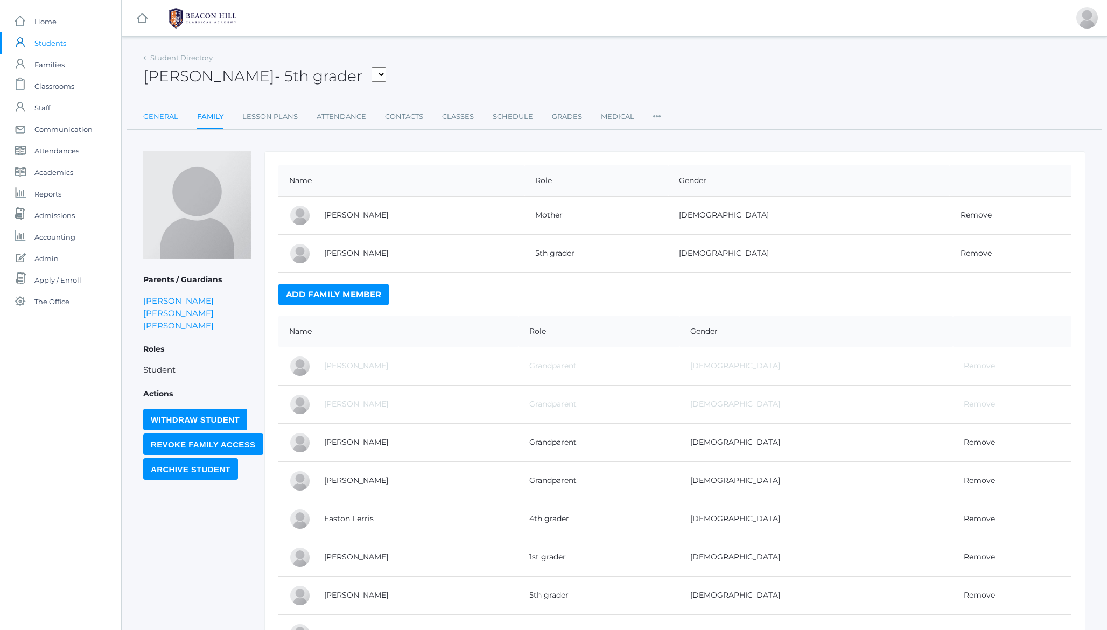
click at [166, 118] on link "General" at bounding box center [160, 117] width 35 height 22
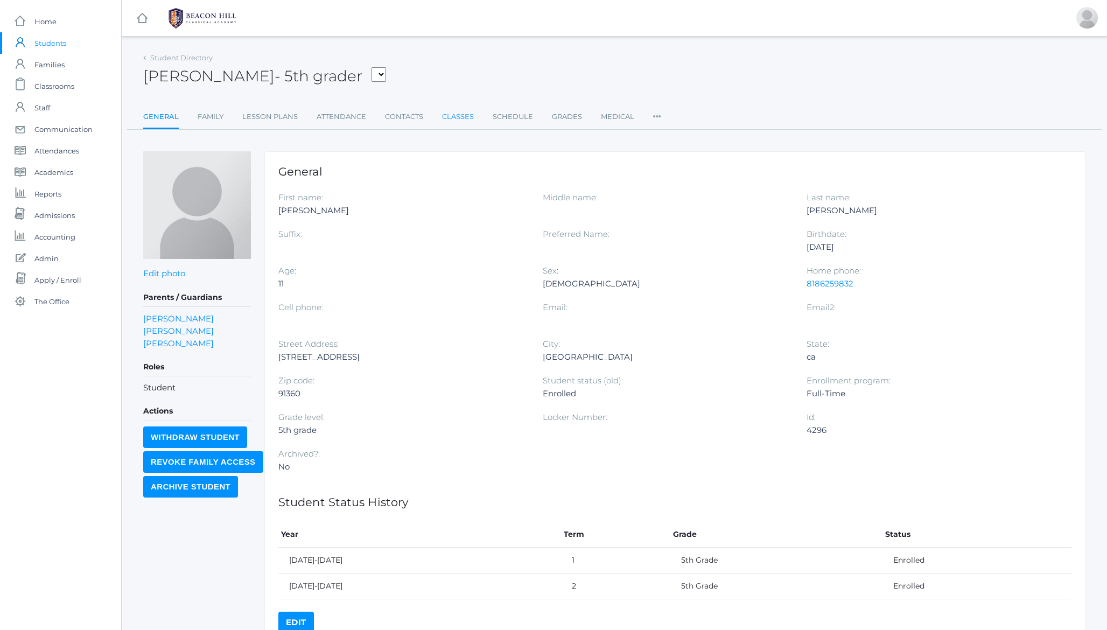
click at [456, 114] on link "Classes" at bounding box center [458, 117] width 32 height 22
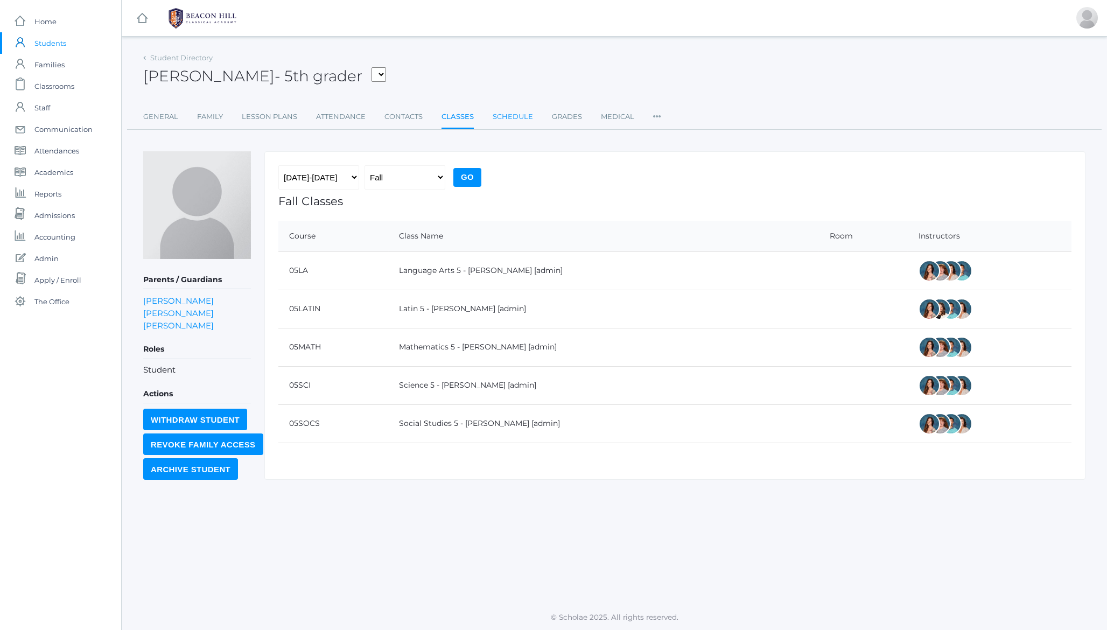
click at [512, 119] on link "Schedule" at bounding box center [513, 117] width 40 height 22
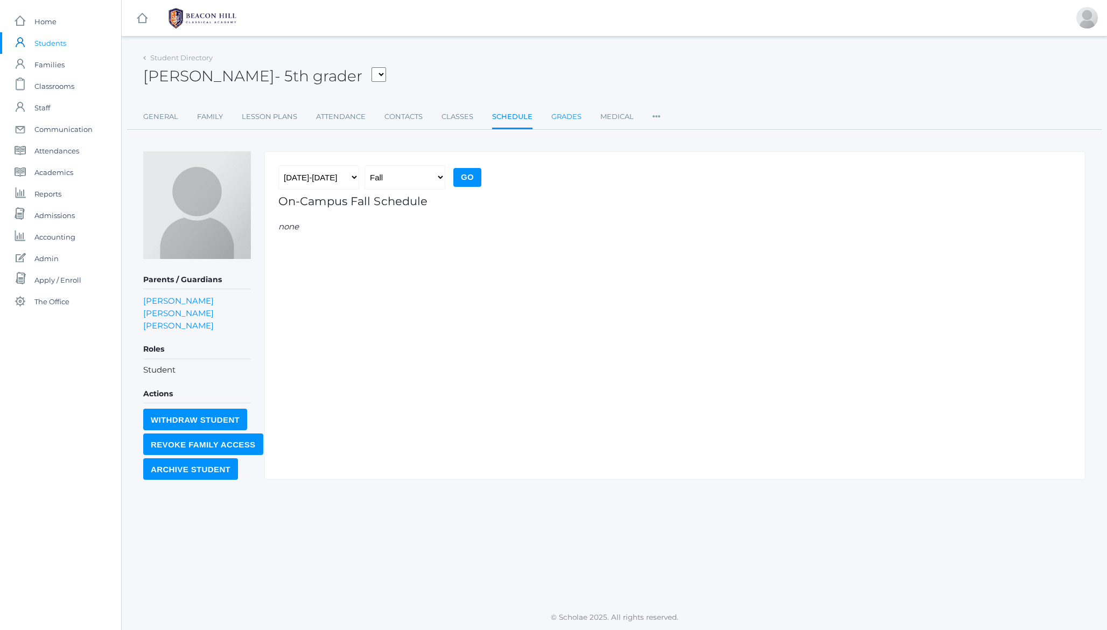
click at [567, 118] on link "Grades" at bounding box center [566, 117] width 30 height 22
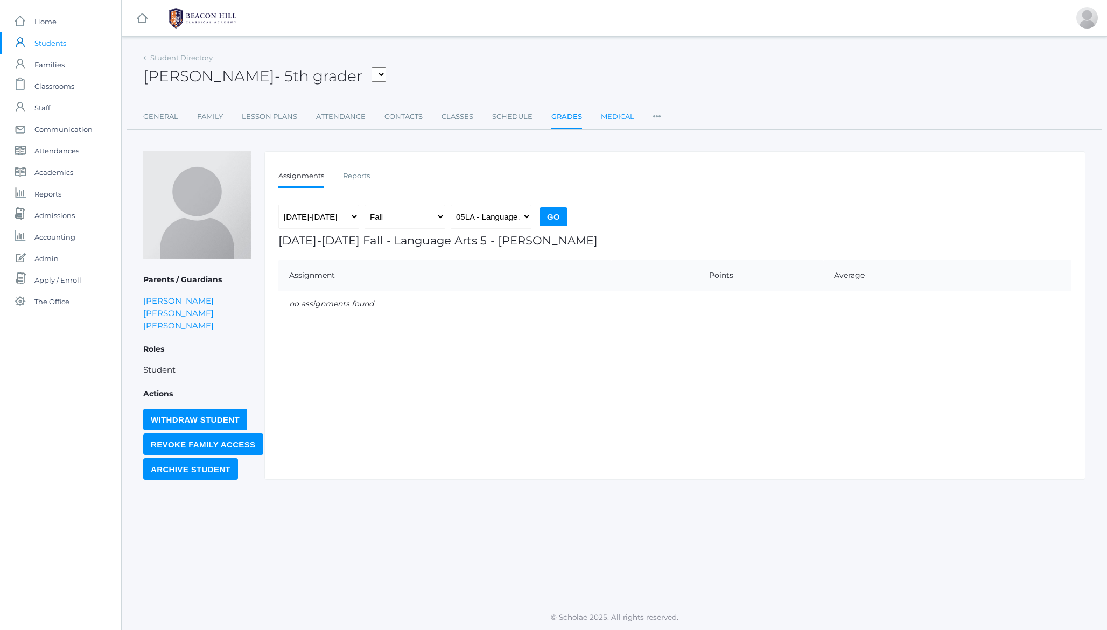
click at [607, 116] on link "Medical" at bounding box center [617, 117] width 33 height 22
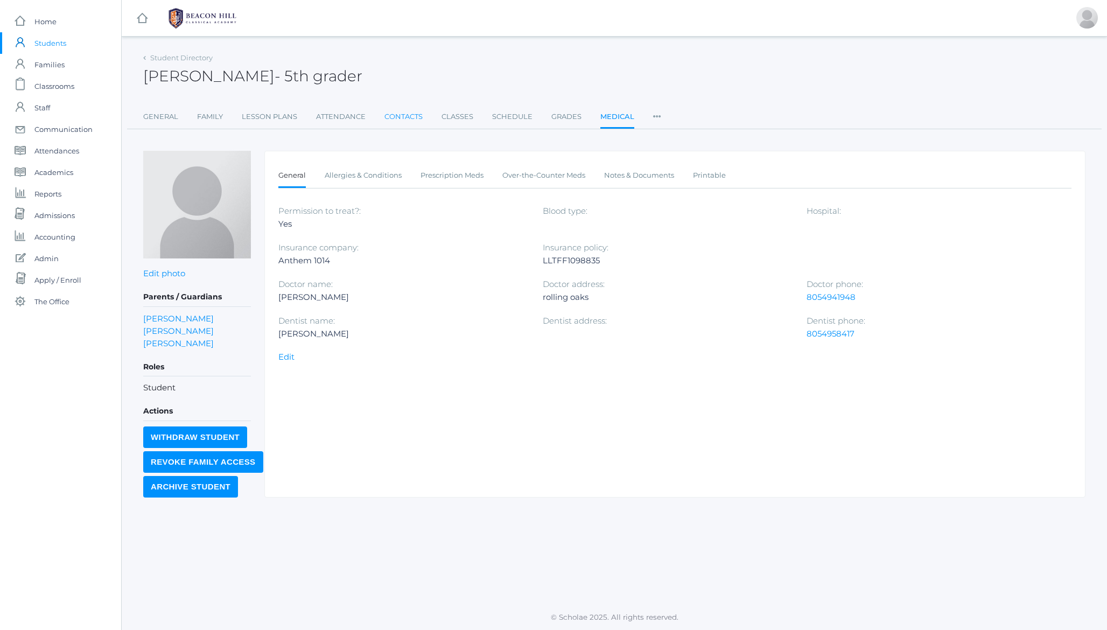
click at [410, 117] on link "Contacts" at bounding box center [403, 117] width 38 height 22
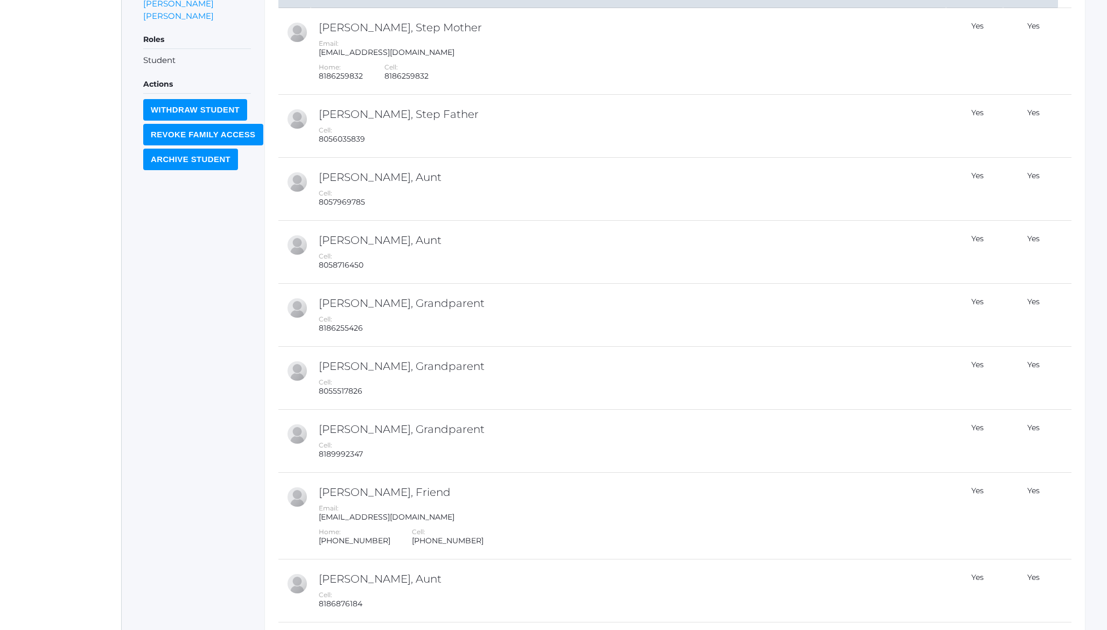
scroll to position [482, 0]
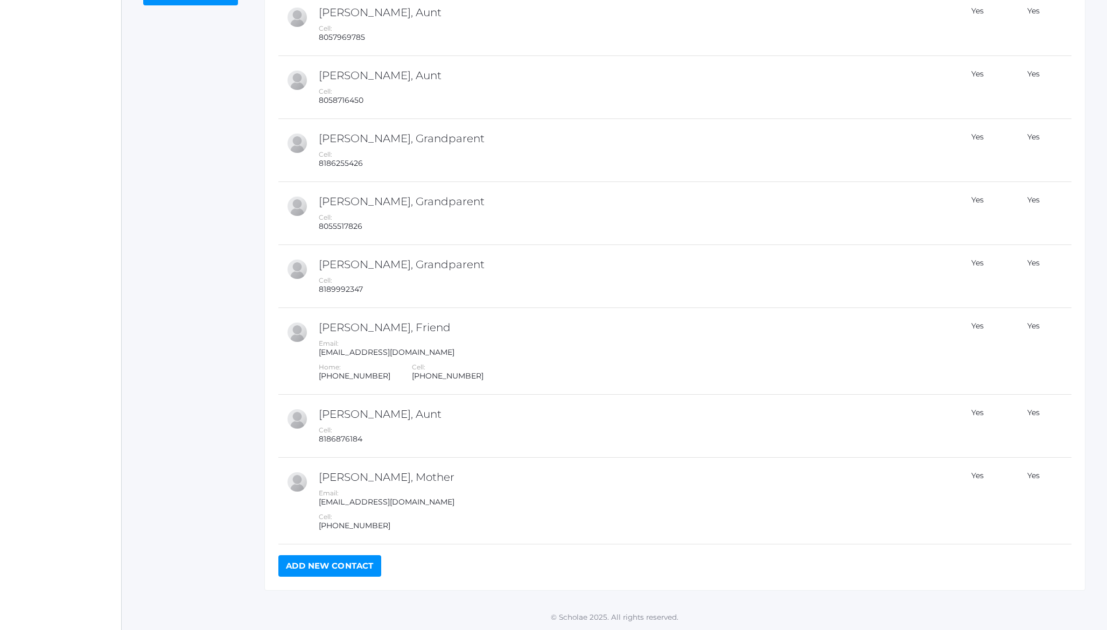
click at [322, 566] on link "Add New Contact" at bounding box center [329, 566] width 103 height 22
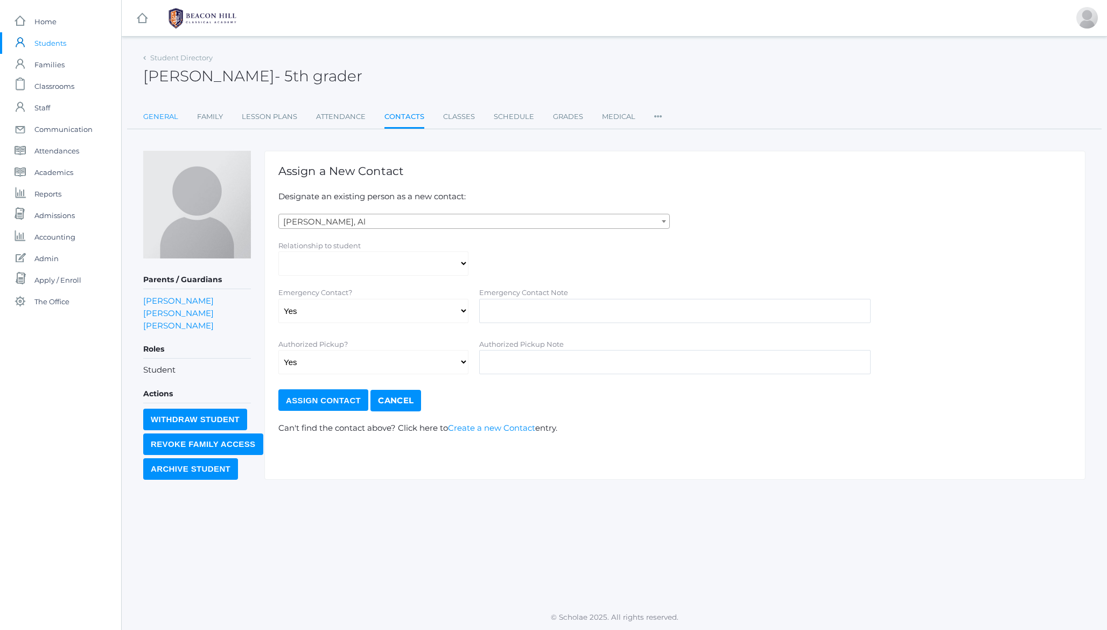
click at [156, 116] on link "General" at bounding box center [160, 117] width 35 height 22
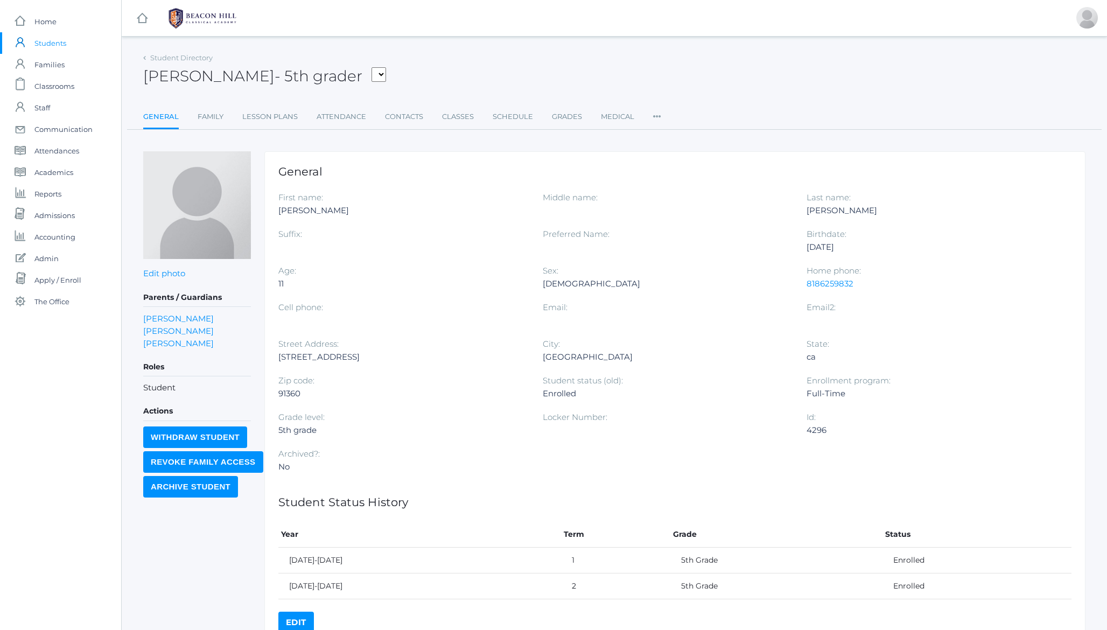
click at [300, 82] on span "- 5th grader" at bounding box center [319, 76] width 88 height 18
click at [157, 72] on h2 "[PERSON_NAME] - 5th grader [PERSON_NAME], [PERSON_NAME], [PERSON_NAME], [PERSON…" at bounding box center [264, 76] width 243 height 17
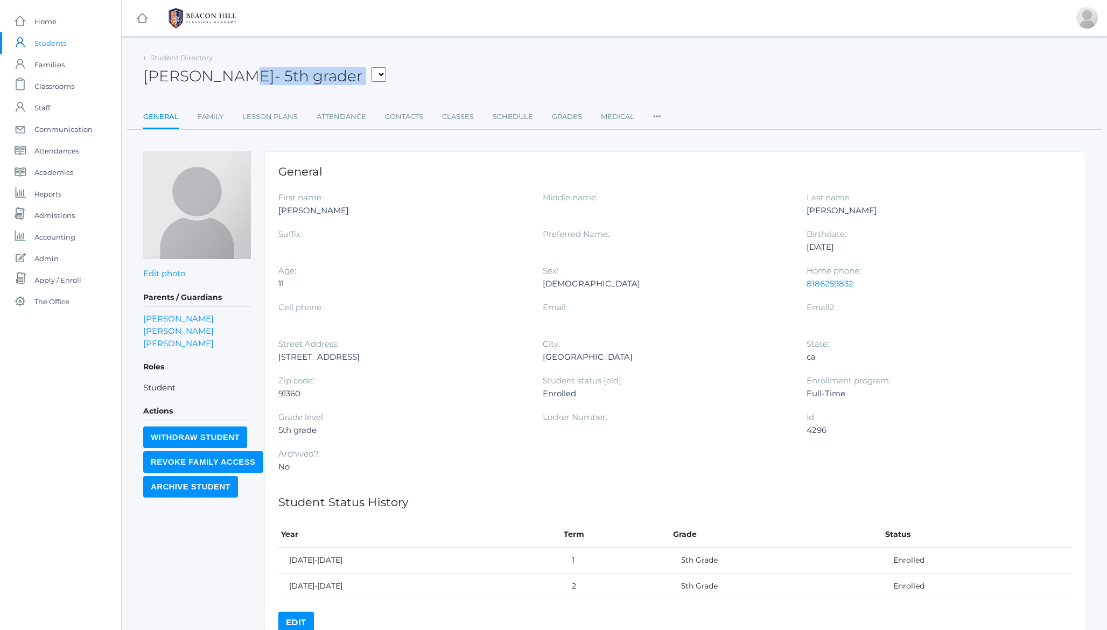
click at [157, 72] on h2 "[PERSON_NAME] - 5th grader [PERSON_NAME], [PERSON_NAME], [PERSON_NAME], [PERSON…" at bounding box center [264, 76] width 243 height 17
click at [275, 74] on span "- 5th grader" at bounding box center [319, 76] width 88 height 18
click at [412, 118] on link "Contacts" at bounding box center [404, 117] width 38 height 22
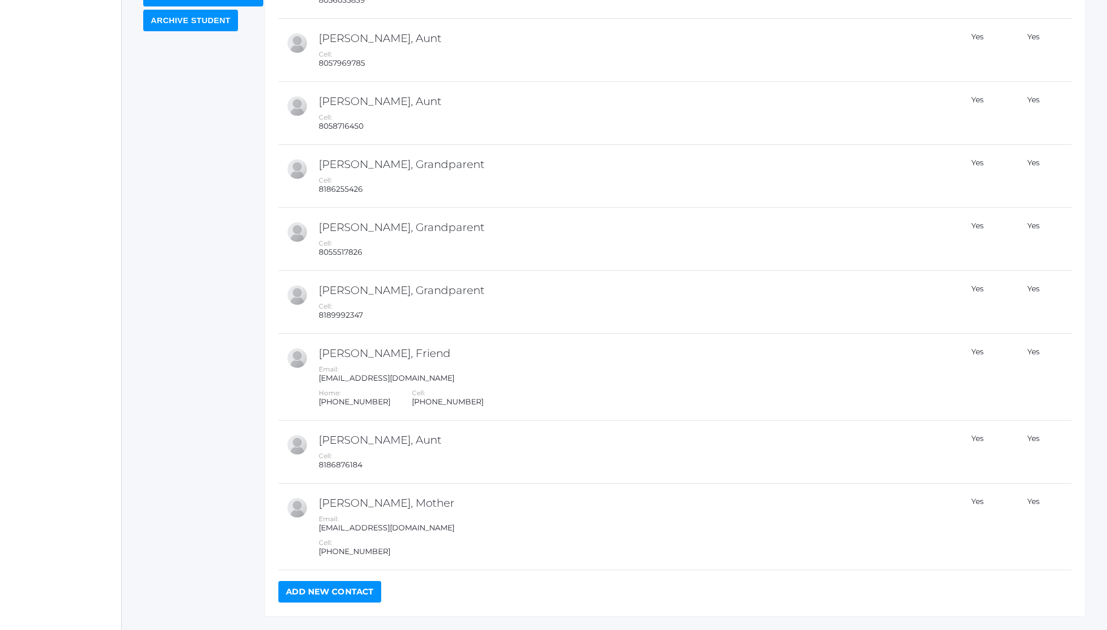
scroll to position [482, 0]
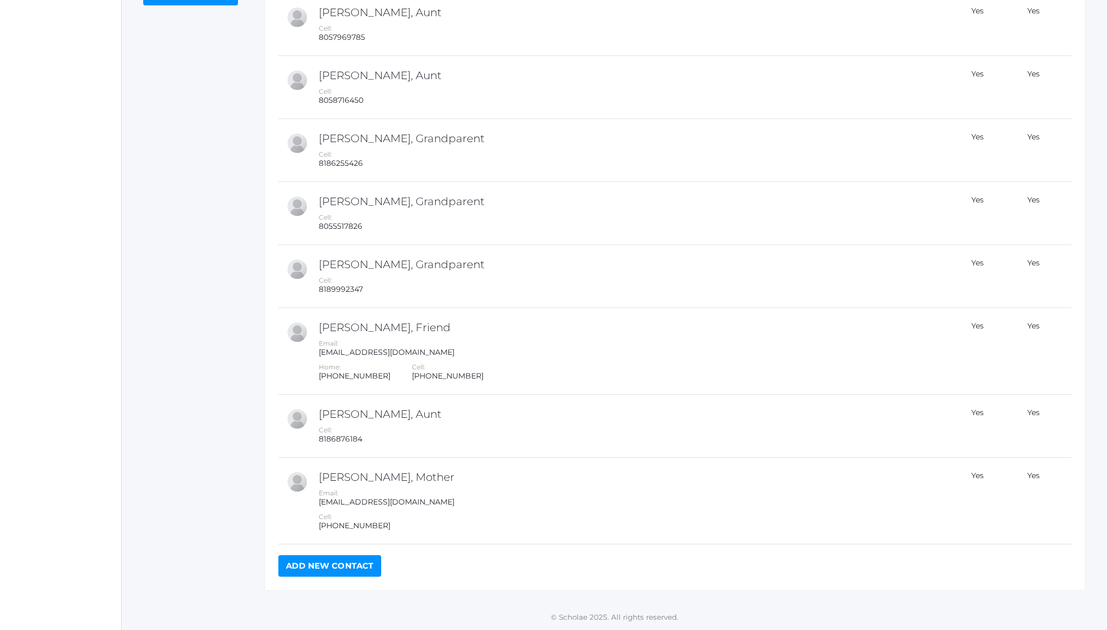
click at [314, 565] on link "Add New Contact" at bounding box center [329, 566] width 103 height 22
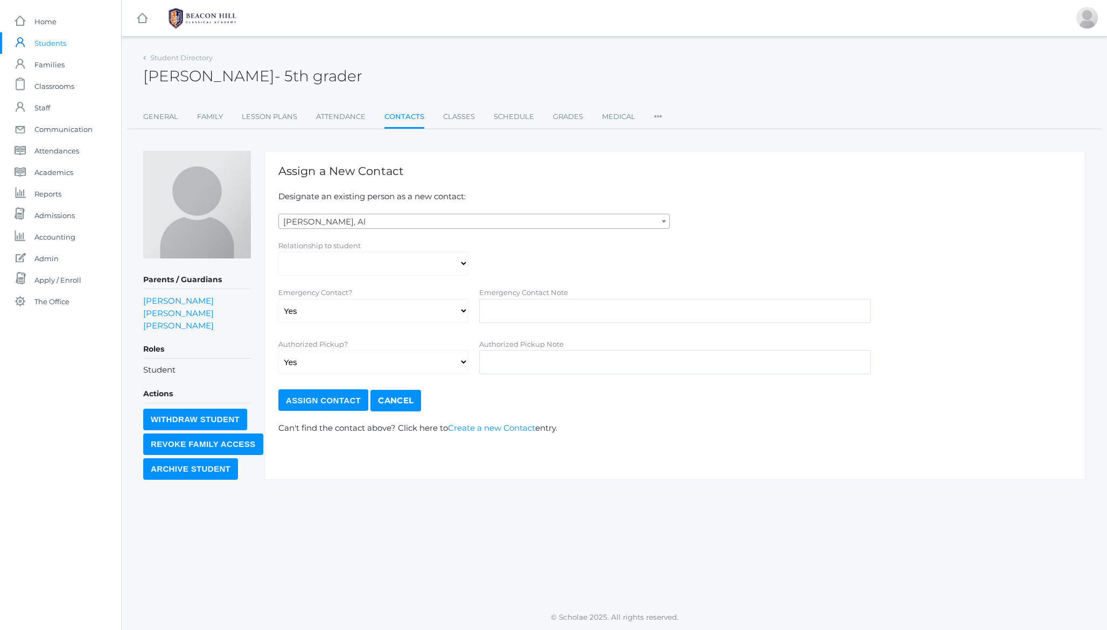
click at [349, 223] on span "Abdulla, Al" at bounding box center [474, 221] width 390 height 15
click at [388, 197] on p "Designate an existing person as a new contact:" at bounding box center [674, 197] width 793 height 12
click at [380, 177] on h1 "Assign a New Contact" at bounding box center [674, 171] width 793 height 12
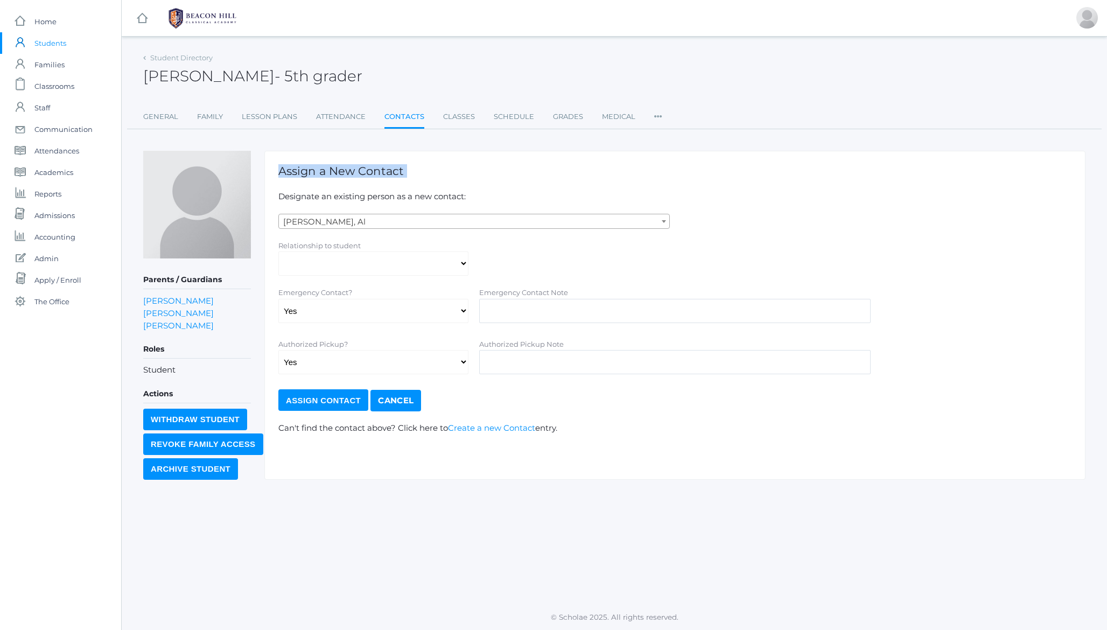
click at [380, 177] on h1 "Assign a New Contact" at bounding box center [674, 171] width 793 height 12
click at [348, 177] on h1 "Assign a New Contact" at bounding box center [674, 171] width 793 height 12
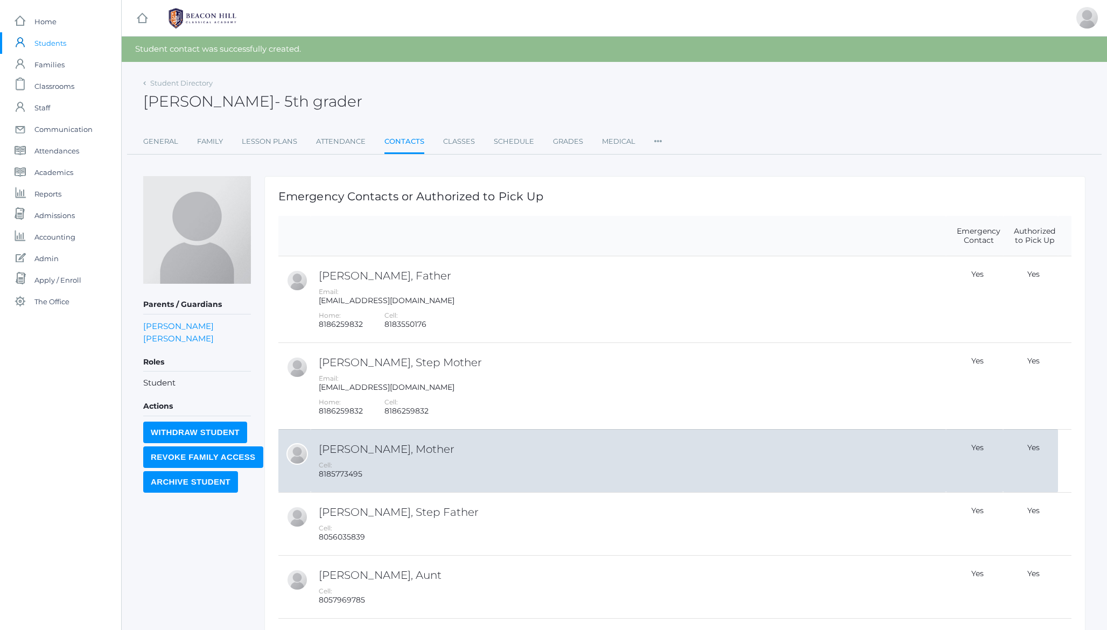
click at [411, 449] on h2 "[PERSON_NAME], Mother" at bounding box center [631, 449] width 624 height 12
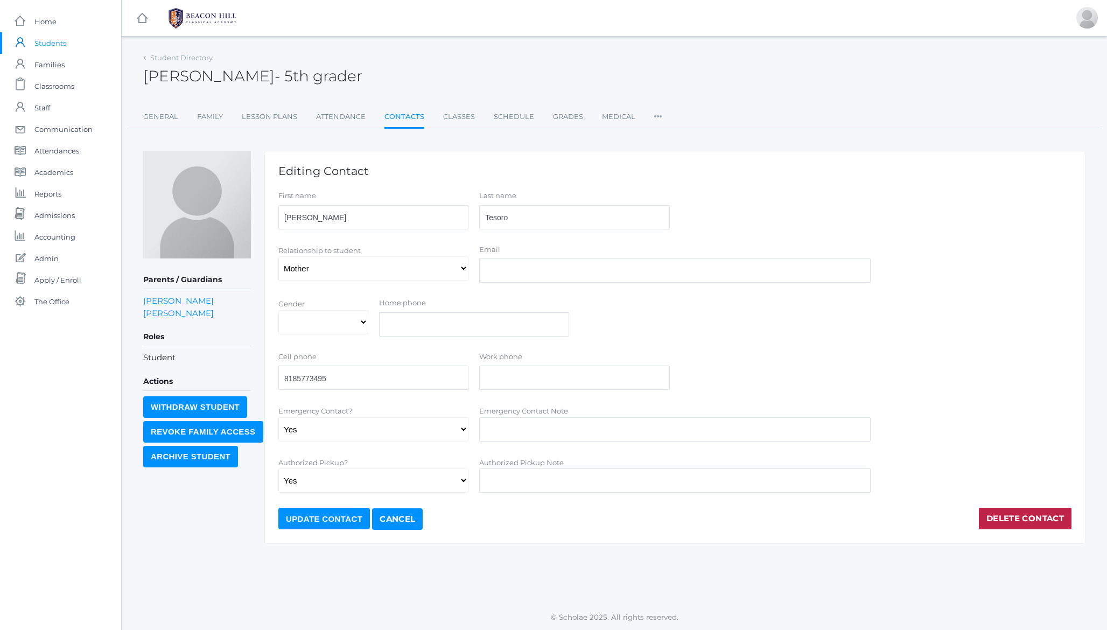
click at [1002, 513] on link "Delete Contact" at bounding box center [1025, 519] width 93 height 22
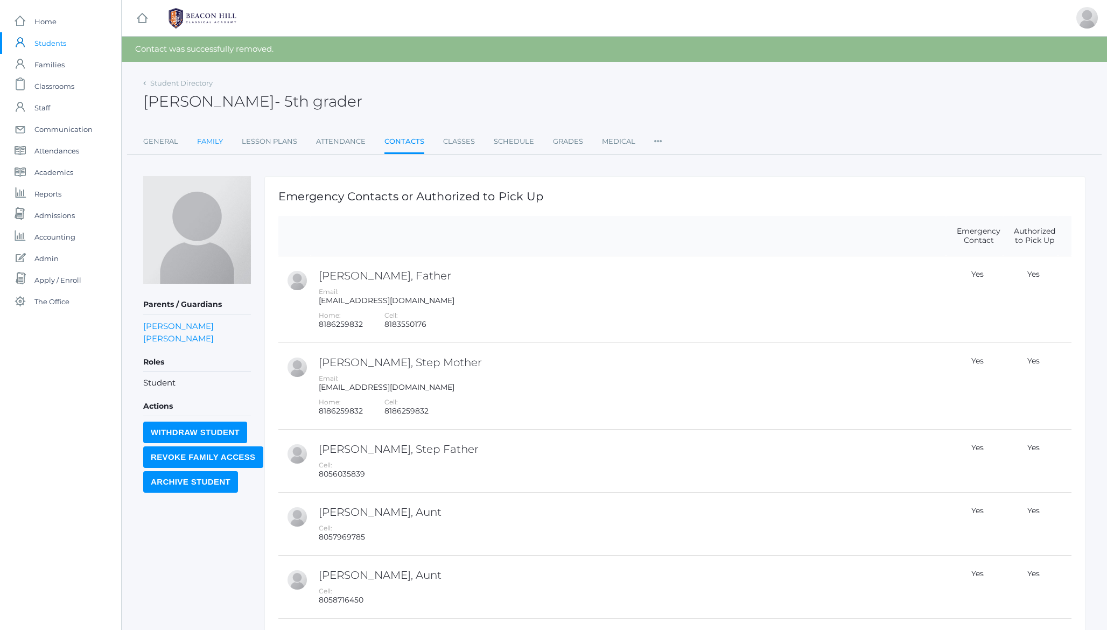
click at [206, 141] on link "Family" at bounding box center [210, 142] width 26 height 22
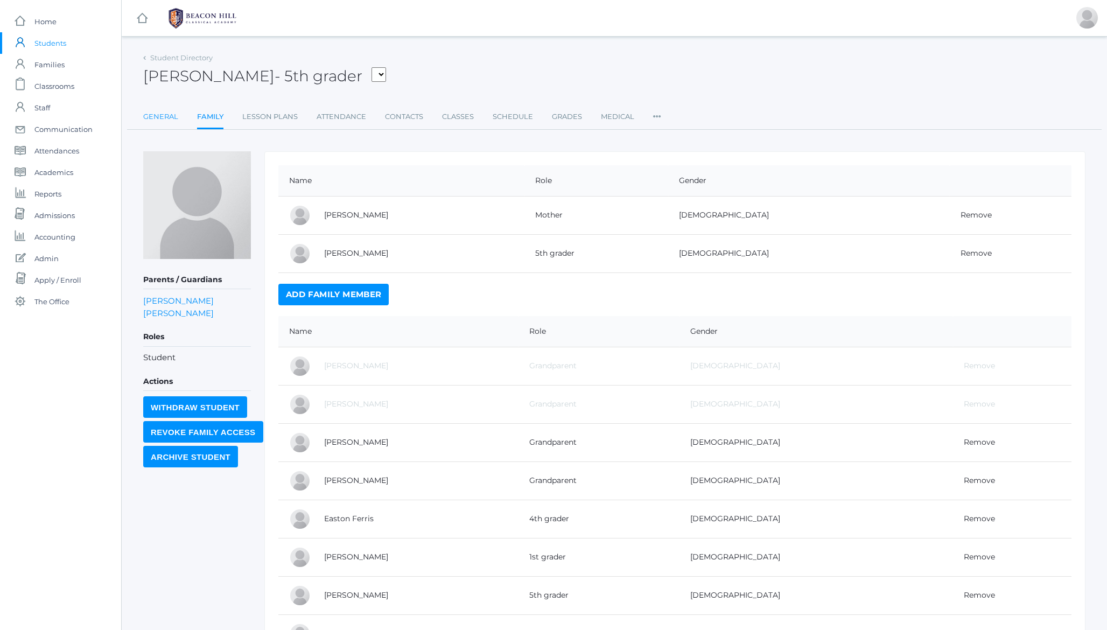
click at [162, 117] on link "General" at bounding box center [160, 117] width 35 height 22
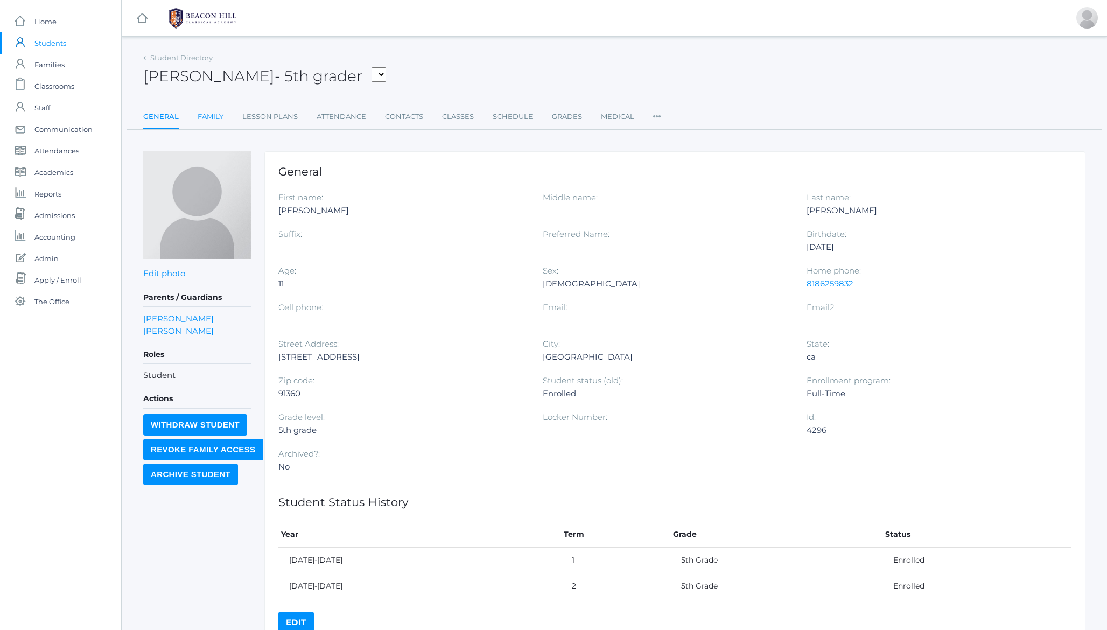
click at [206, 116] on link "Family" at bounding box center [211, 117] width 26 height 22
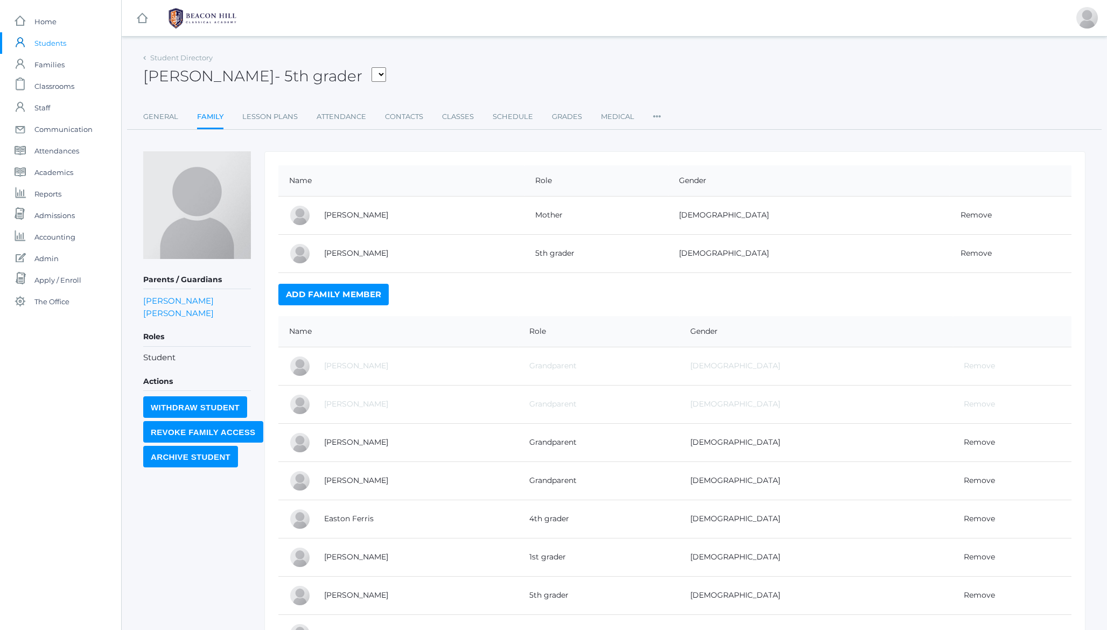
click at [708, 59] on div "[PERSON_NAME] - 5th grader [PERSON_NAME], [PERSON_NAME], [PERSON_NAME], [PERSON…" at bounding box center [614, 70] width 942 height 40
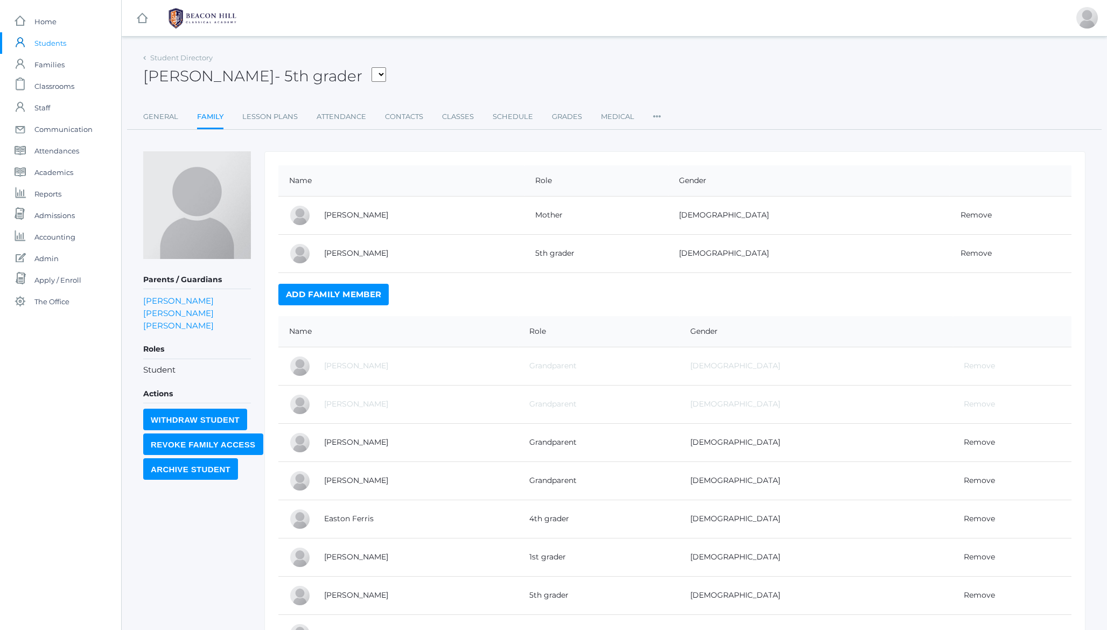
click at [275, 77] on span "- 5th grader" at bounding box center [319, 76] width 88 height 18
click at [191, 82] on h2 "[PERSON_NAME] - 5th grader [PERSON_NAME], [PERSON_NAME], [PERSON_NAME], [PERSON…" at bounding box center [264, 76] width 243 height 17
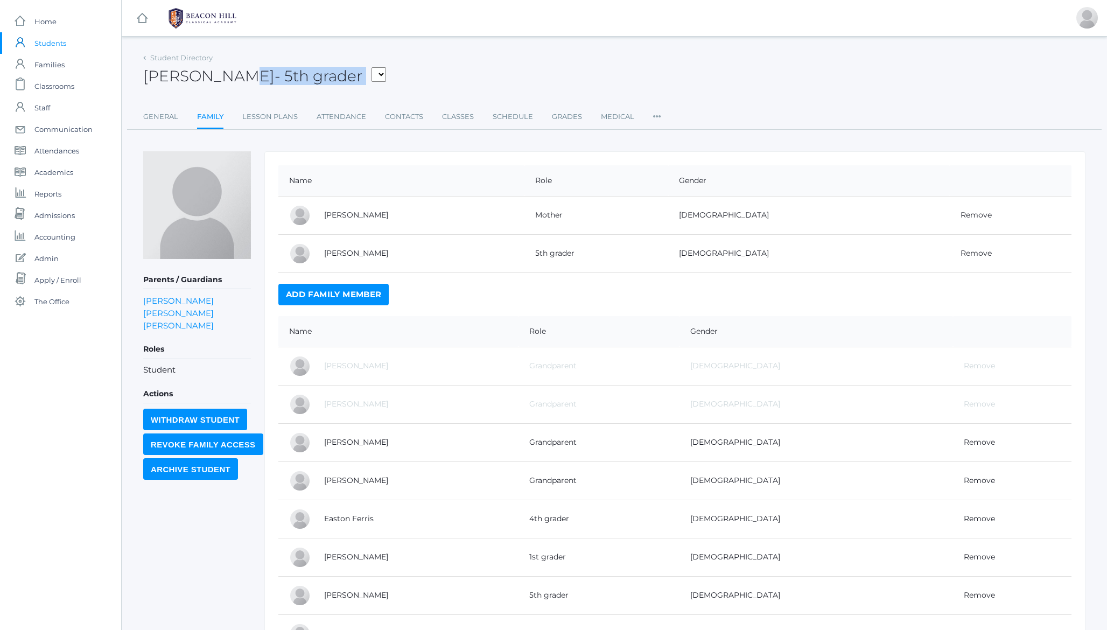
click at [191, 82] on h2 "[PERSON_NAME] - 5th grader [PERSON_NAME], [PERSON_NAME], [PERSON_NAME], [PERSON…" at bounding box center [264, 76] width 243 height 17
click at [159, 75] on h2 "[PERSON_NAME] - 5th grader [PERSON_NAME], [PERSON_NAME], [PERSON_NAME], [PERSON…" at bounding box center [264, 76] width 243 height 17
click at [132, 77] on div "Student Directory [PERSON_NAME] - 5th grader [PERSON_NAME], [PERSON_NAME], [PER…" at bounding box center [614, 399] width 985 height 698
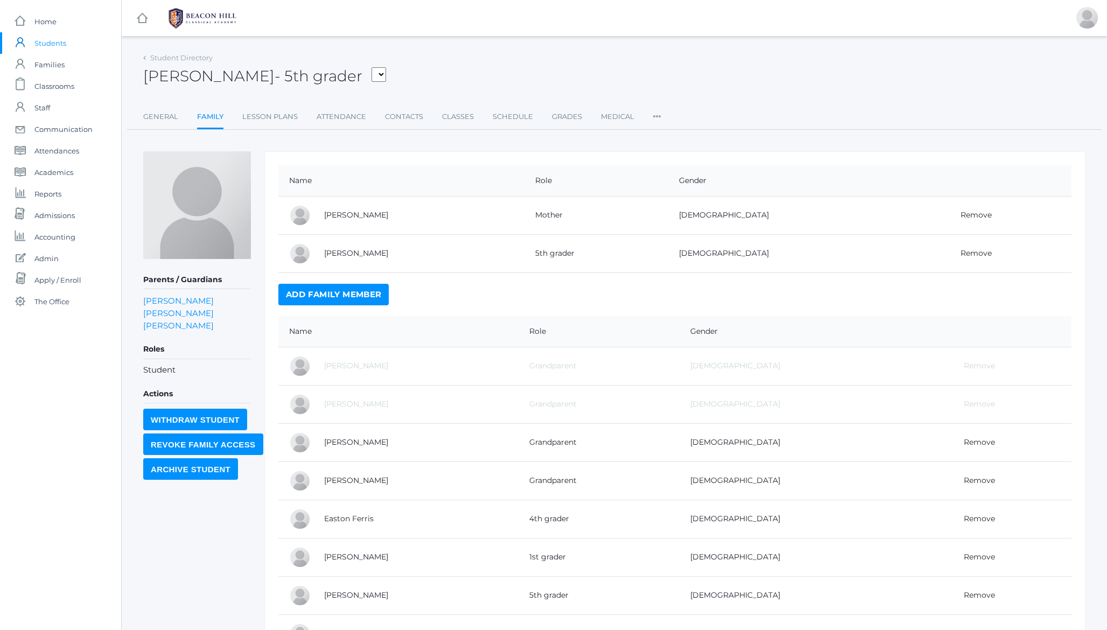
click at [214, 75] on h2 "[PERSON_NAME] - 5th grader [PERSON_NAME], [PERSON_NAME], [PERSON_NAME], [PERSON…" at bounding box center [264, 76] width 243 height 17
click at [201, 78] on h2 "[PERSON_NAME] - 5th grader [PERSON_NAME], [PERSON_NAME], [PERSON_NAME], [PERSON…" at bounding box center [264, 76] width 243 height 17
